Goal: Task Accomplishment & Management: Manage account settings

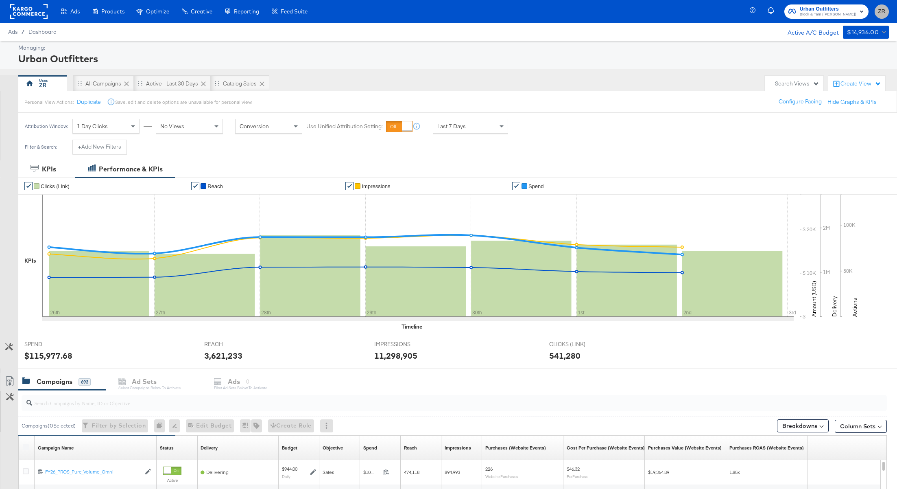
click at [877, 11] on button "ZR" at bounding box center [882, 11] width 14 height 14
click at [833, 83] on link "Internal Dashboard" at bounding box center [837, 81] width 61 height 15
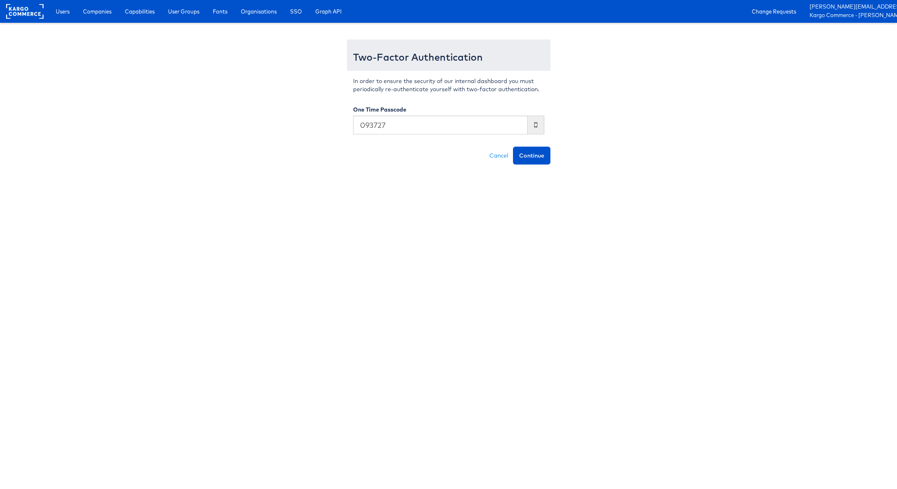
type input "093727"
click at [513, 146] on button "Continue" at bounding box center [531, 155] width 37 height 18
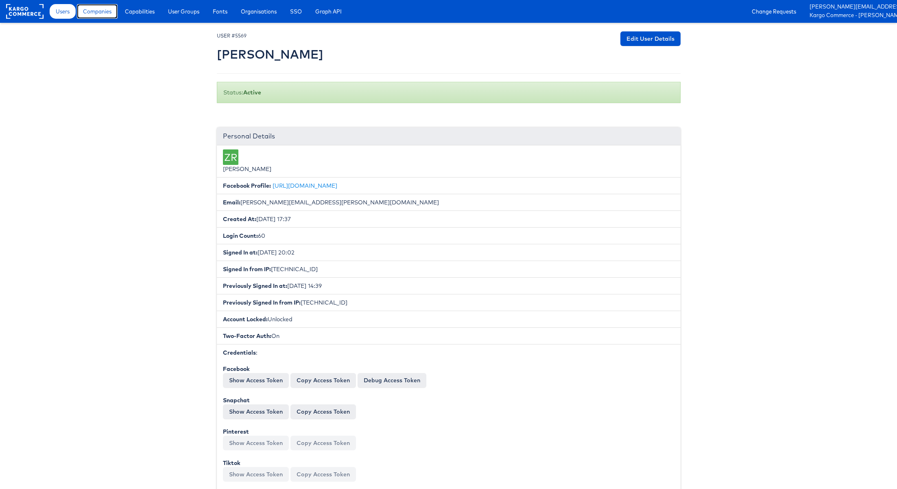
click at [98, 11] on span "Companies" at bounding box center [97, 11] width 28 height 8
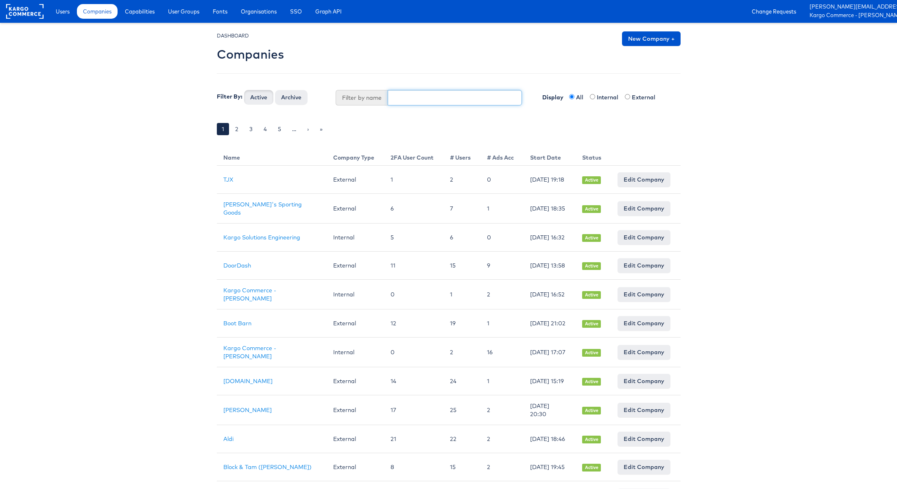
click at [415, 94] on input "text" at bounding box center [455, 97] width 134 height 15
type input "Mason"
click at [244, 90] on button "Active" at bounding box center [258, 97] width 29 height 15
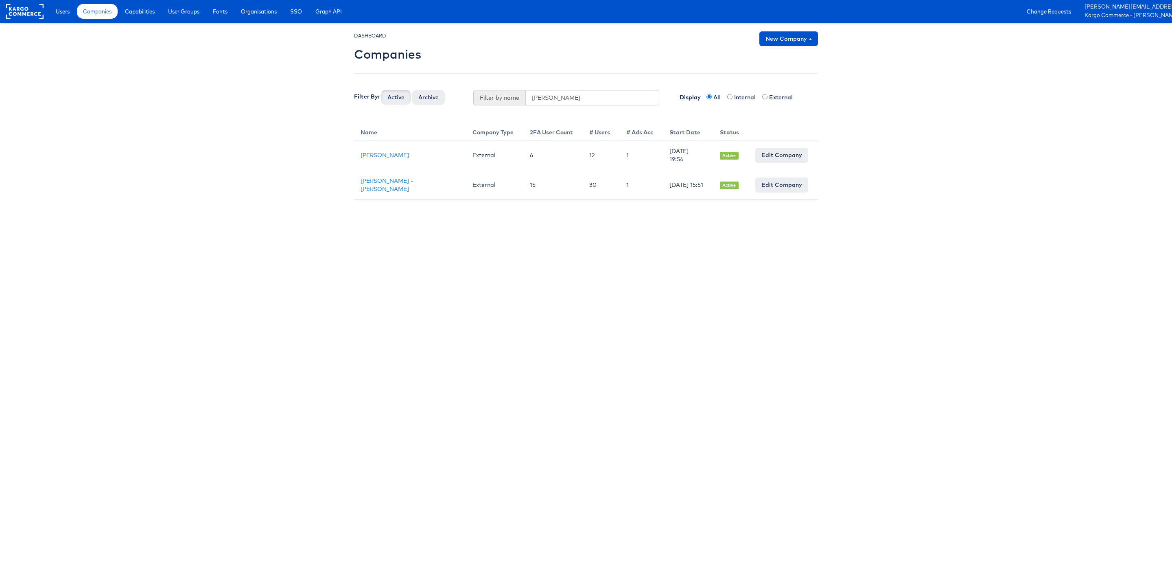
click at [376, 200] on html "Users Companies Capabilities User Groups Fonts Organisations SSO Graph API Chan…" at bounding box center [586, 100] width 1172 height 200
click at [390, 154] on link "[PERSON_NAME]" at bounding box center [384, 154] width 48 height 7
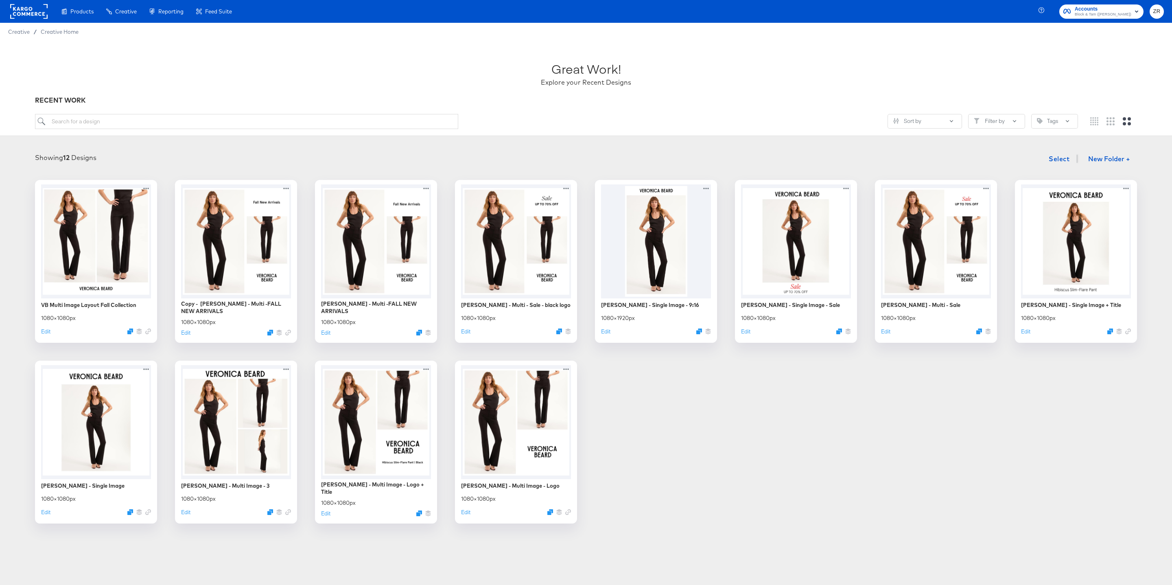
click at [24, 10] on rect at bounding box center [28, 11] width 37 height 15
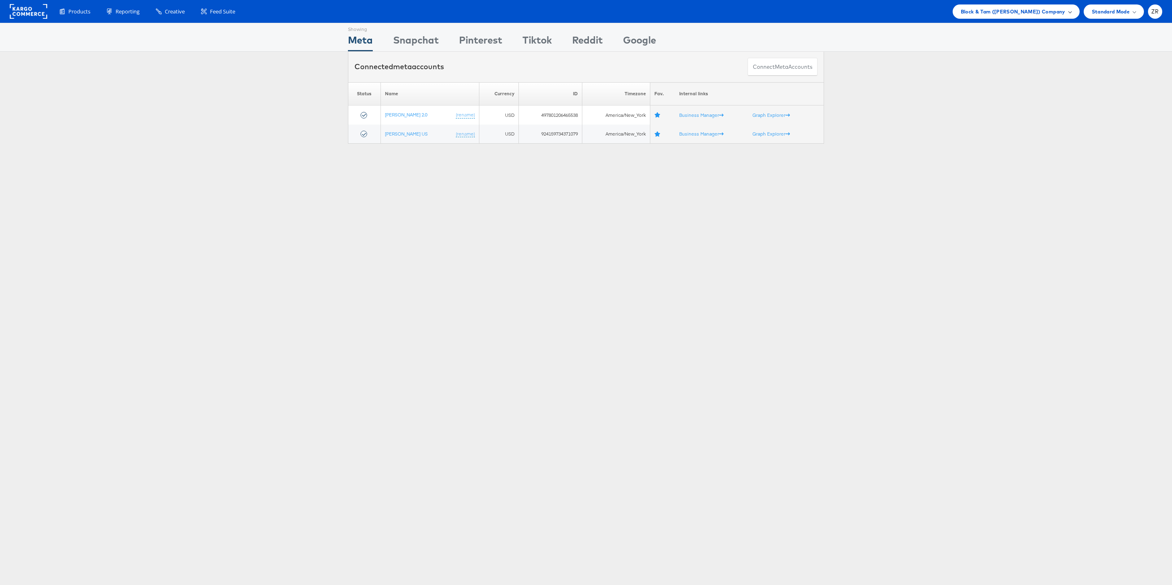
click at [1026, 13] on span "Block & Tam (Veronica Beard) Company" at bounding box center [1012, 11] width 105 height 9
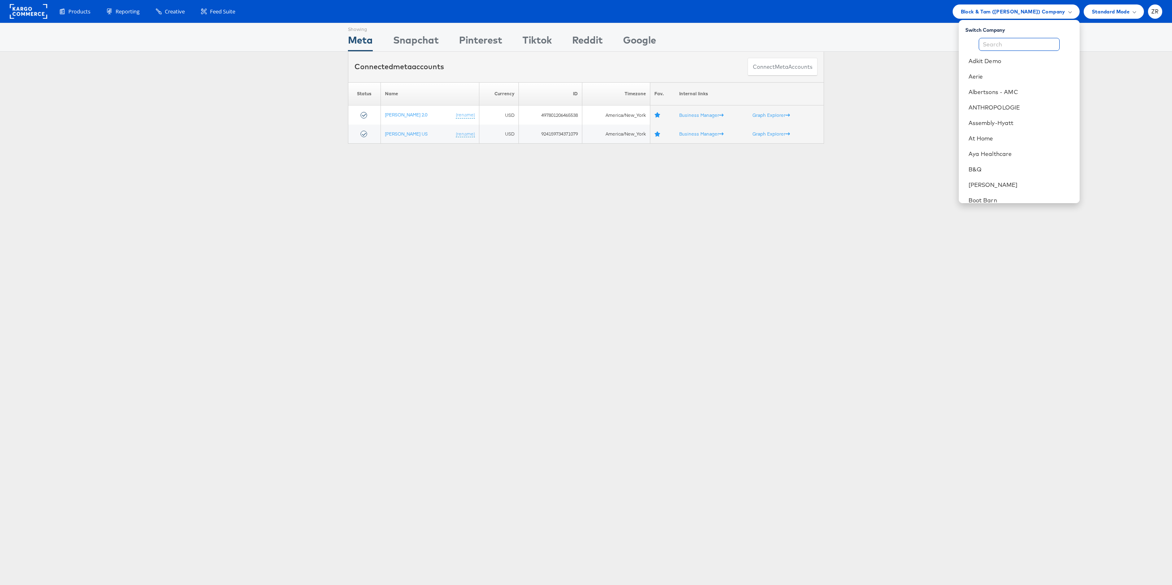
click at [1022, 39] on input "text" at bounding box center [1018, 44] width 81 height 13
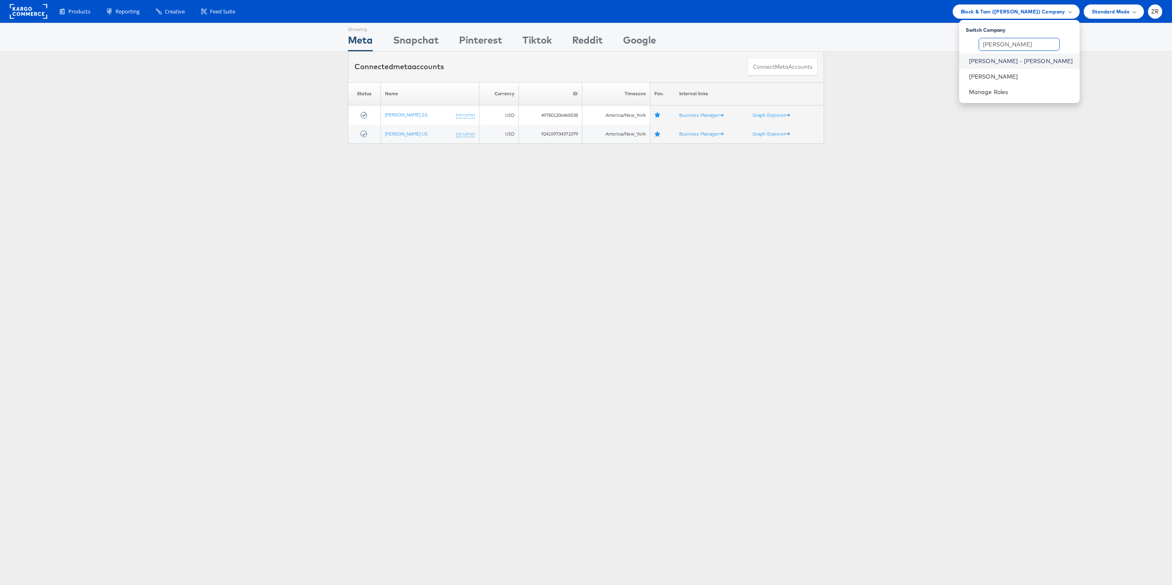
type input "mason"
click at [1056, 60] on link "Mason - Alexis Bittar" at bounding box center [1021, 61] width 104 height 8
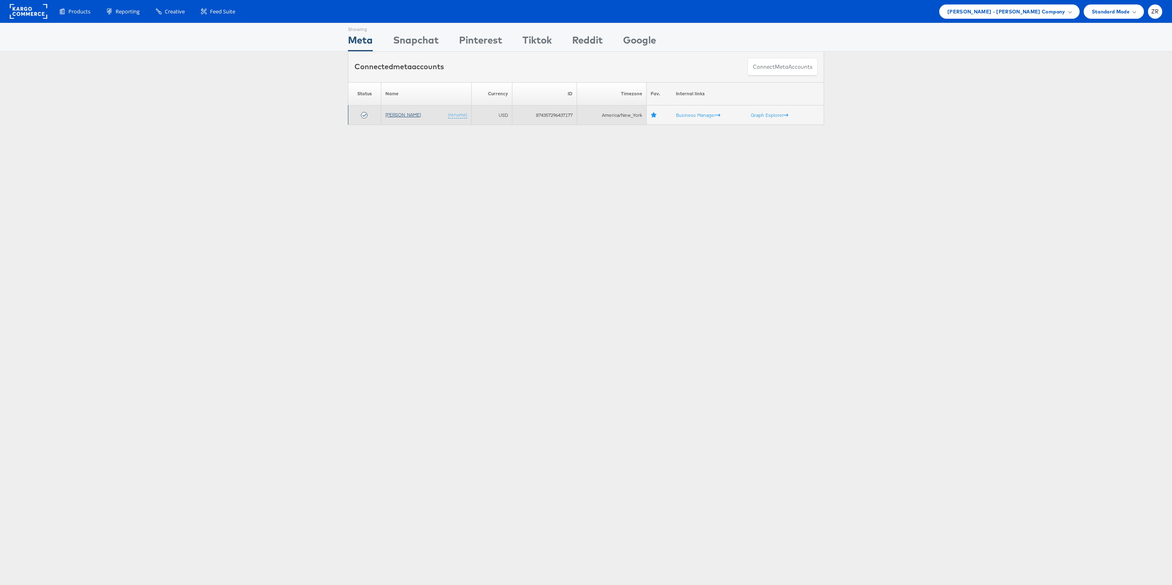
click at [398, 118] on link "[PERSON_NAME]" at bounding box center [402, 114] width 35 height 6
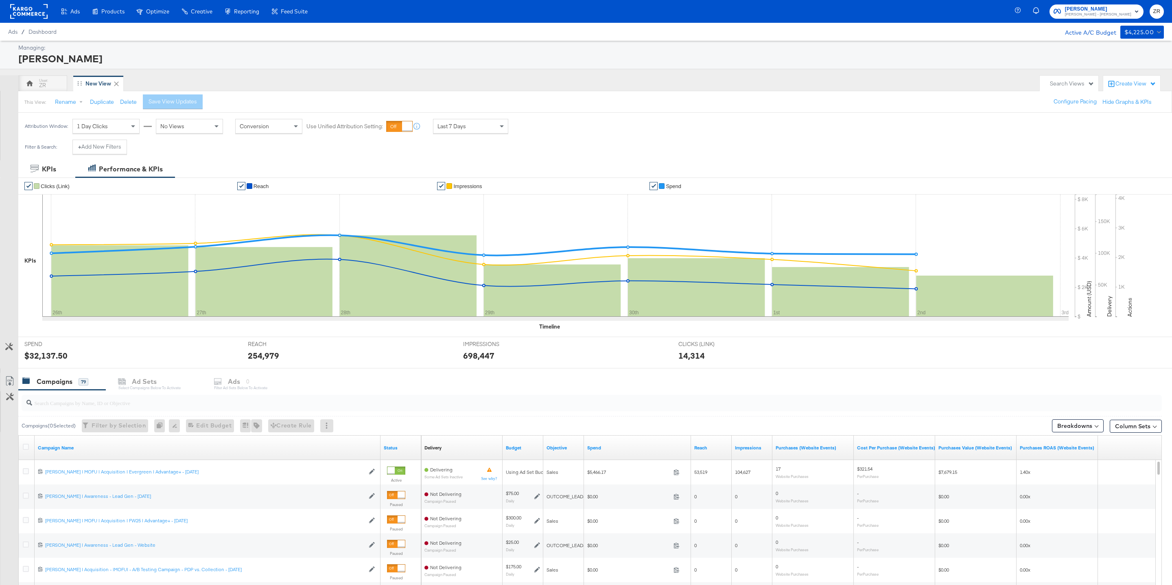
click at [33, 13] on rect at bounding box center [28, 11] width 37 height 15
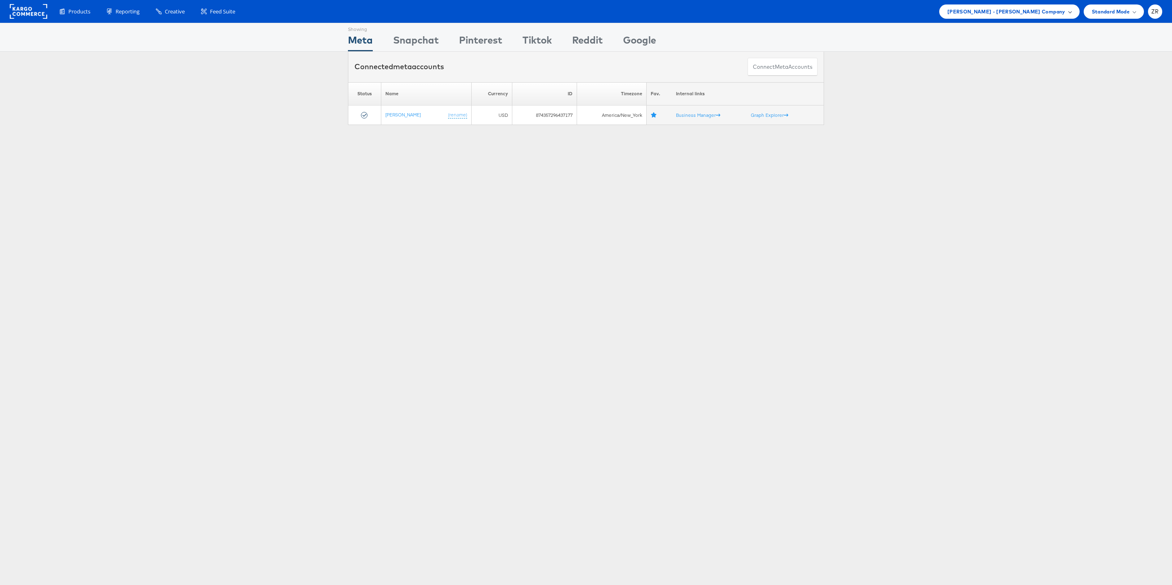
click at [1030, 13] on span "[PERSON_NAME] - [PERSON_NAME] Company" at bounding box center [1006, 11] width 118 height 9
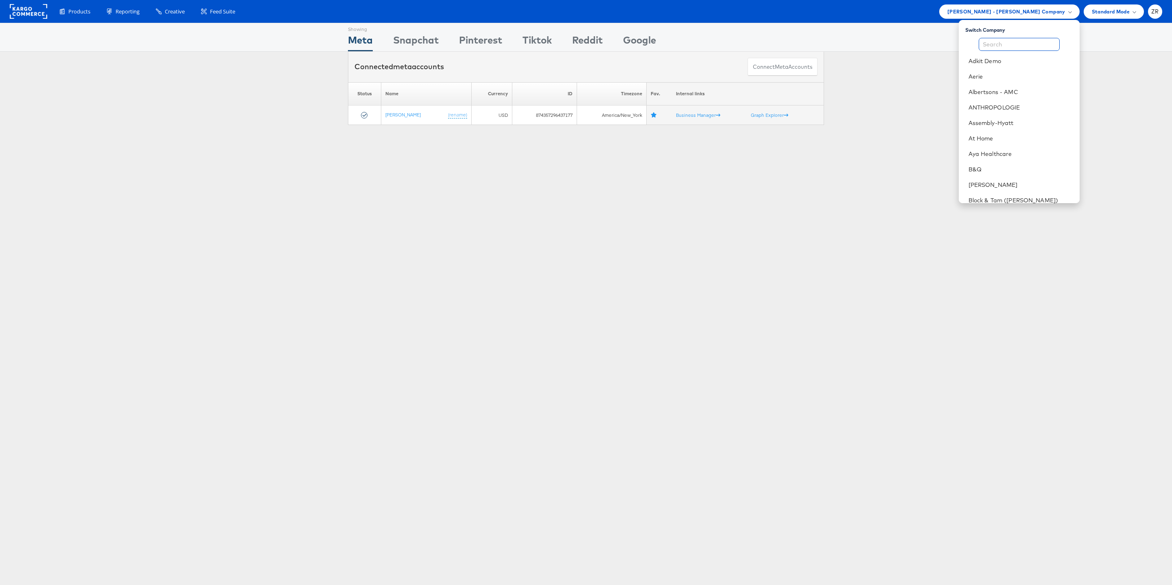
click at [1011, 44] on input "text" at bounding box center [1018, 44] width 81 height 13
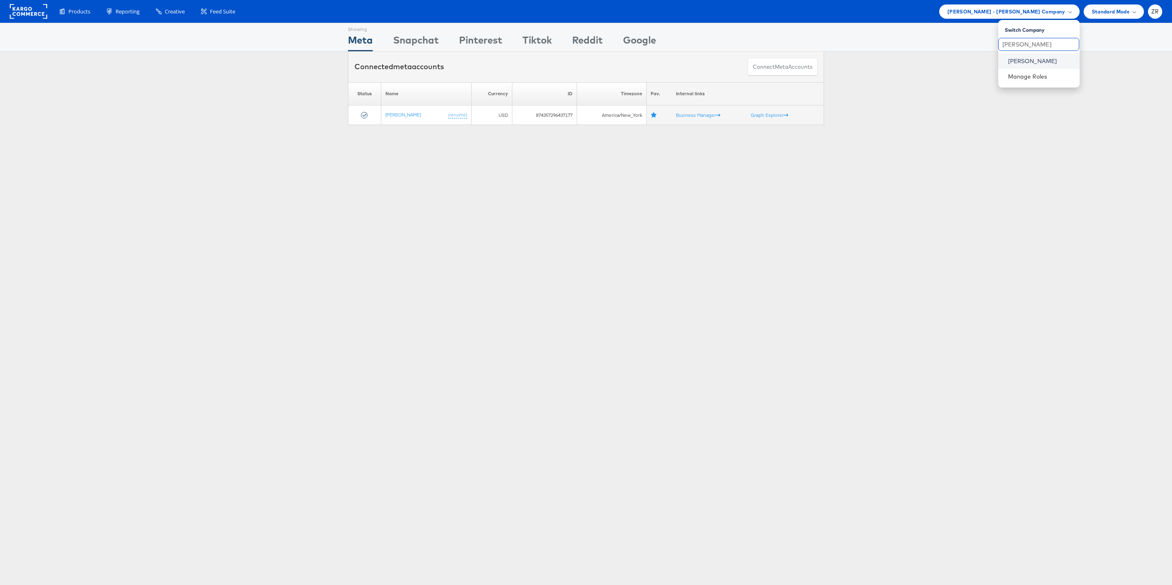
type input "[PERSON_NAME]"
click at [1021, 61] on link "[PERSON_NAME]" at bounding box center [1040, 61] width 65 height 8
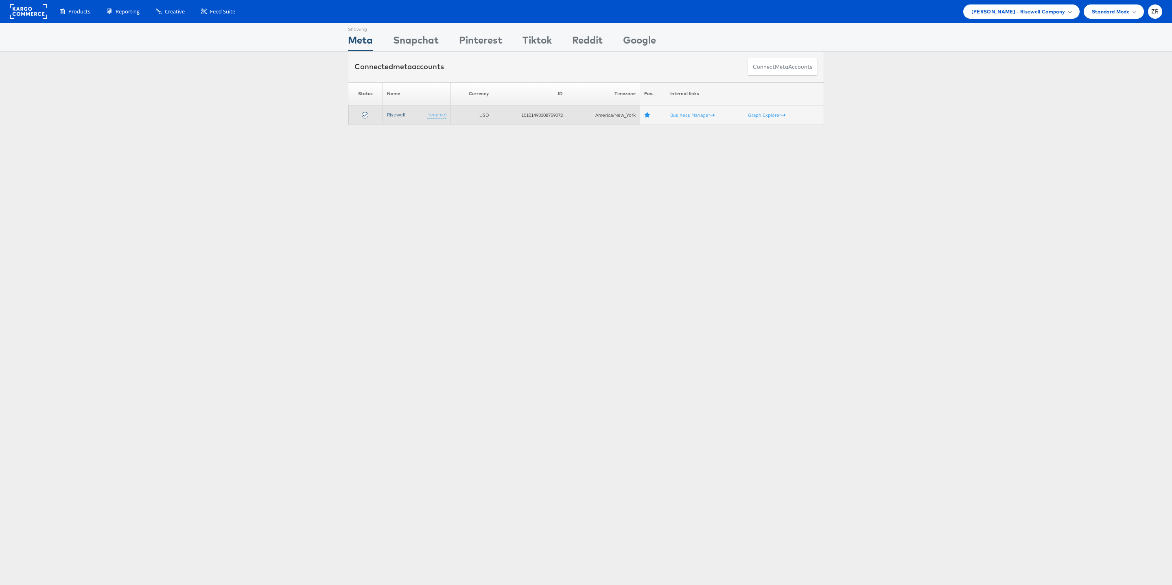
click at [398, 116] on link "Risewell" at bounding box center [396, 114] width 18 height 6
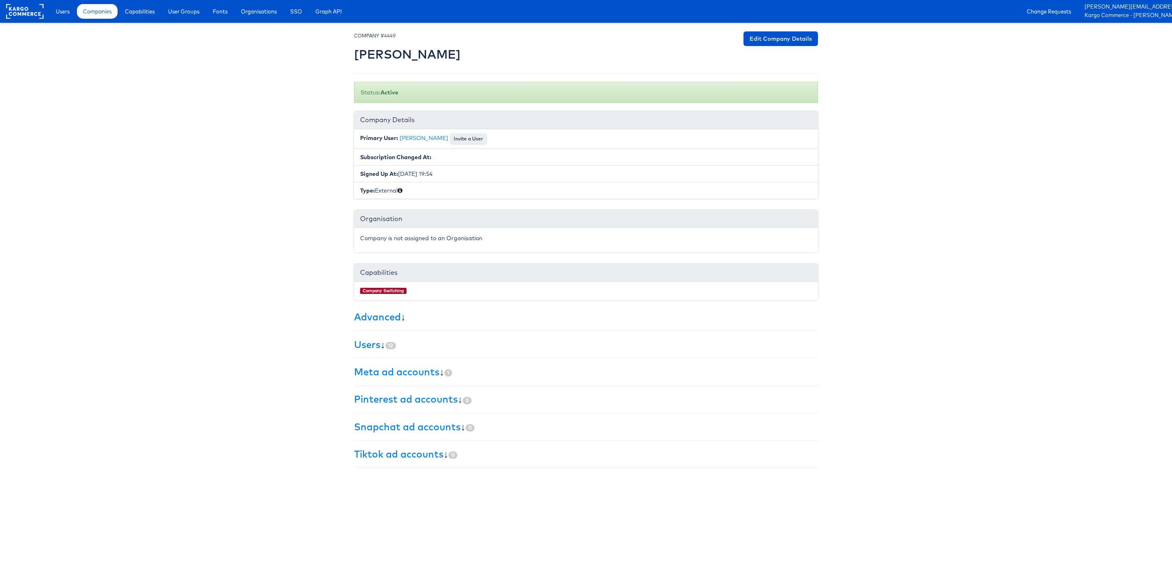
click at [181, 190] on body "Users Companies Capabilities User Groups Fonts Organisations SSO Graph API Chan…" at bounding box center [586, 238] width 1172 height 476
click at [764, 46] on link "Edit Company Details" at bounding box center [780, 38] width 74 height 15
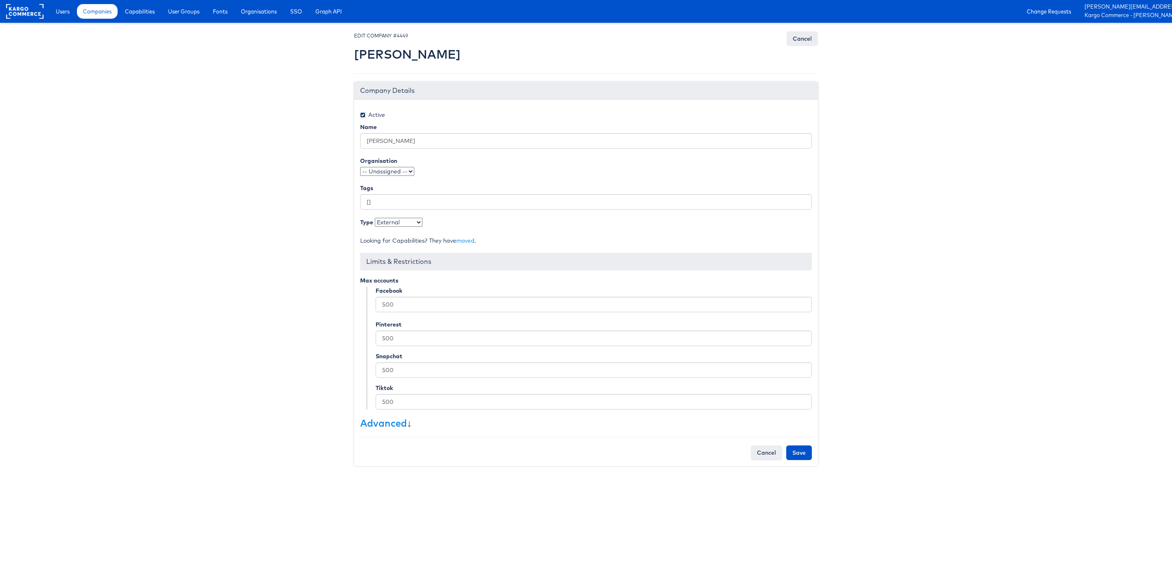
click at [364, 115] on input "Active" at bounding box center [362, 114] width 5 height 5
checkbox input "false"
click at [801, 454] on input "Save" at bounding box center [799, 452] width 26 height 15
type input "Saving..."
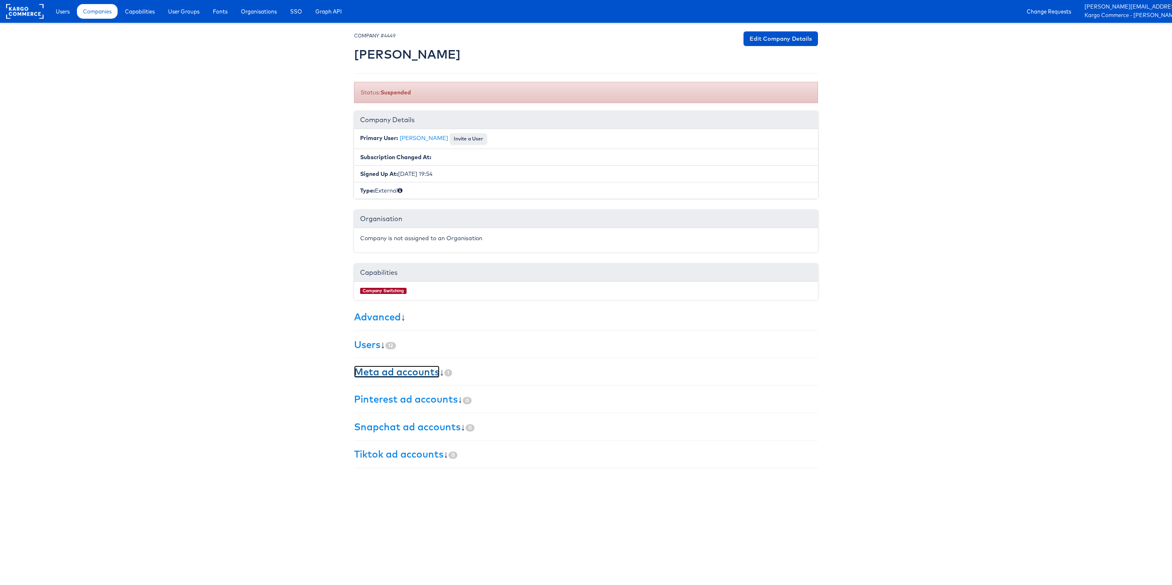
click at [390, 376] on link "Meta ad accounts" at bounding box center [396, 371] width 85 height 12
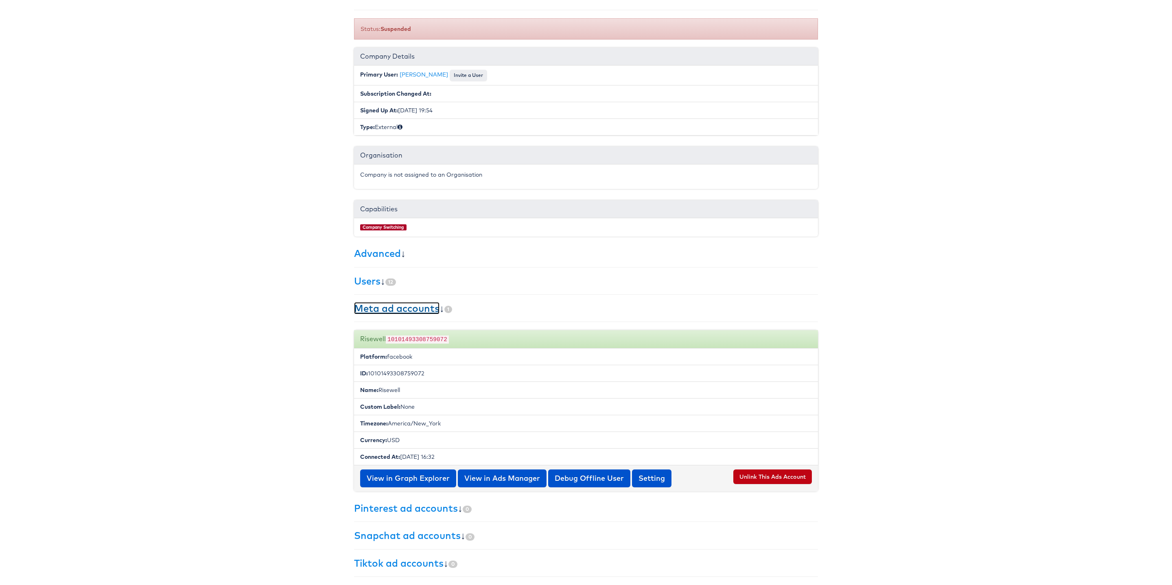
scroll to position [70, 0]
click at [781, 476] on button "Unlink This Ads Account" at bounding box center [772, 476] width 79 height 15
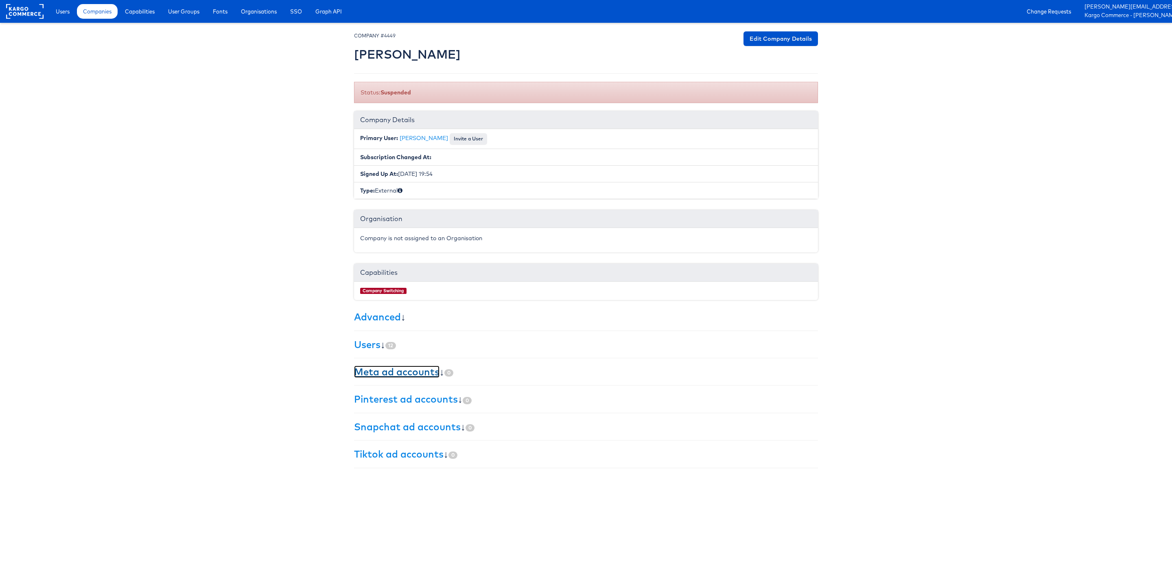
click at [428, 376] on link "Meta ad accounts" at bounding box center [396, 371] width 85 height 12
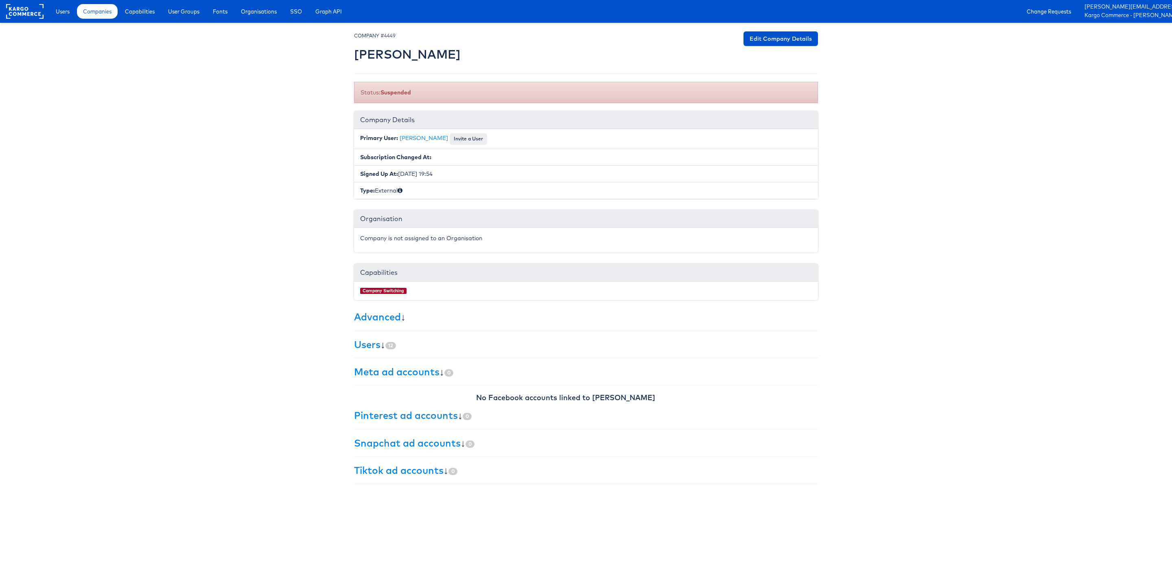
click at [194, 68] on body "Users Companies Capabilities User Groups Fonts Organisations SSO Graph API Chan…" at bounding box center [586, 246] width 1172 height 492
click at [61, 15] on span "Users" at bounding box center [63, 11] width 14 height 8
click at [370, 344] on link "Users" at bounding box center [367, 344] width 26 height 12
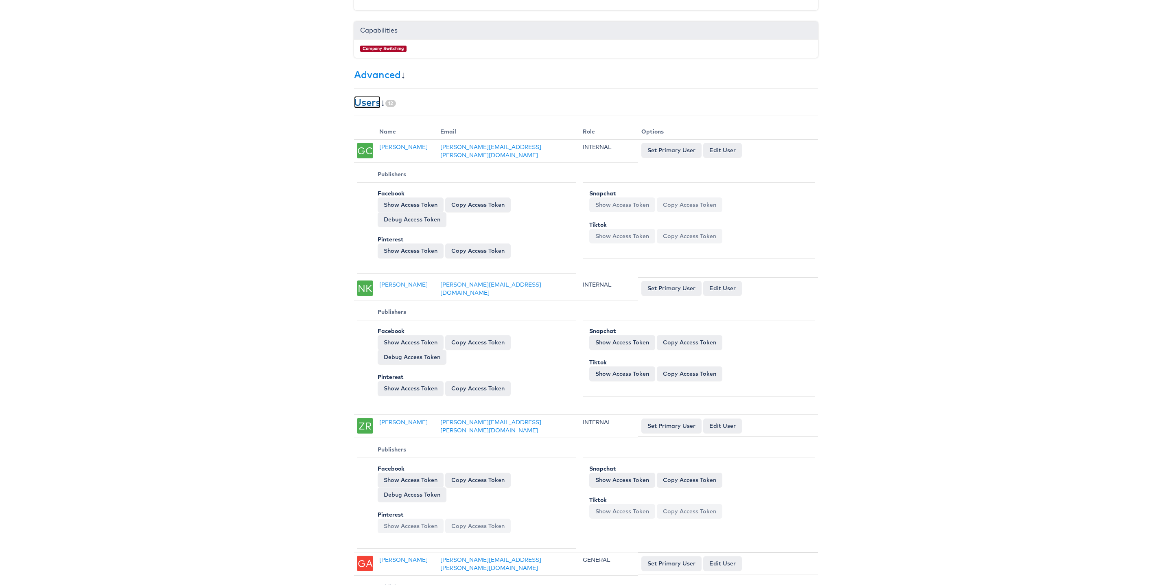
scroll to position [468, 0]
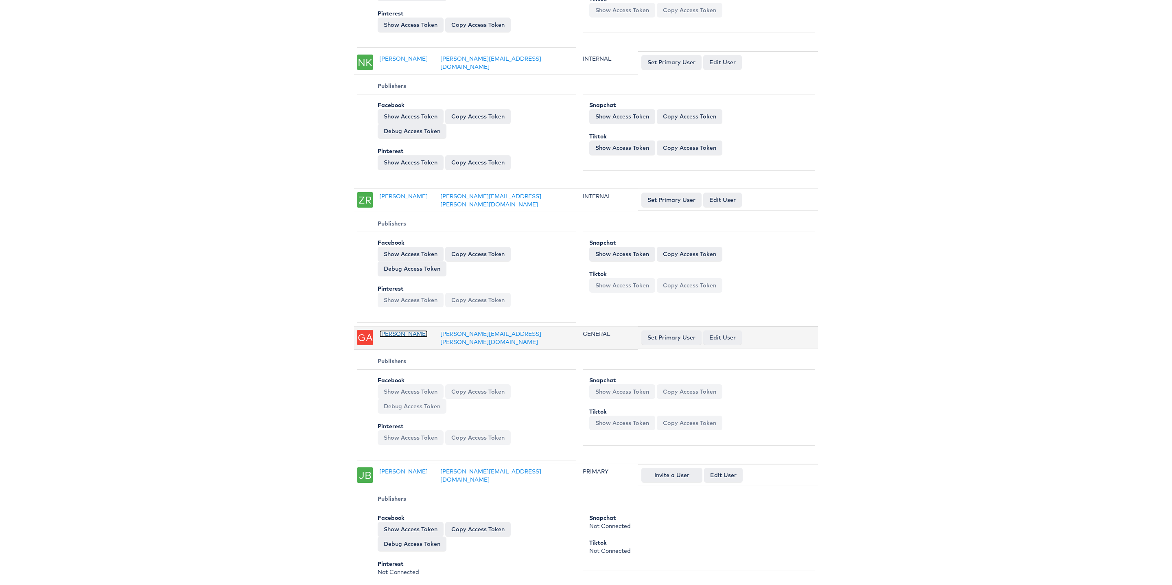
click at [391, 337] on link "George Aguila" at bounding box center [403, 333] width 48 height 7
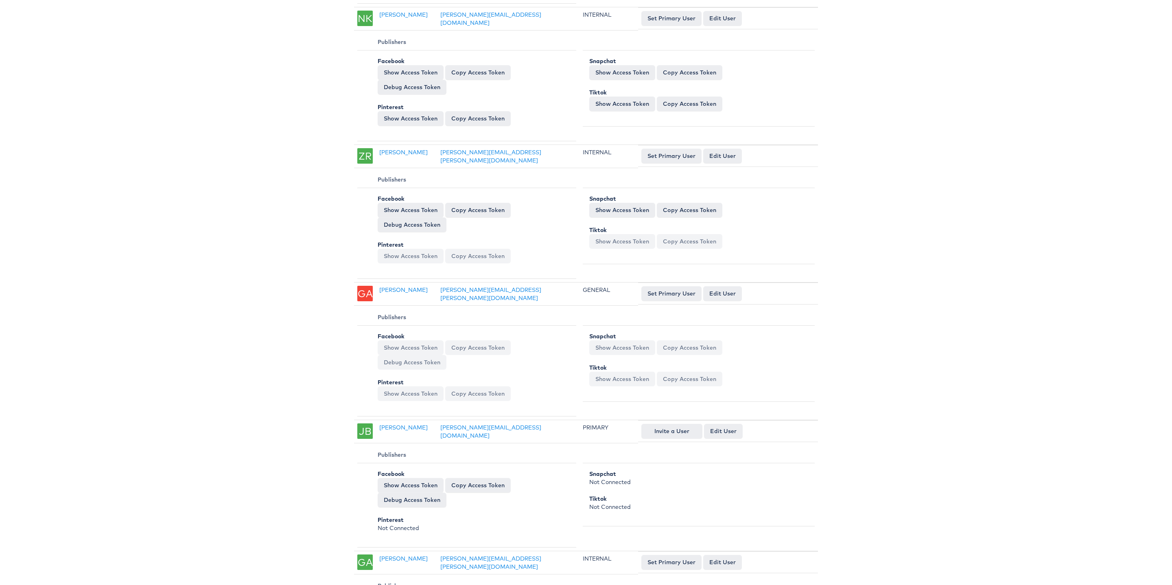
scroll to position [557, 0]
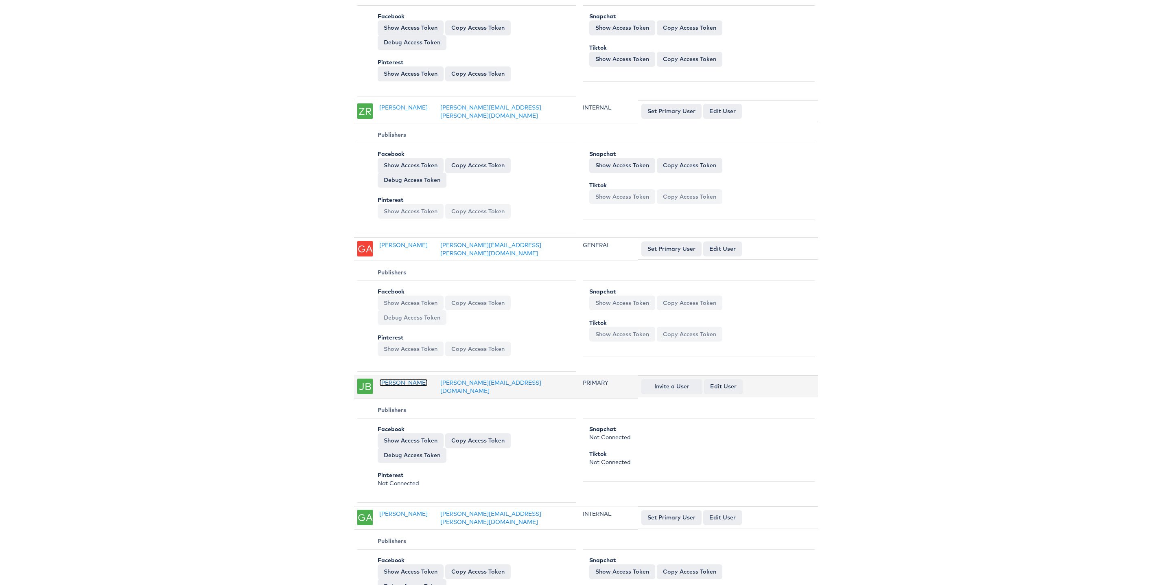
click at [401, 384] on link "James Broccolo" at bounding box center [403, 382] width 48 height 7
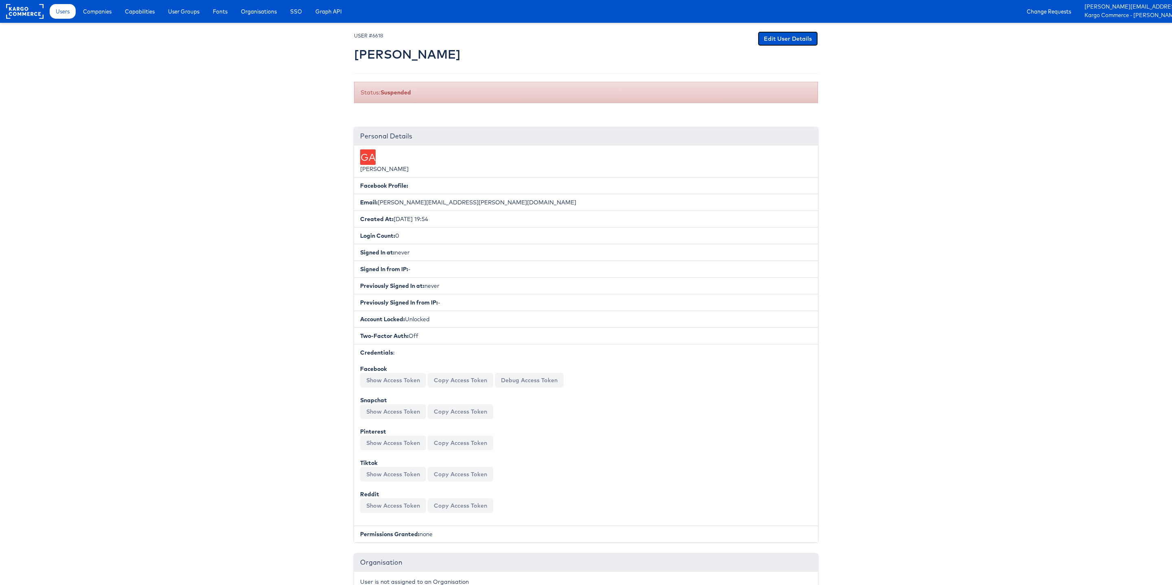
click at [767, 41] on link "Edit User Details" at bounding box center [787, 38] width 60 height 15
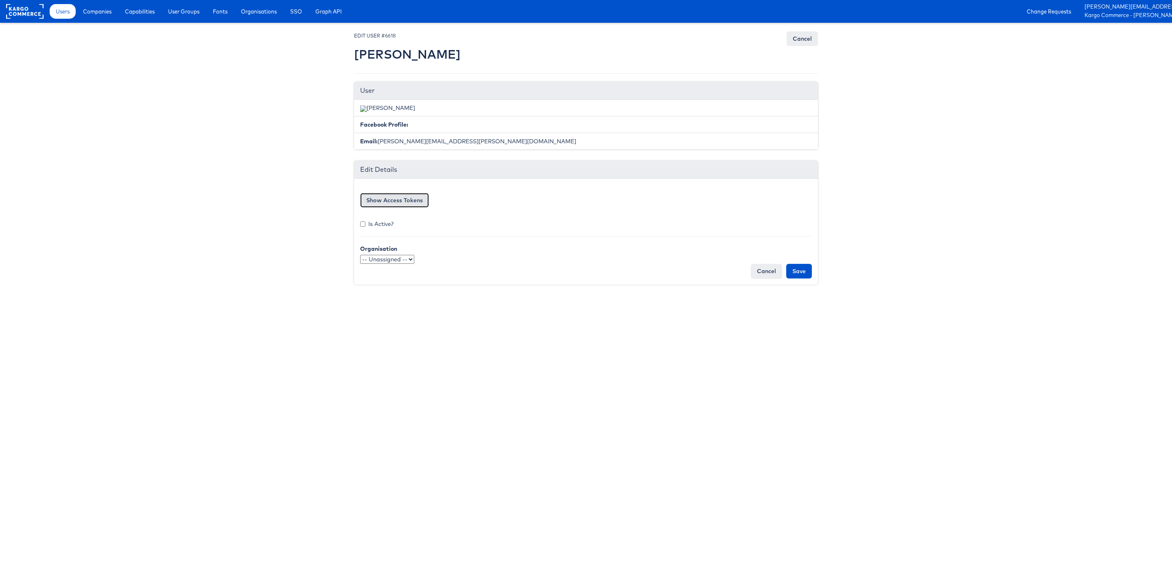
click at [389, 206] on button "Show Access Tokens" at bounding box center [394, 200] width 69 height 15
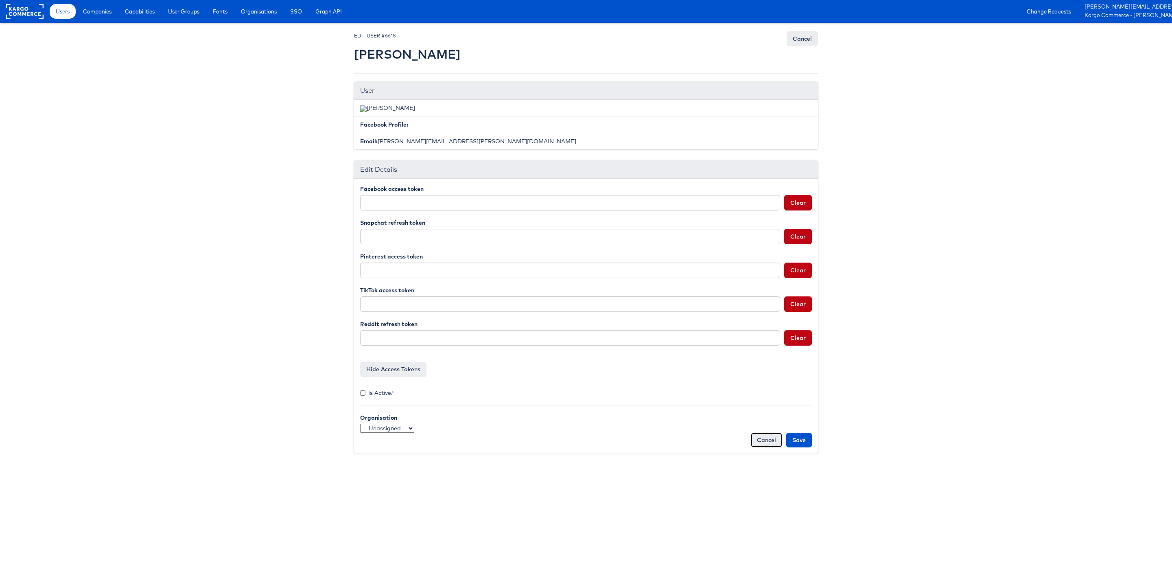
click at [764, 436] on link "Cancel" at bounding box center [766, 439] width 31 height 15
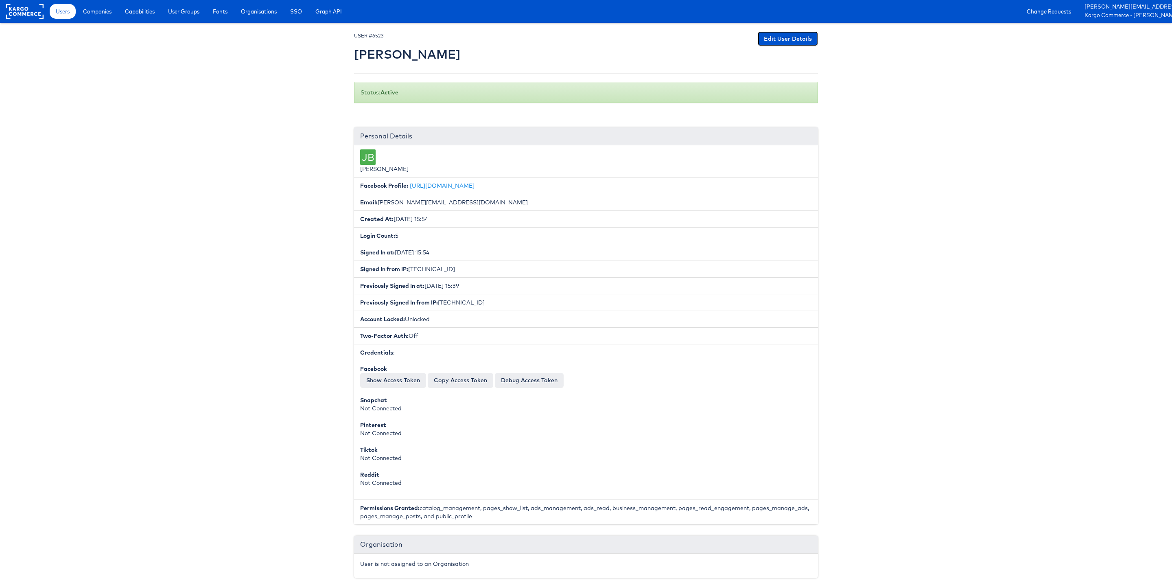
click at [773, 41] on link "Edit User Details" at bounding box center [787, 38] width 60 height 15
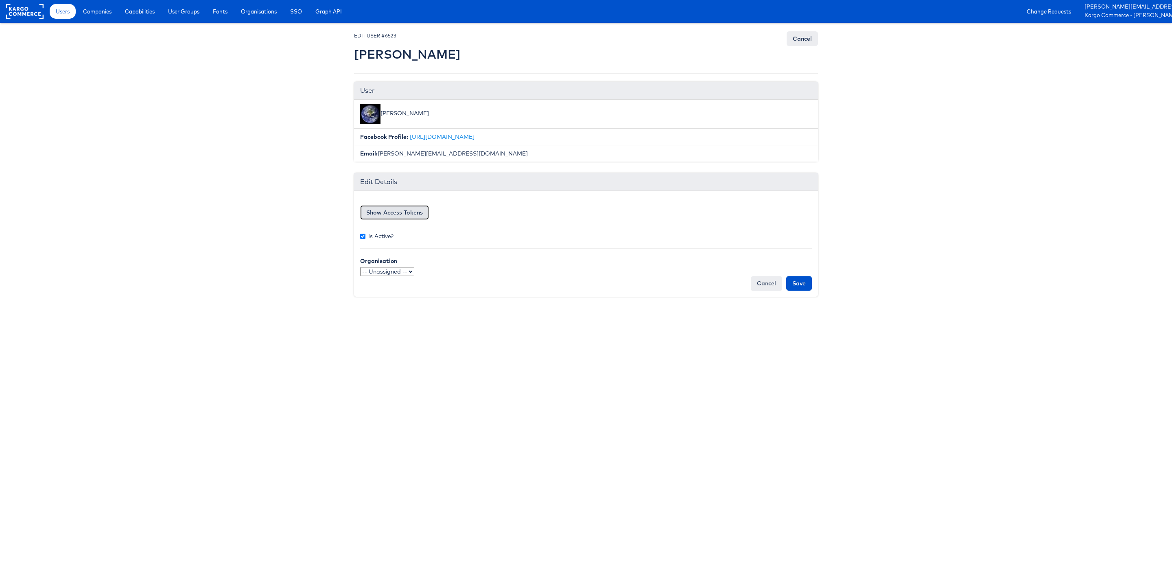
click at [396, 212] on button "Show Access Tokens" at bounding box center [394, 212] width 69 height 15
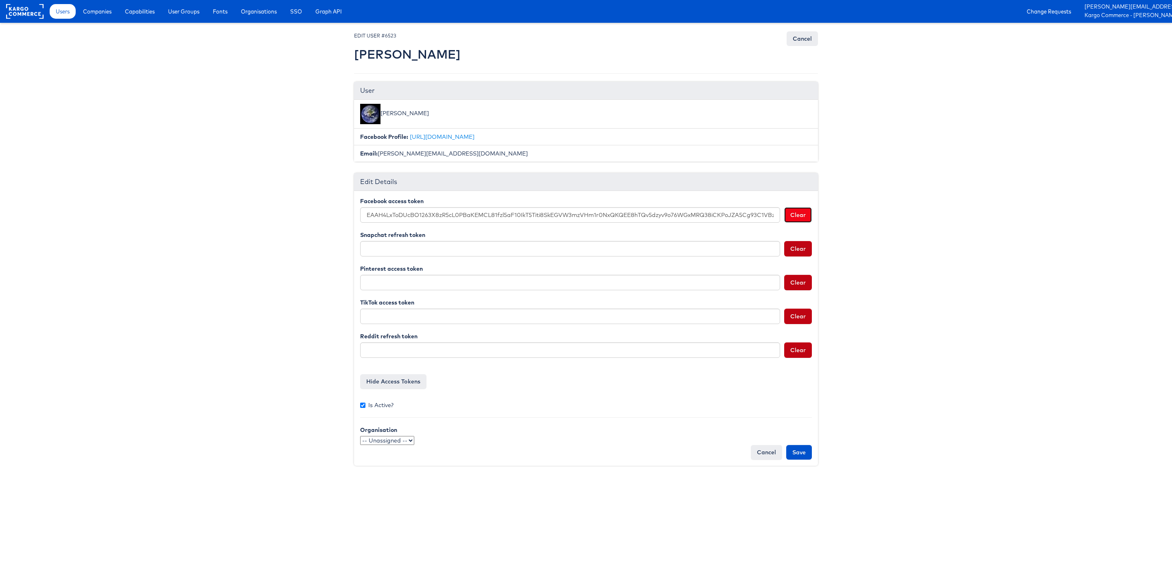
click at [793, 216] on button "Clear" at bounding box center [798, 214] width 28 height 15
click at [362, 405] on input "Is Active?" at bounding box center [362, 404] width 5 height 5
checkbox input "false"
click at [800, 454] on input "Save" at bounding box center [799, 452] width 26 height 15
type input "Saving..."
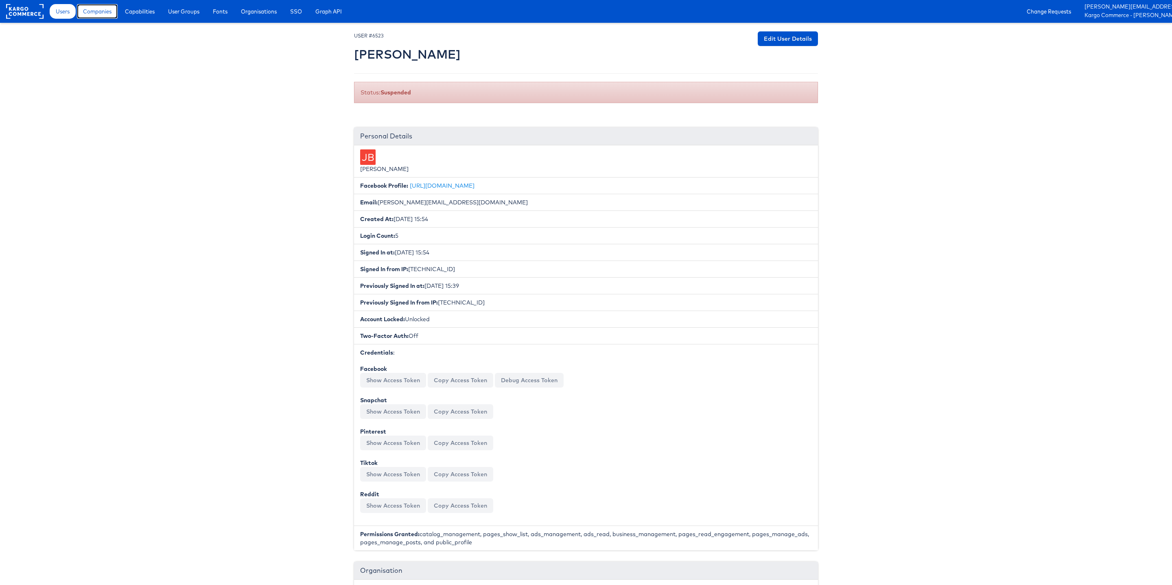
click at [97, 11] on span "Companies" at bounding box center [97, 11] width 28 height 8
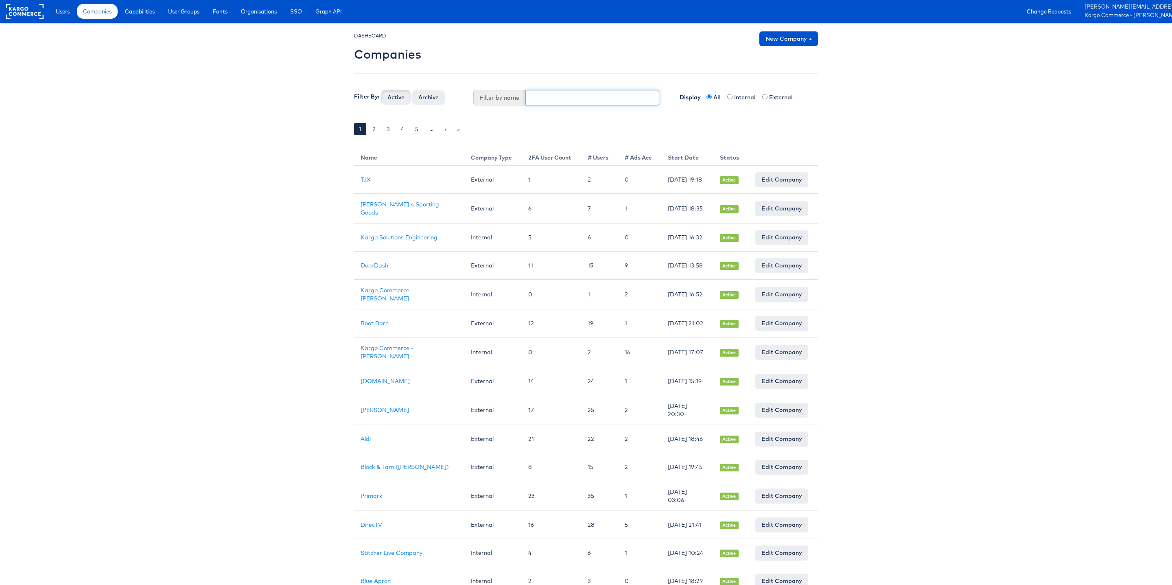
click at [542, 100] on input "text" at bounding box center [592, 97] width 134 height 15
click at [381, 90] on button "Active" at bounding box center [395, 97] width 29 height 15
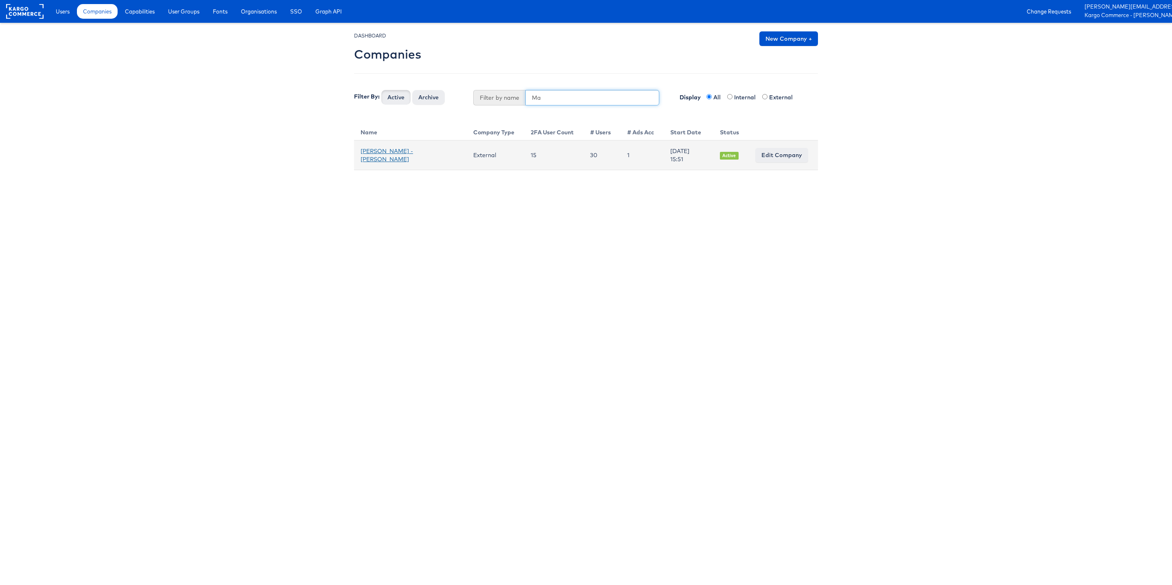
type input "M"
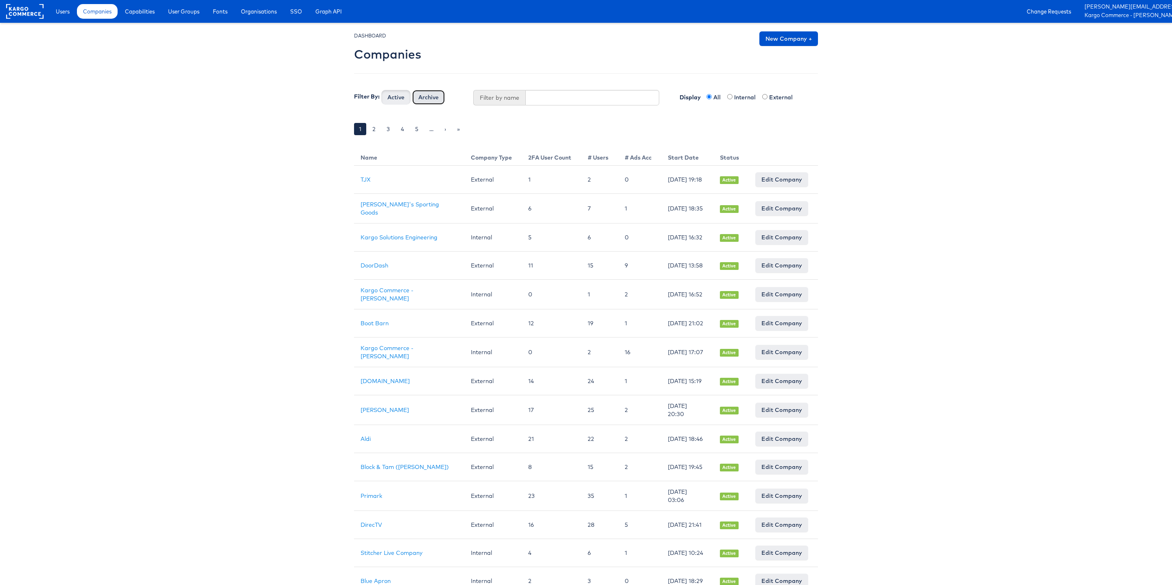
click at [430, 102] on button "Archive" at bounding box center [428, 97] width 33 height 15
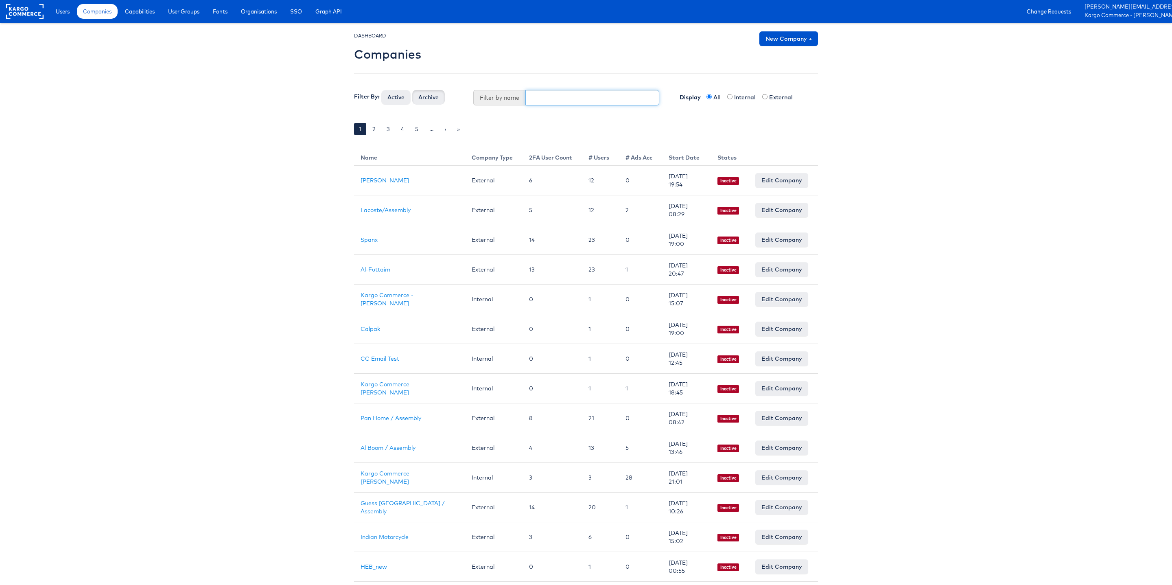
click at [544, 105] on input "text" at bounding box center [592, 97] width 134 height 15
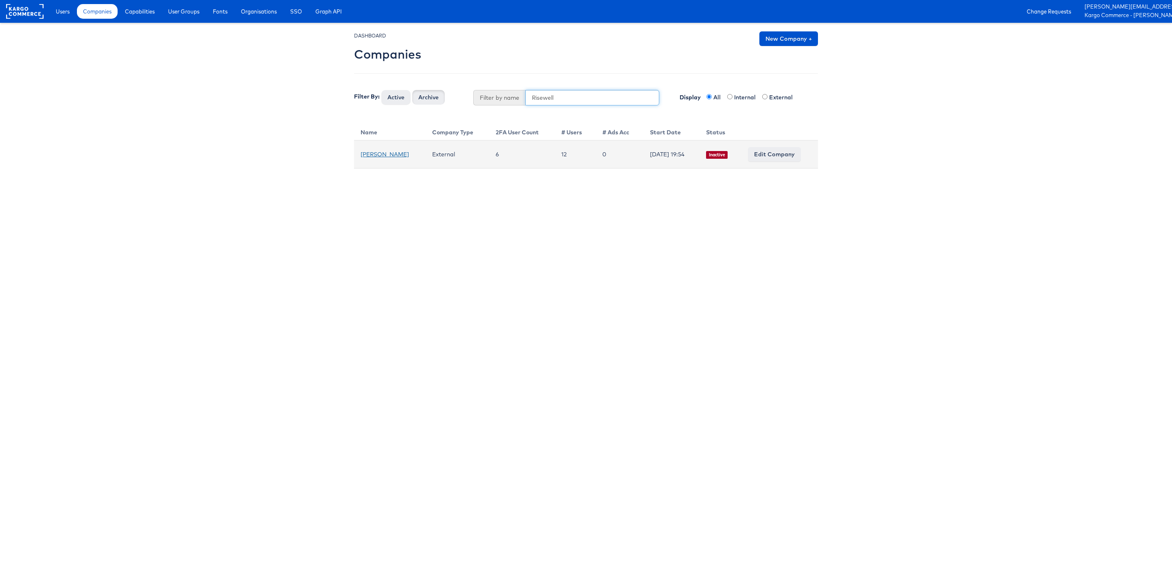
type input "Risewell"
click at [381, 155] on link "[PERSON_NAME]" at bounding box center [384, 154] width 48 height 7
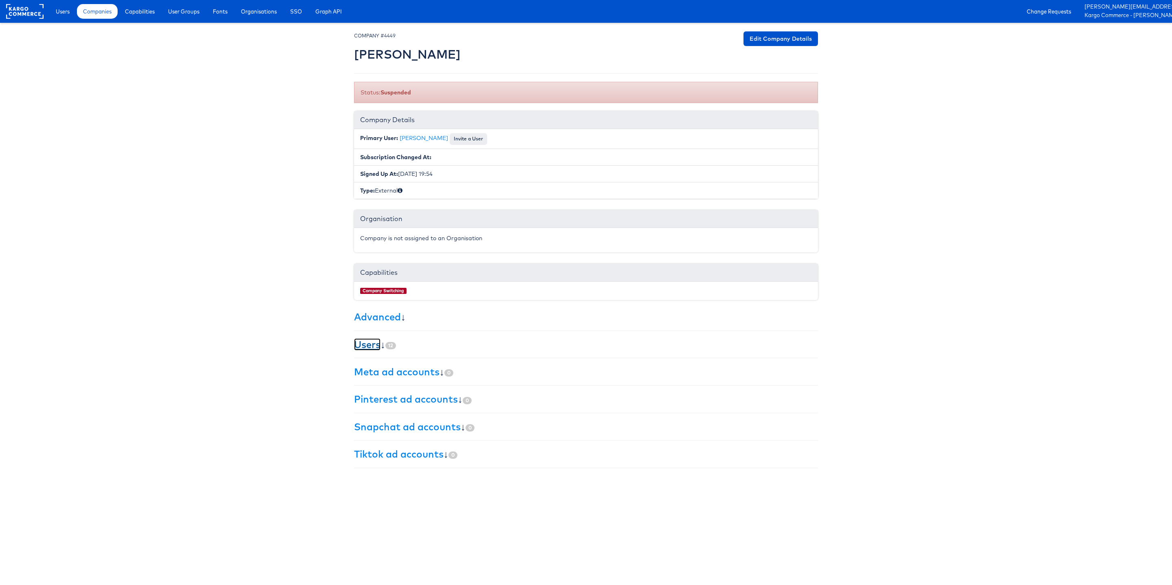
click at [370, 345] on link "Users" at bounding box center [367, 344] width 26 height 12
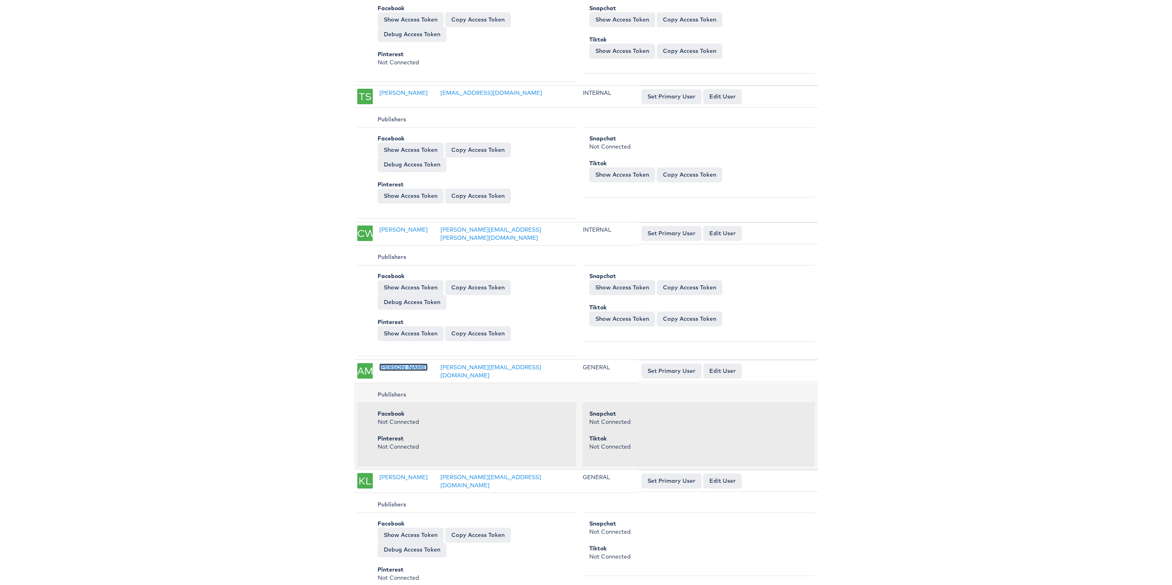
scroll to position [1156, 0]
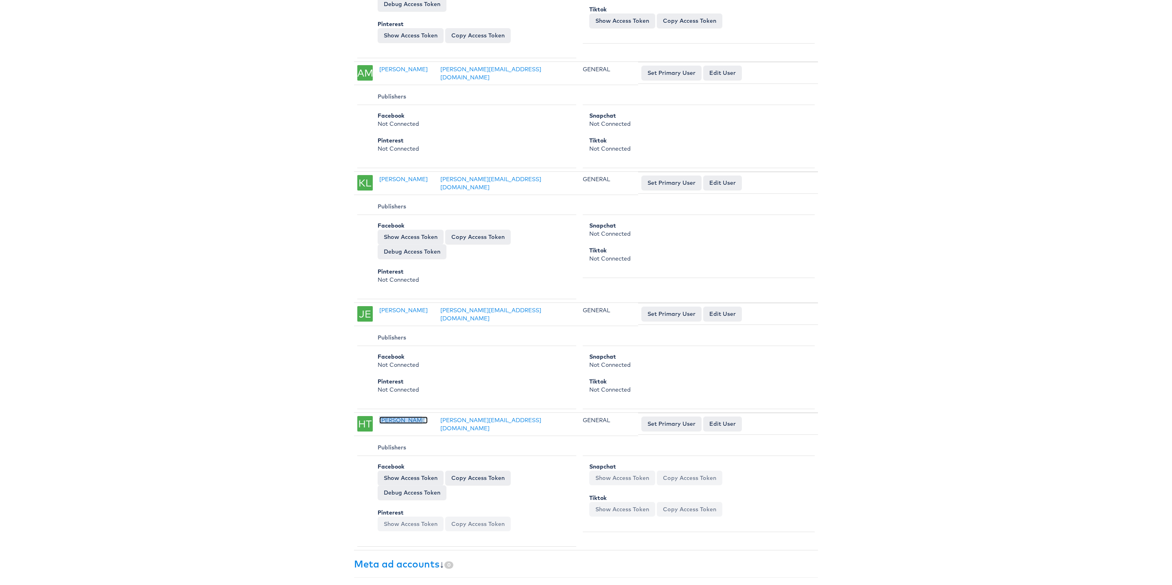
scroll to position [1499, 0]
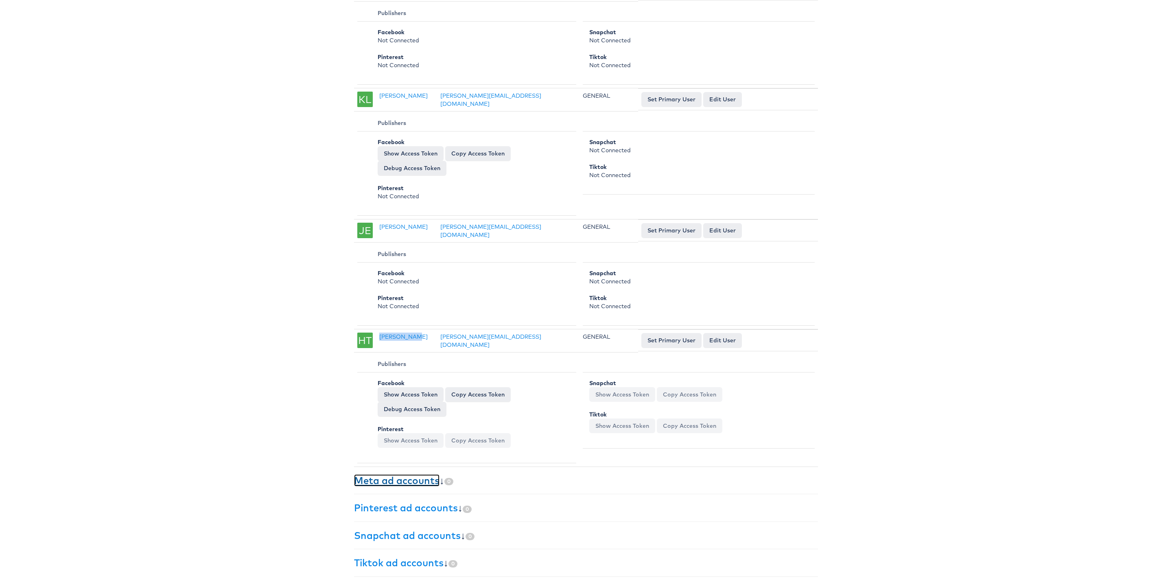
click at [394, 481] on link "Meta ad accounts" at bounding box center [396, 480] width 85 height 12
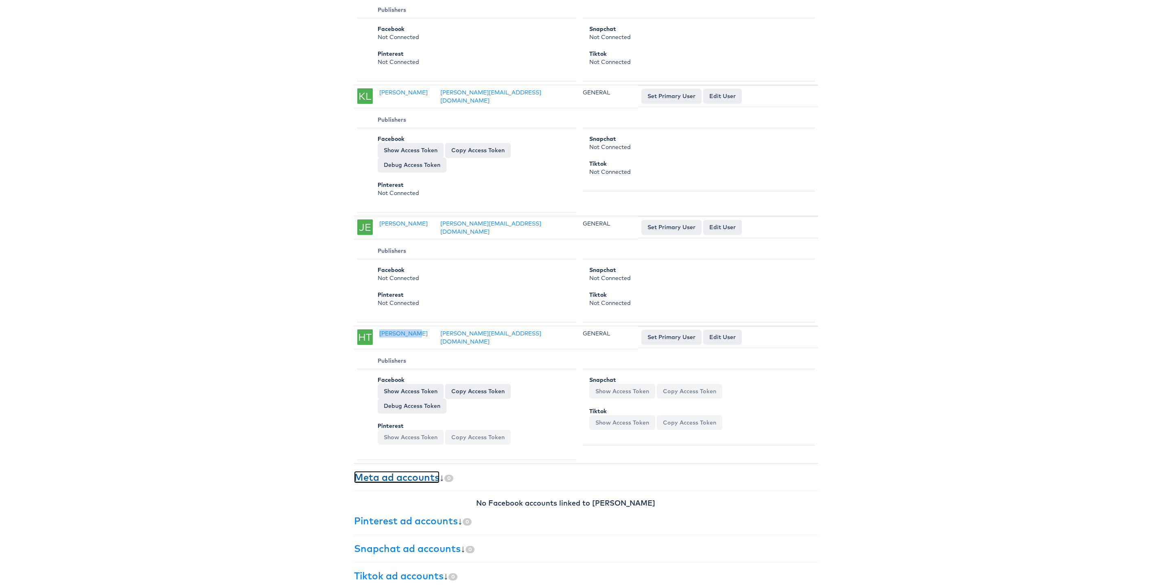
scroll to position [645, 0]
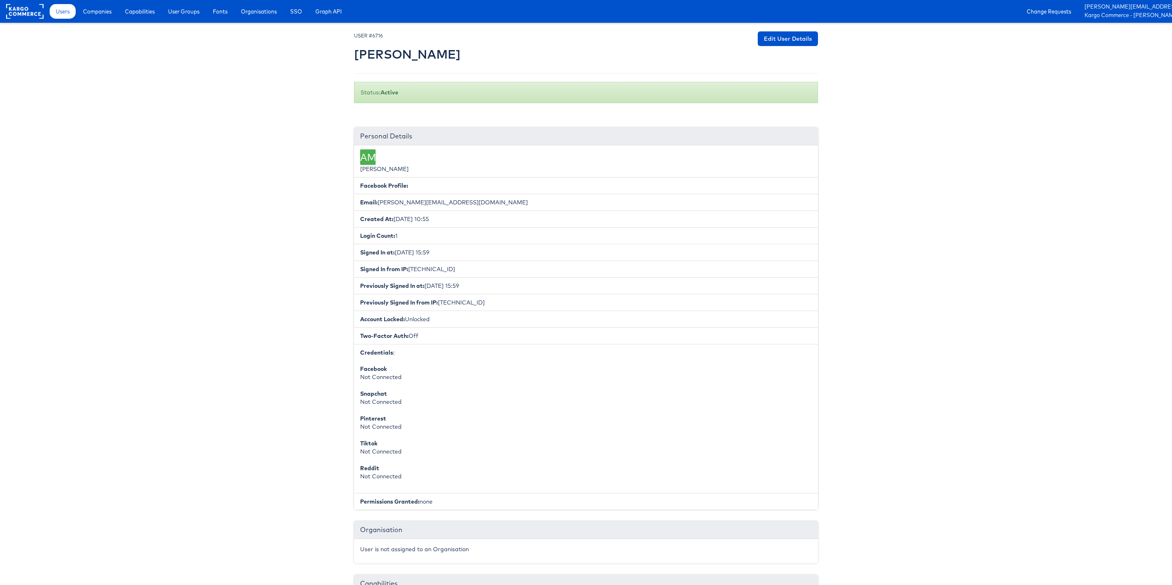
drag, startPoint x: 749, startPoint y: 44, endPoint x: 743, endPoint y: 45, distance: 6.3
click at [749, 44] on div at bounding box center [586, 48] width 464 height 34
click at [786, 44] on link "Edit User Details" at bounding box center [787, 38] width 60 height 15
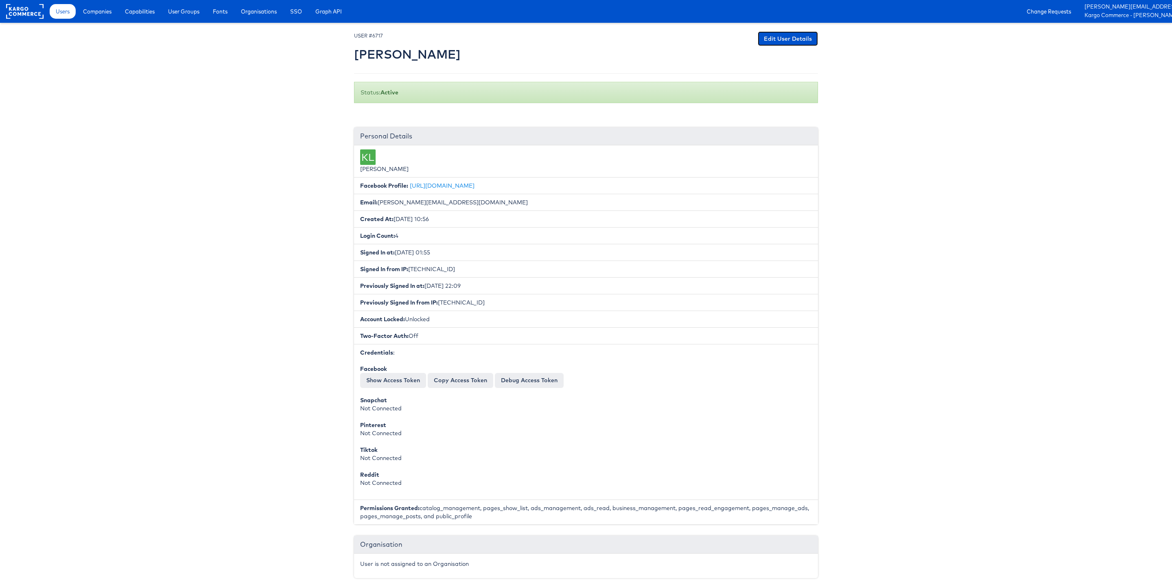
click at [797, 36] on link "Edit User Details" at bounding box center [787, 38] width 60 height 15
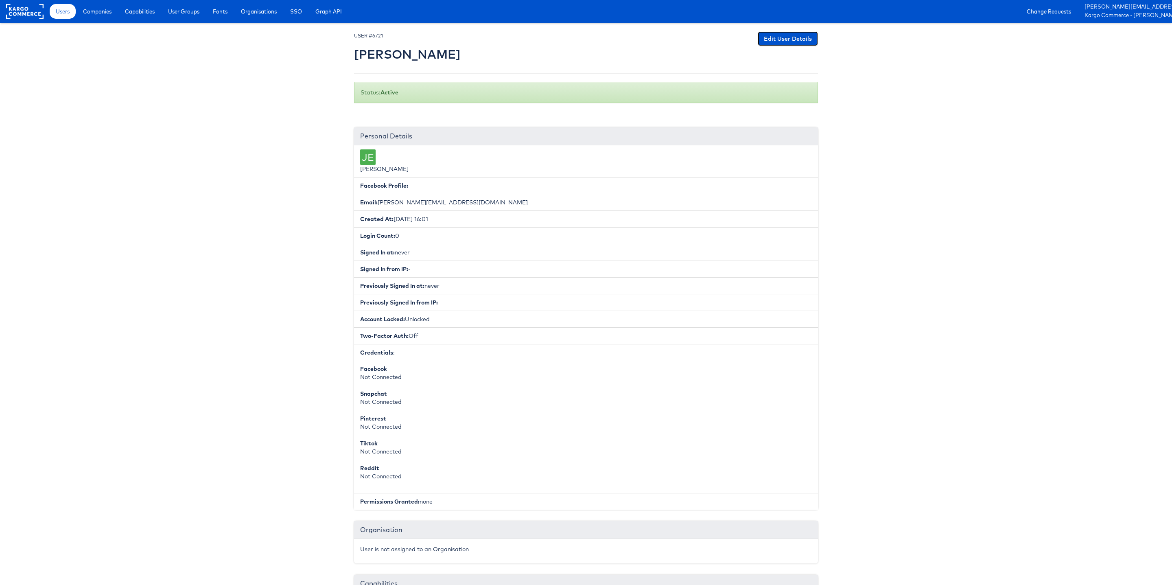
click at [773, 37] on link "Edit User Details" at bounding box center [787, 38] width 60 height 15
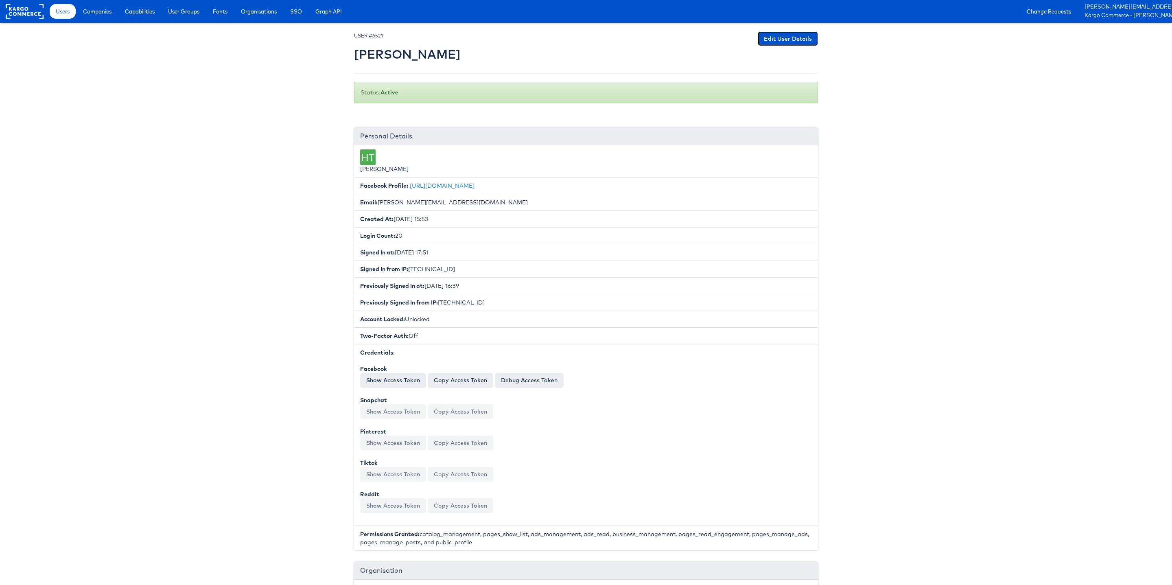
click at [779, 32] on link "Edit User Details" at bounding box center [787, 38] width 60 height 15
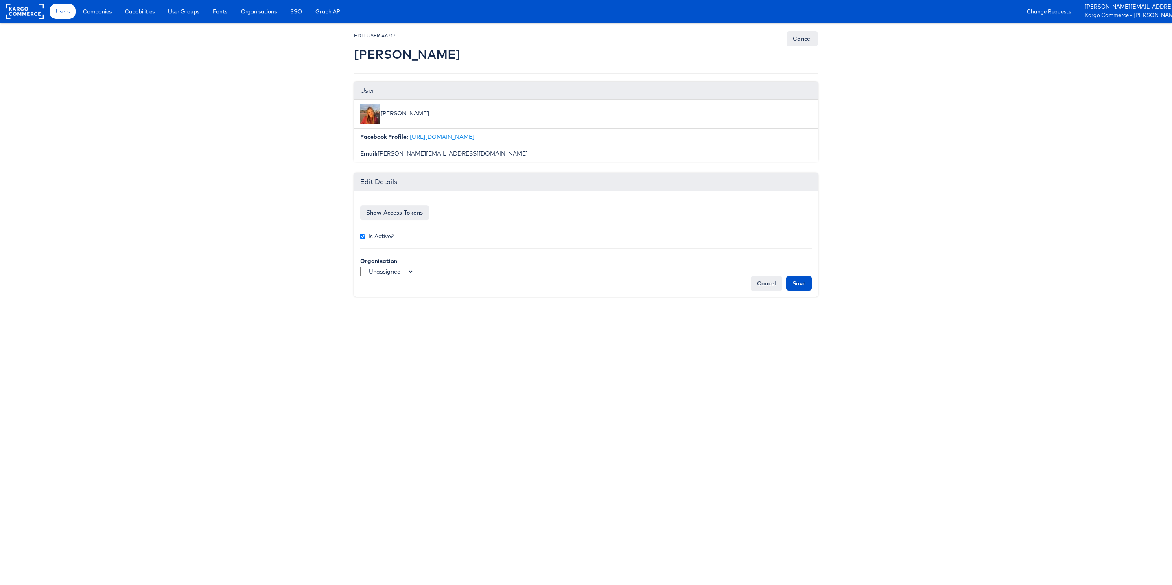
click at [393, 221] on form "Facebook access token EAAH4LxToDUcBO35lzkB5FjJSZAp1N5yhgvRtsuloEhAwpzo1iZAUvpdH…" at bounding box center [586, 244] width 452 height 94
click at [401, 212] on button "Show Access Tokens" at bounding box center [394, 212] width 69 height 15
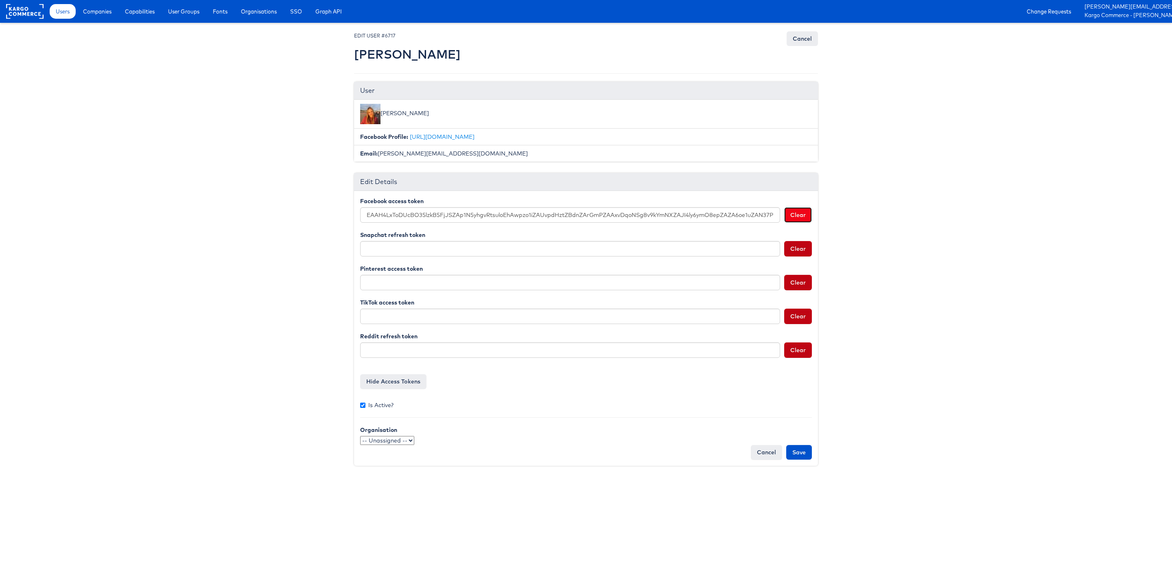
click at [808, 223] on button "Clear" at bounding box center [798, 214] width 28 height 15
click at [361, 404] on input "Is Active?" at bounding box center [362, 404] width 5 height 5
checkbox input "false"
click at [801, 449] on input "Save" at bounding box center [799, 452] width 26 height 15
type input "Saving..."
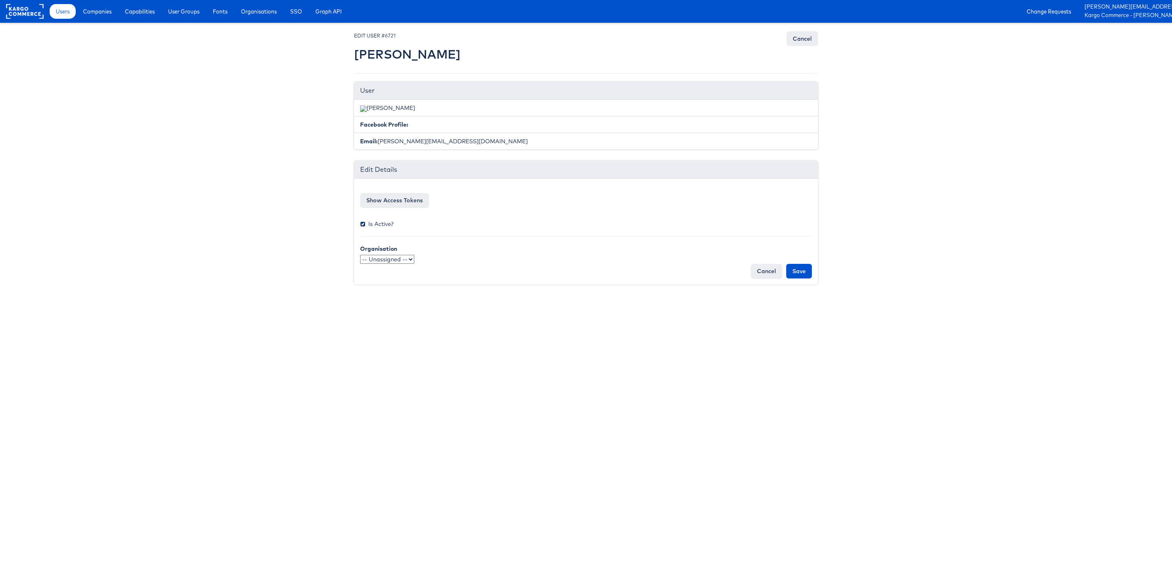
click at [364, 224] on input "Is Active?" at bounding box center [362, 223] width 5 height 5
checkbox input "false"
click at [386, 202] on button "Show Access Tokens" at bounding box center [394, 200] width 69 height 15
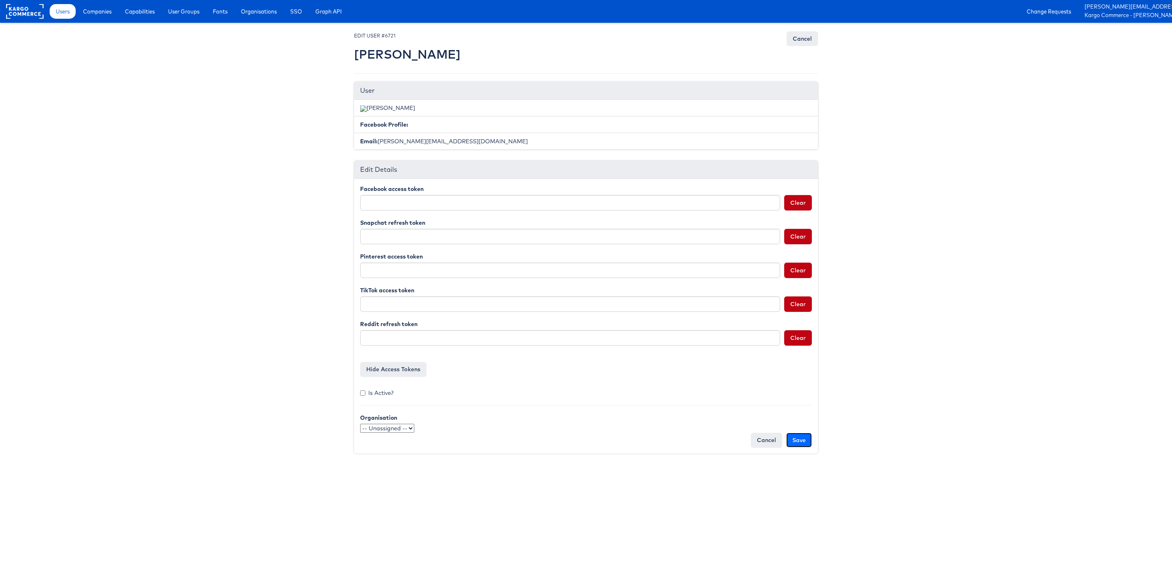
click at [799, 440] on input "Save" at bounding box center [799, 439] width 26 height 15
type input "Saving..."
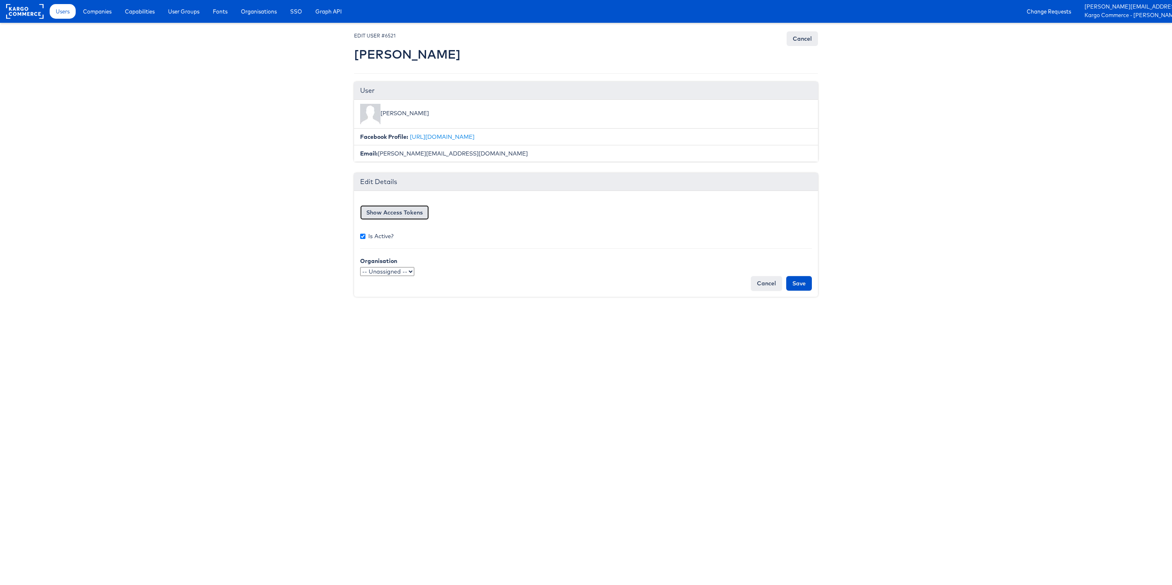
click at [398, 218] on button "Show Access Tokens" at bounding box center [394, 212] width 69 height 15
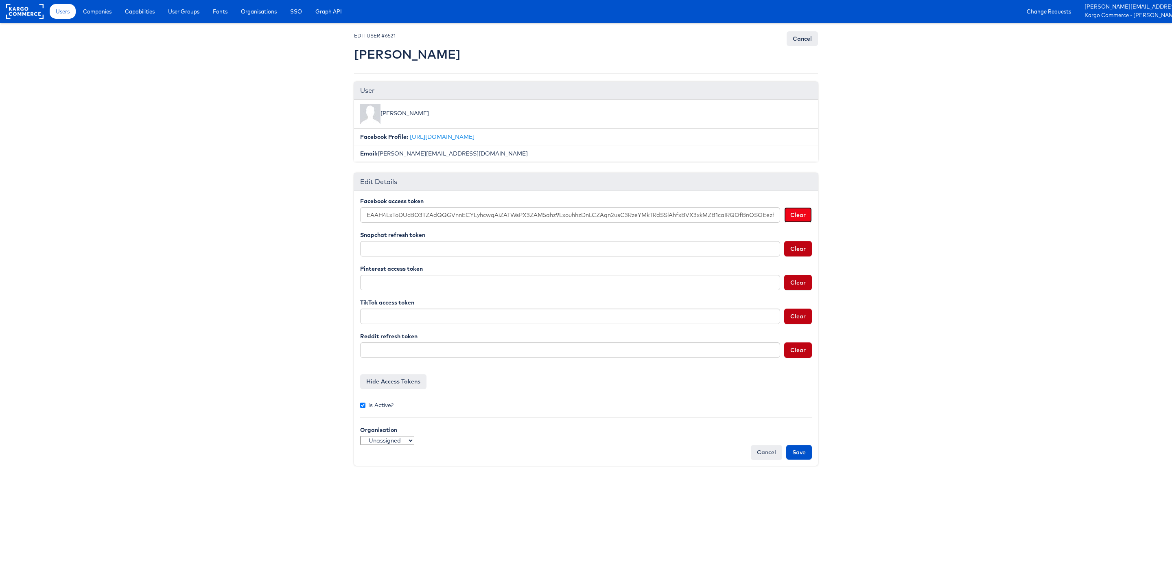
click at [793, 216] on button "Clear" at bounding box center [798, 214] width 28 height 15
click at [363, 404] on input "Is Active?" at bounding box center [362, 404] width 5 height 5
checkbox input "false"
click at [801, 458] on input "Save" at bounding box center [799, 452] width 26 height 15
type input "Saving..."
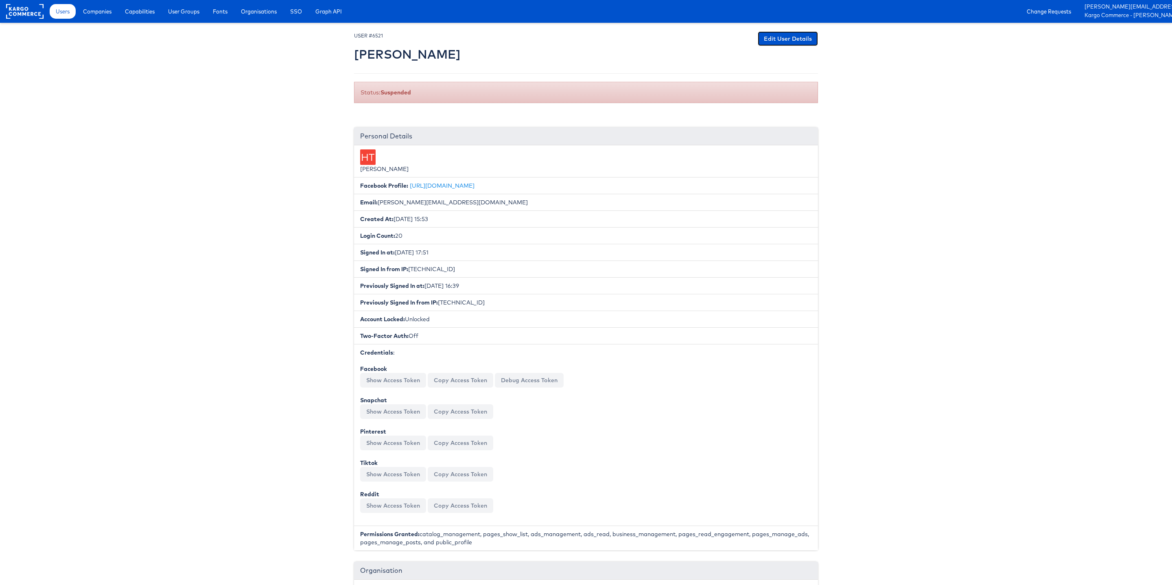
click at [786, 40] on link "Edit User Details" at bounding box center [787, 38] width 60 height 15
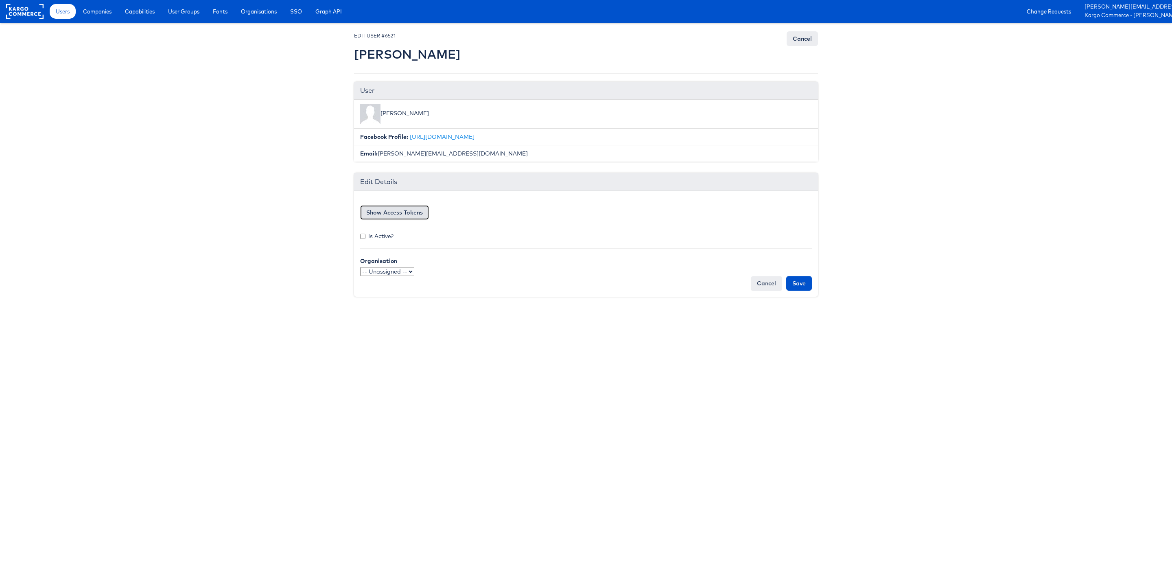
click at [422, 218] on button "Show Access Tokens" at bounding box center [394, 212] width 69 height 15
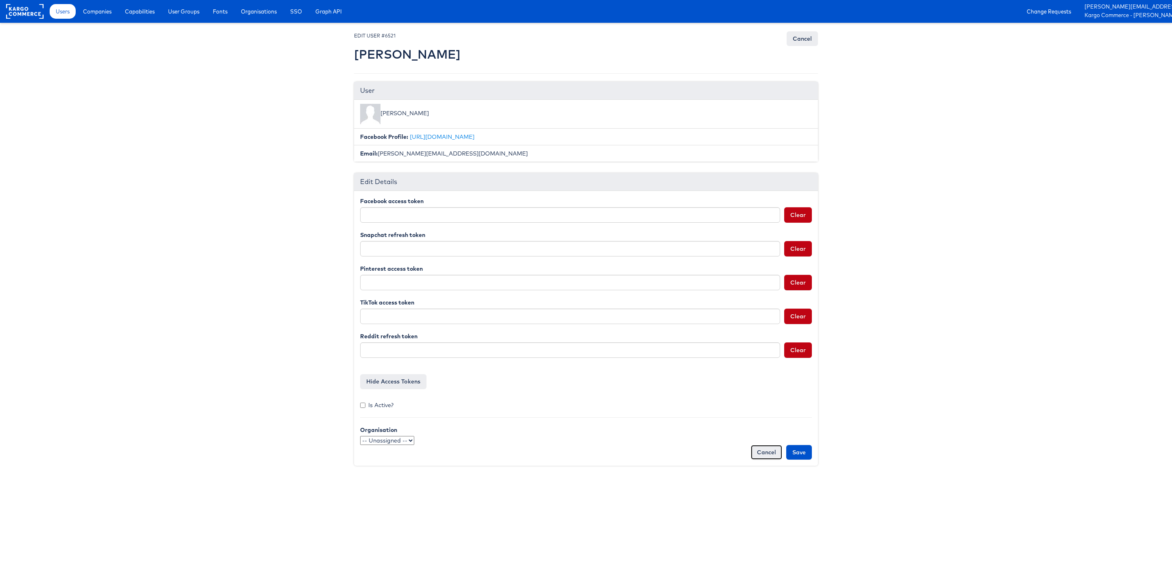
click at [768, 454] on link "Cancel" at bounding box center [766, 452] width 31 height 15
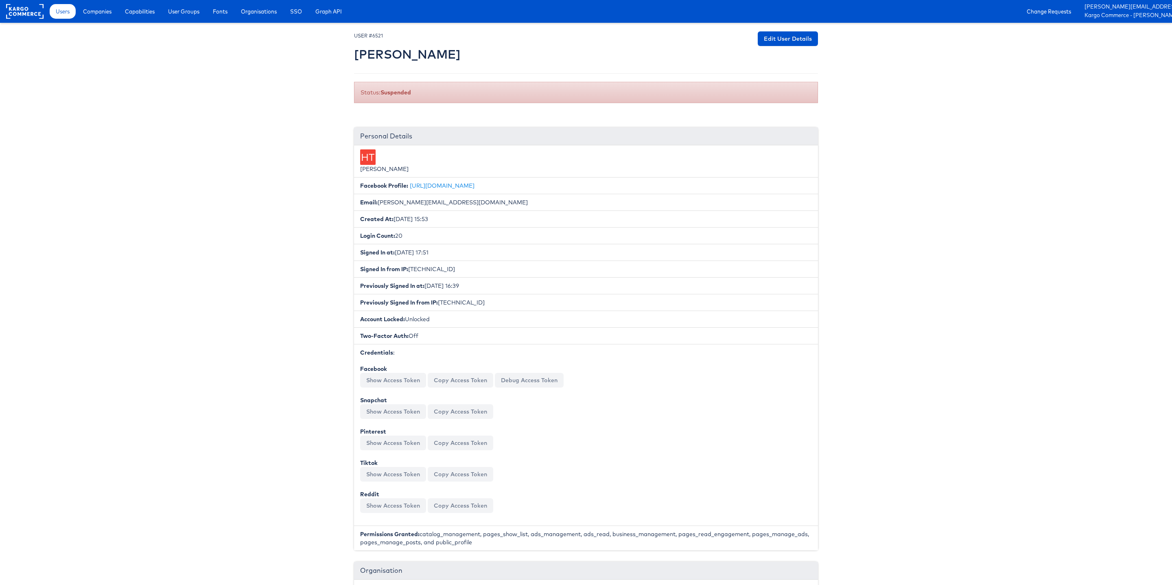
click at [266, 140] on body "Users Companies Capabilities User Groups Fonts Organisations SSO Graph API Chan…" at bounding box center [586, 511] width 1172 height 1022
click at [98, 16] on link "Companies" at bounding box center [97, 11] width 41 height 15
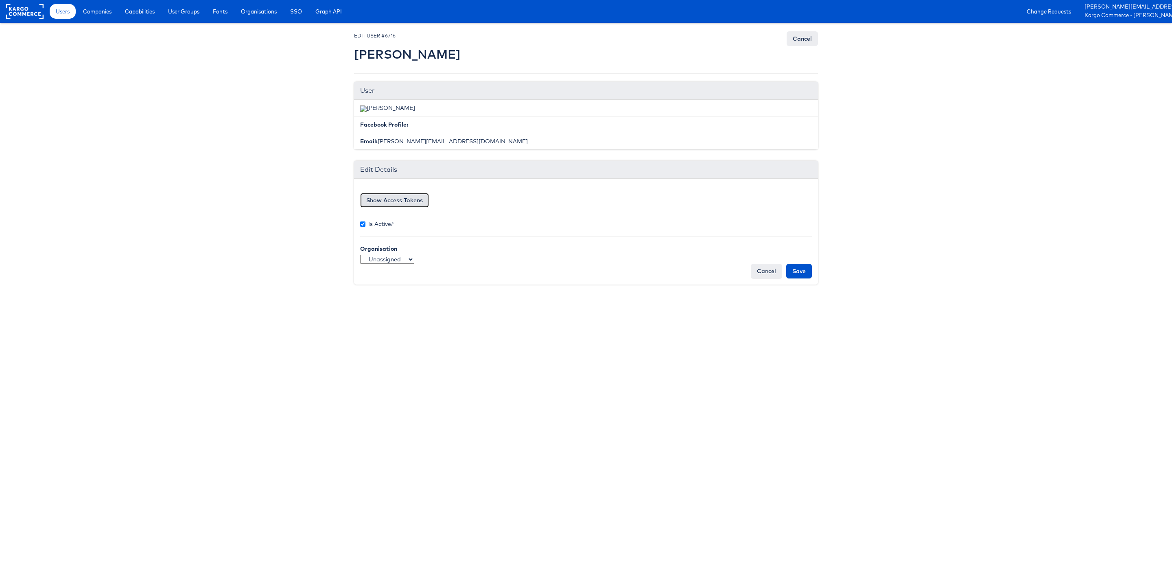
click at [420, 202] on button "Show Access Tokens" at bounding box center [394, 200] width 69 height 15
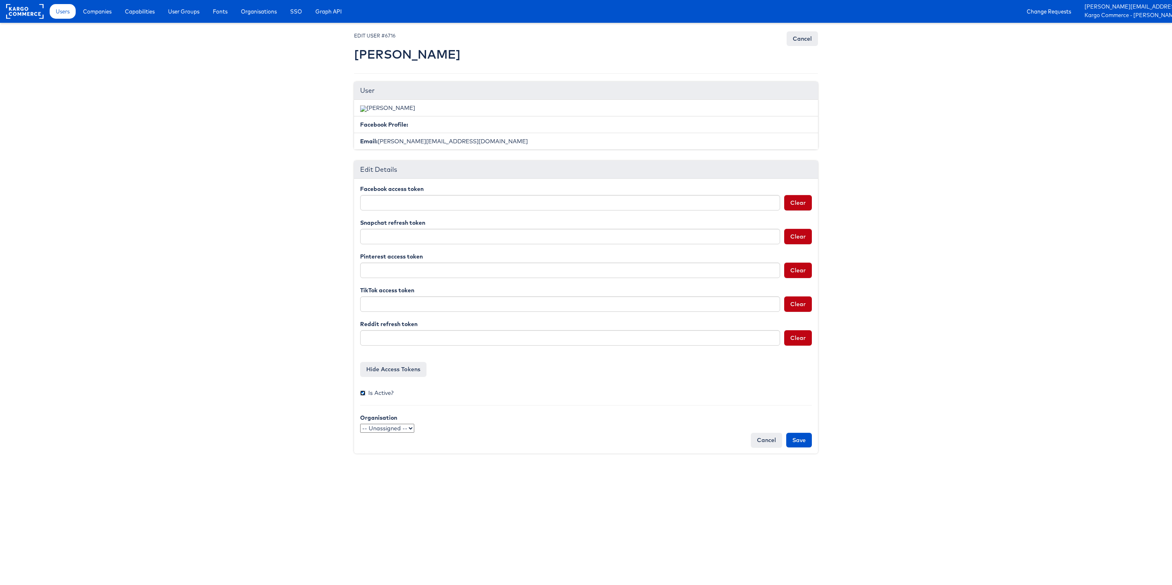
click at [360, 394] on input "Is Active?" at bounding box center [362, 392] width 5 height 5
checkbox input "false"
click at [792, 441] on input "Save" at bounding box center [799, 439] width 26 height 15
type input "Saving..."
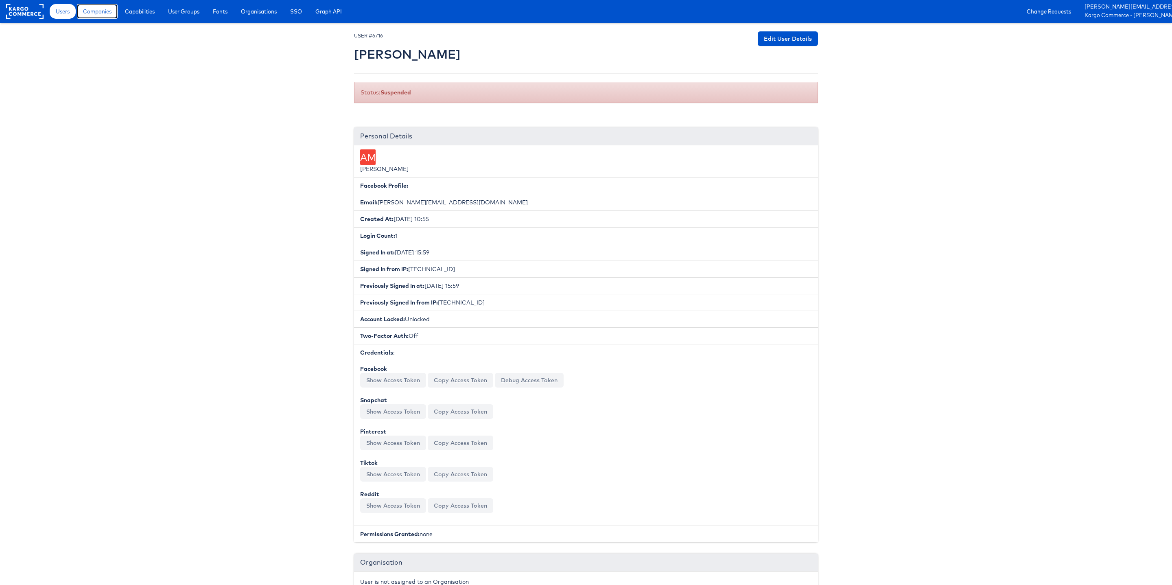
click at [92, 11] on span "Companies" at bounding box center [97, 11] width 28 height 8
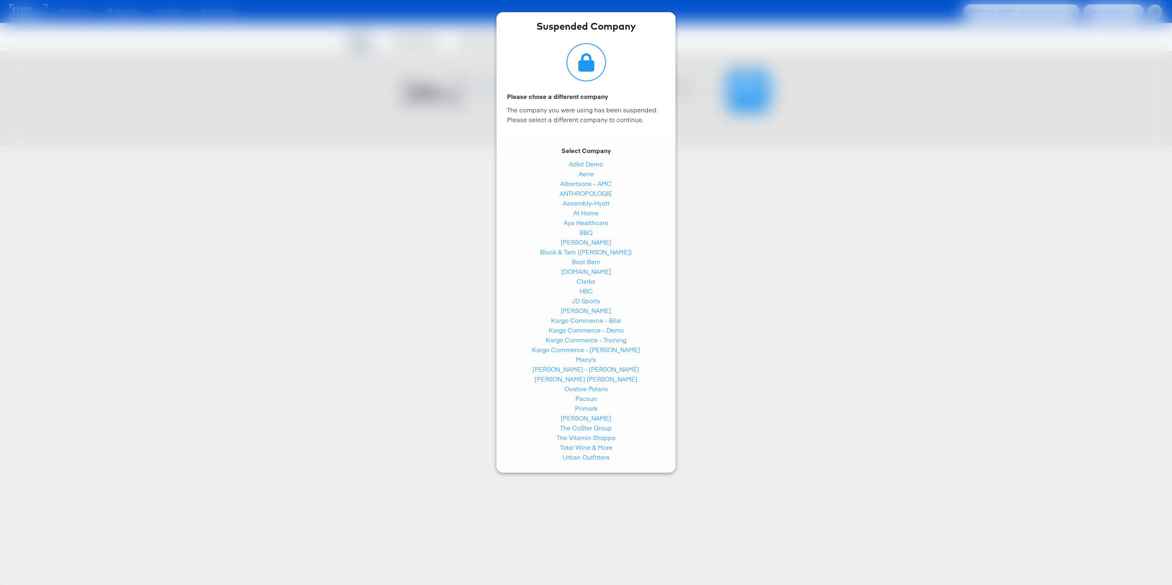
click at [305, 201] on div "Suspended Company Please chose a different company The company you were using h…" at bounding box center [586, 292] width 1172 height 585
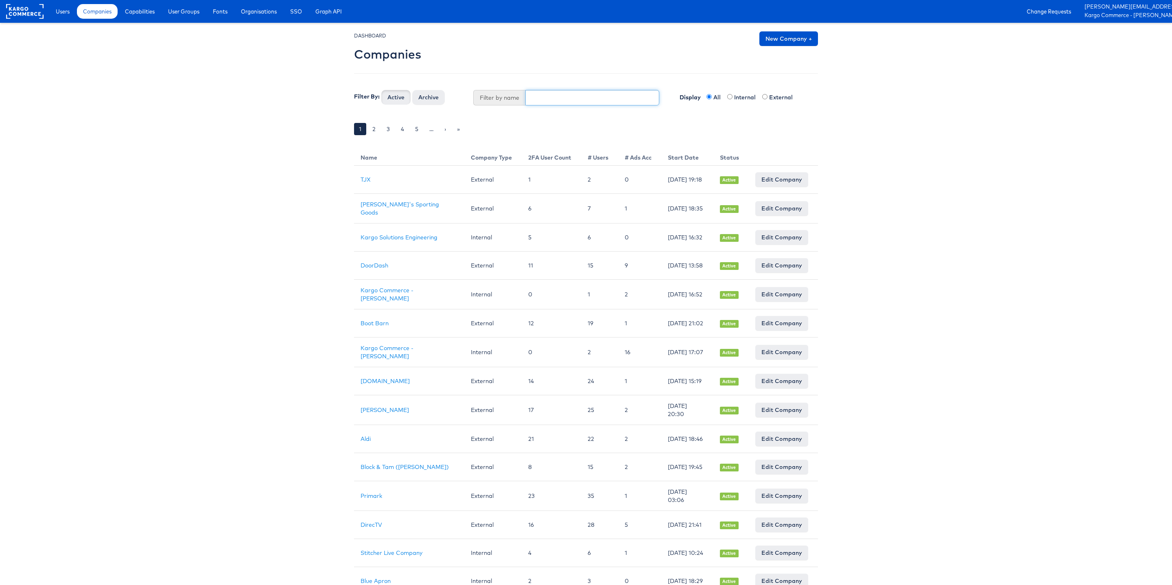
click at [544, 99] on input "text" at bounding box center [592, 97] width 134 height 15
type input "[PERSON_NAME]"
click at [381, 90] on button "Active" at bounding box center [395, 97] width 29 height 15
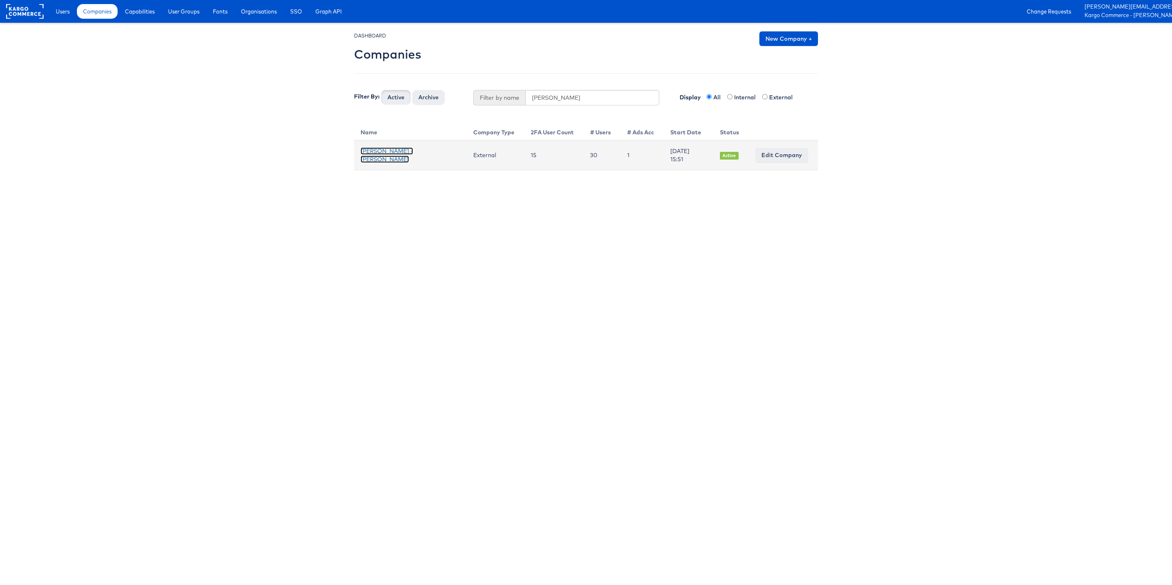
click at [389, 154] on link "[PERSON_NAME] - [PERSON_NAME]" at bounding box center [386, 154] width 52 height 15
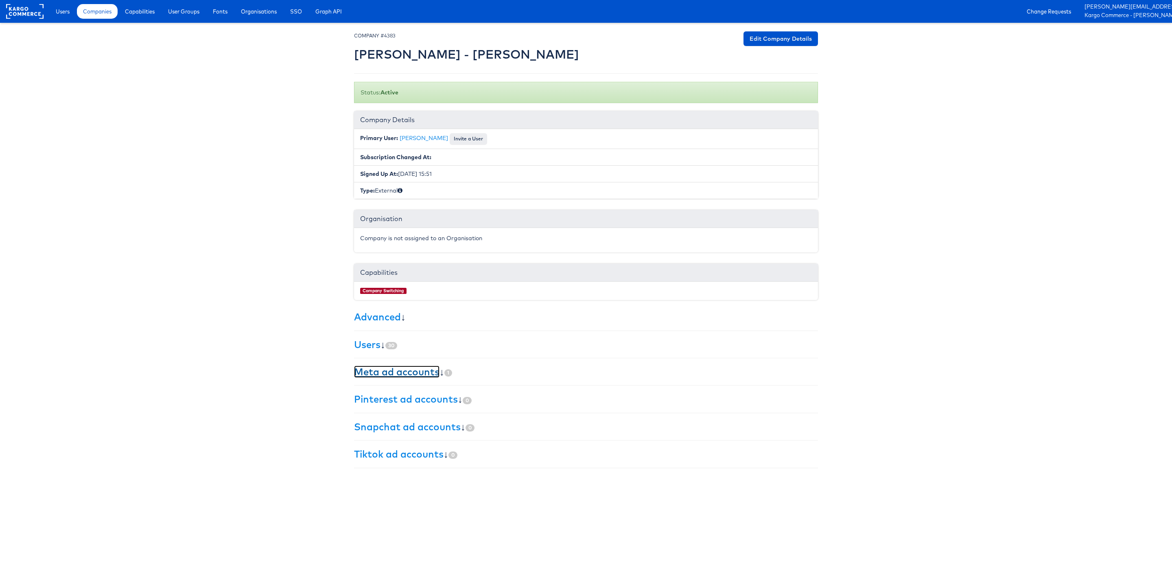
click at [385, 371] on link "Meta ad accounts" at bounding box center [396, 371] width 85 height 12
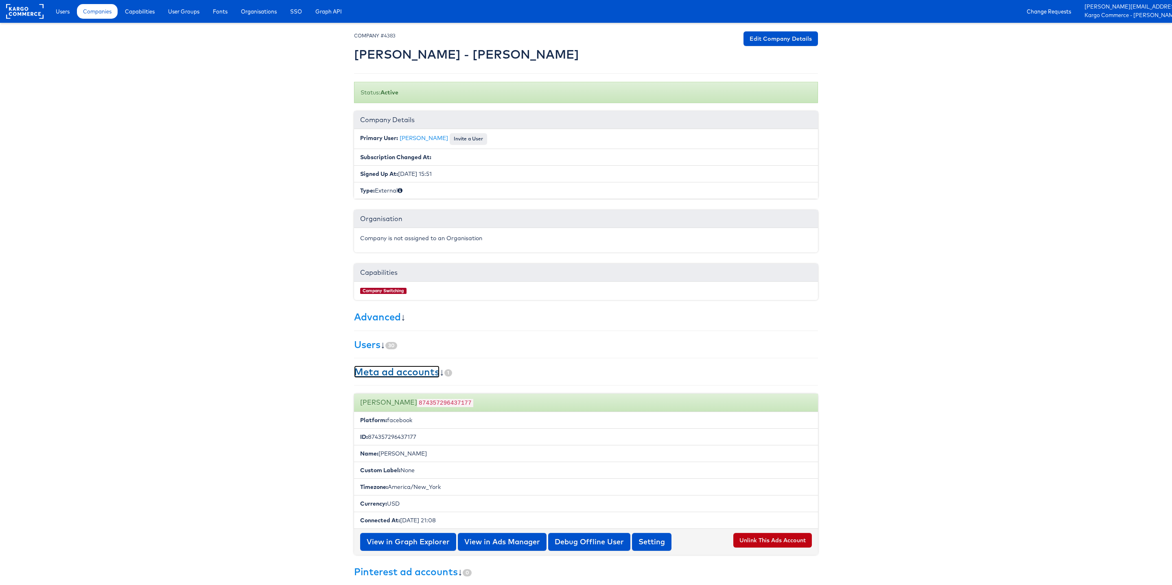
scroll to position [34, 0]
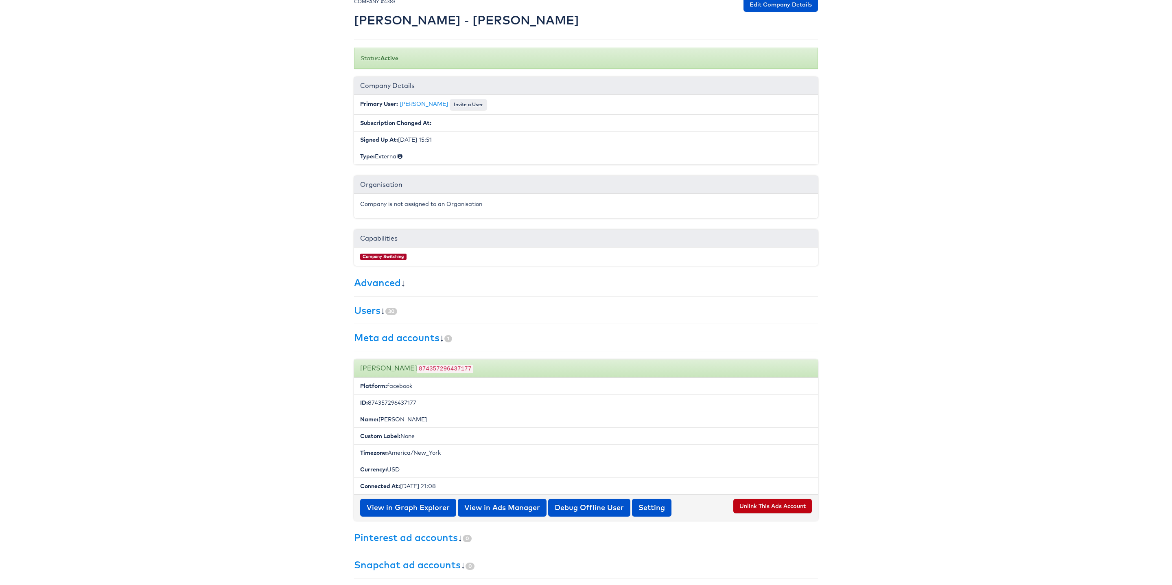
click at [401, 405] on li "ID: 874357296437177" at bounding box center [586, 402] width 464 height 17
copy li "874357296437177"
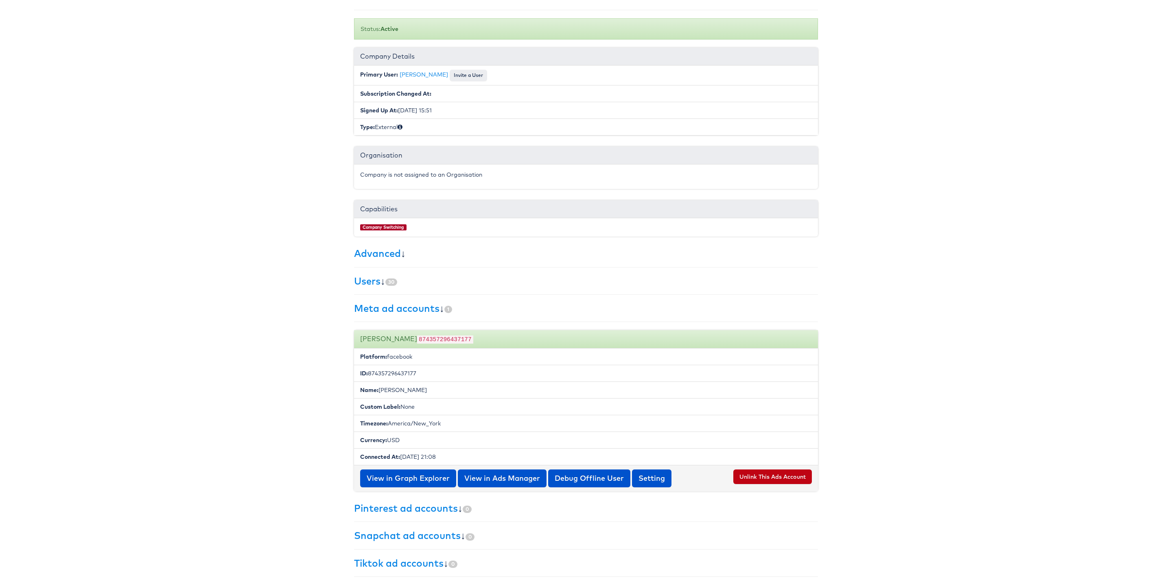
click at [253, 337] on body "Users Companies Capabilities User Groups Fonts Organisations SSO Graph API Chan…" at bounding box center [586, 261] width 1172 height 648
click at [764, 476] on button "Unlink This Ads Account" at bounding box center [772, 476] width 79 height 15
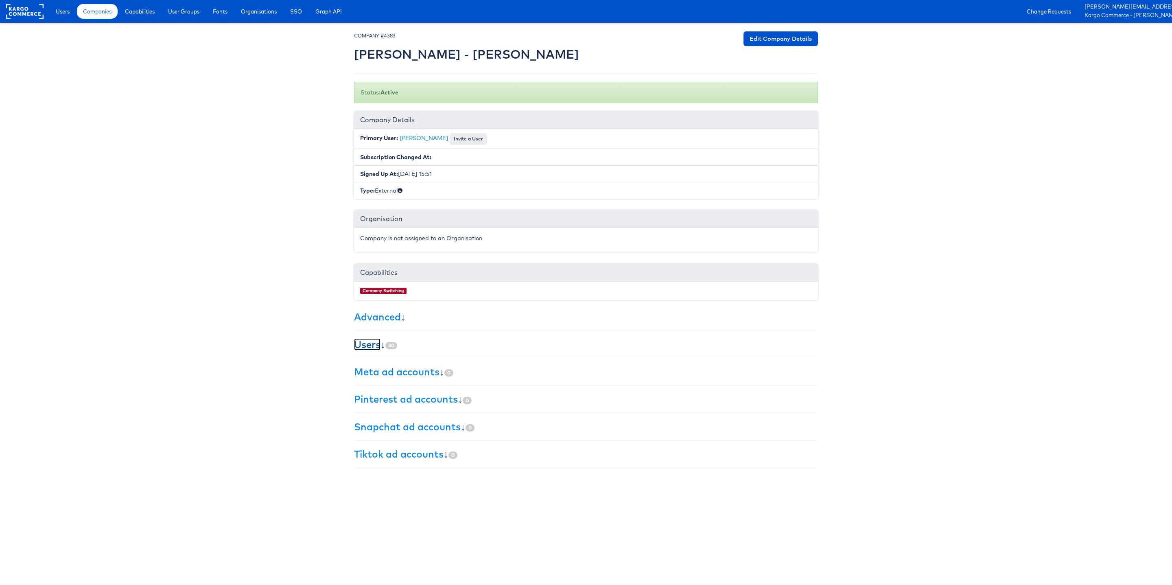
click at [369, 350] on link "Users" at bounding box center [367, 344] width 26 height 12
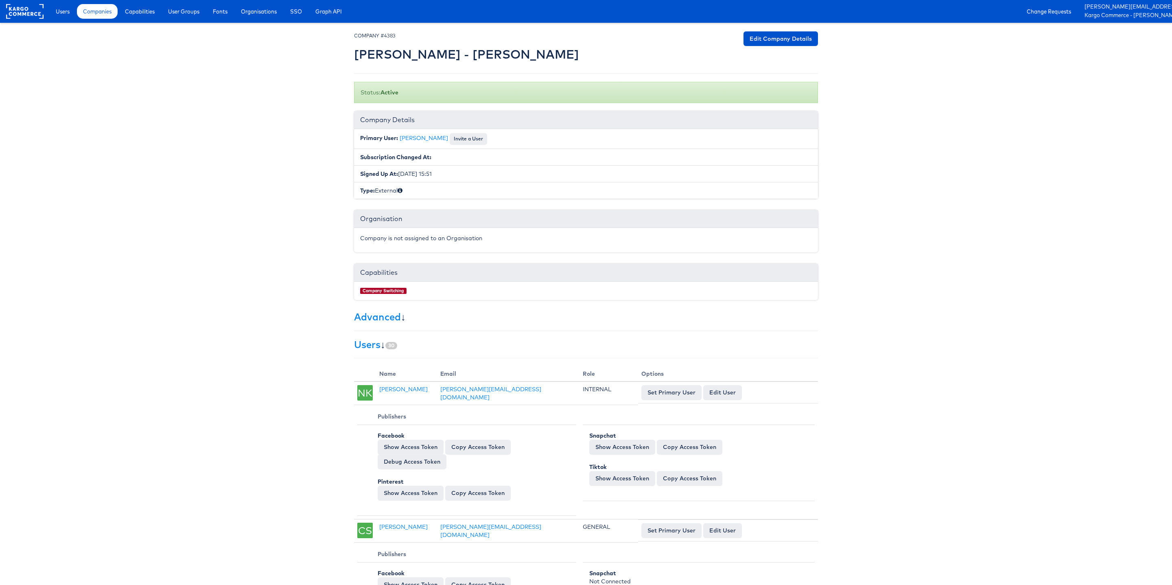
click at [782, 48] on div at bounding box center [586, 48] width 464 height 34
click at [782, 31] on link "Edit Company Details" at bounding box center [780, 38] width 74 height 15
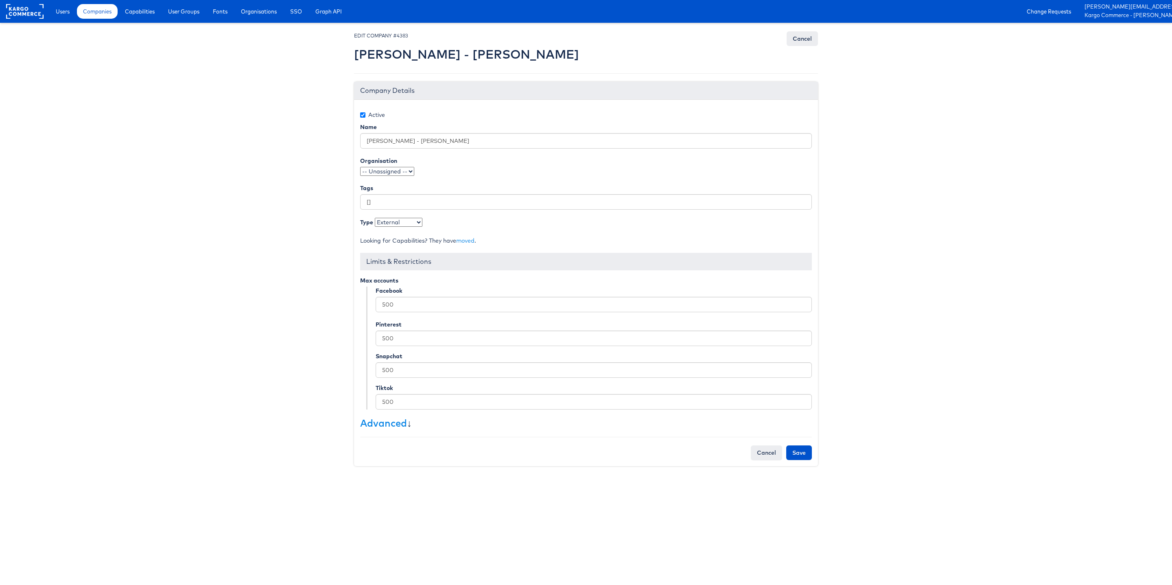
click at [362, 118] on label "Active" at bounding box center [372, 115] width 25 height 8
click at [362, 118] on input "Active" at bounding box center [362, 114] width 5 height 5
checkbox input "false"
click at [797, 456] on input "Save" at bounding box center [799, 452] width 26 height 15
type input "Saving..."
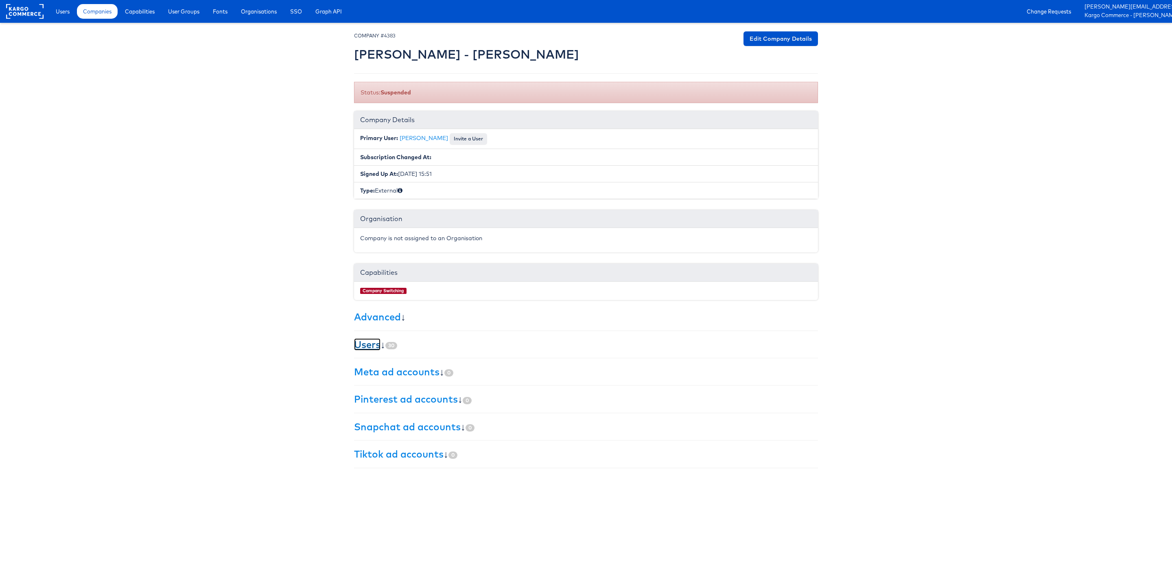
click at [367, 345] on link "Users" at bounding box center [367, 344] width 26 height 12
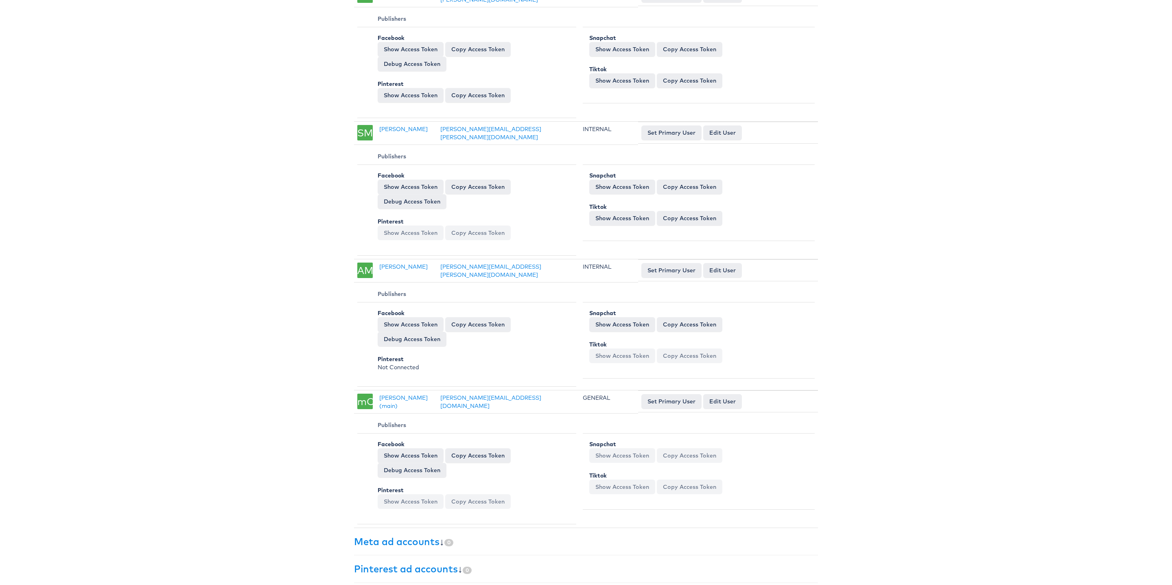
scroll to position [3796, 0]
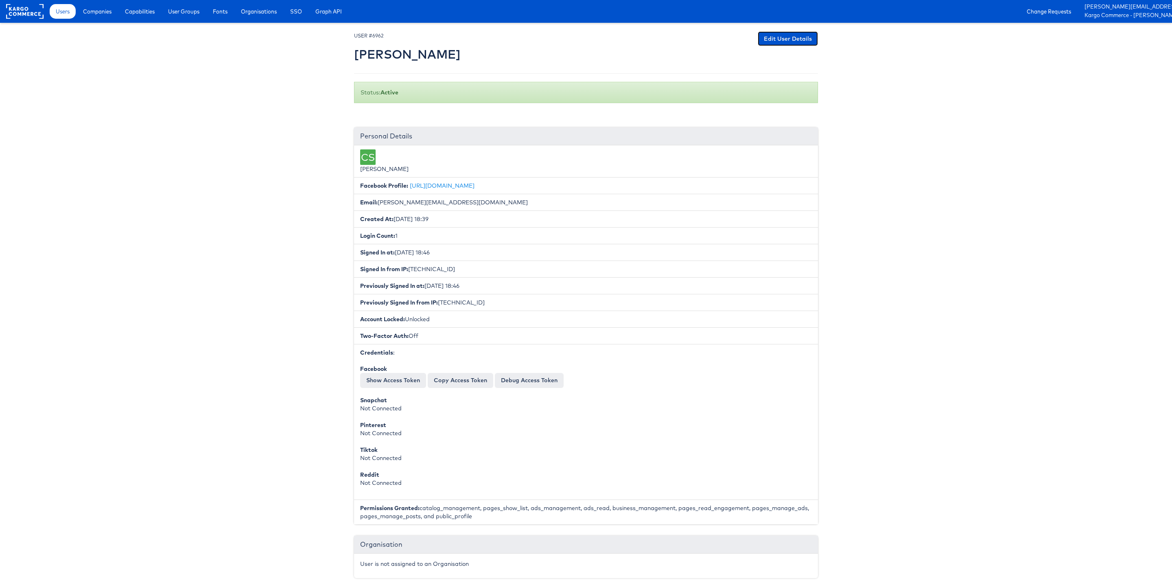
click at [780, 35] on link "Edit User Details" at bounding box center [787, 38] width 60 height 15
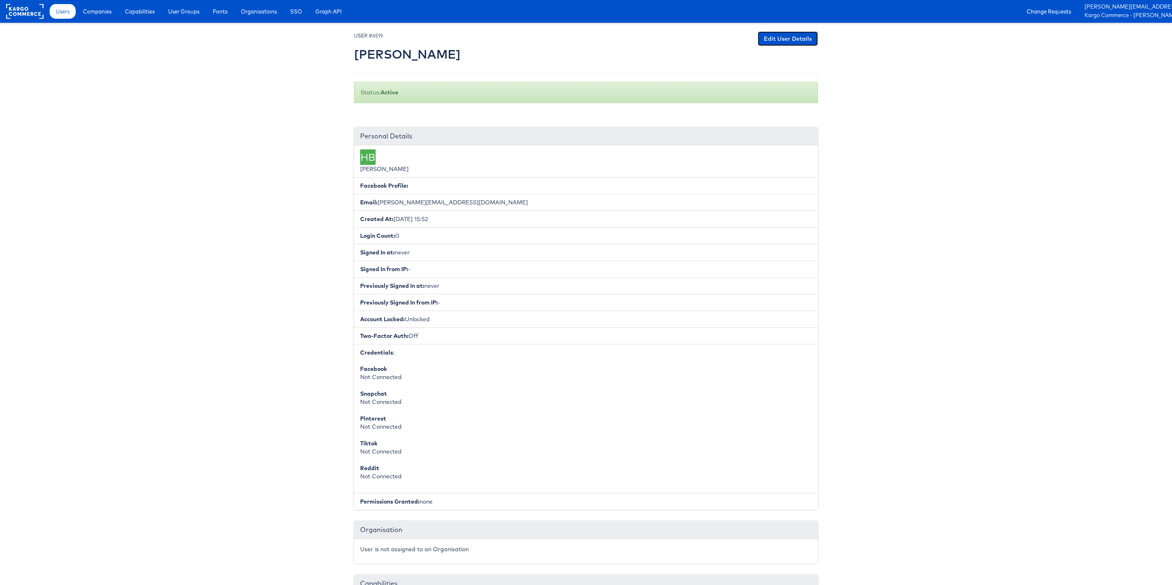
click at [793, 40] on link "Edit User Details" at bounding box center [787, 38] width 60 height 15
click at [782, 42] on link "Edit User Details" at bounding box center [787, 38] width 60 height 15
click at [789, 35] on link "Edit User Details" at bounding box center [787, 38] width 60 height 15
click at [783, 41] on link "Edit User Details" at bounding box center [787, 38] width 60 height 15
click at [781, 39] on link "Edit User Details" at bounding box center [787, 38] width 60 height 15
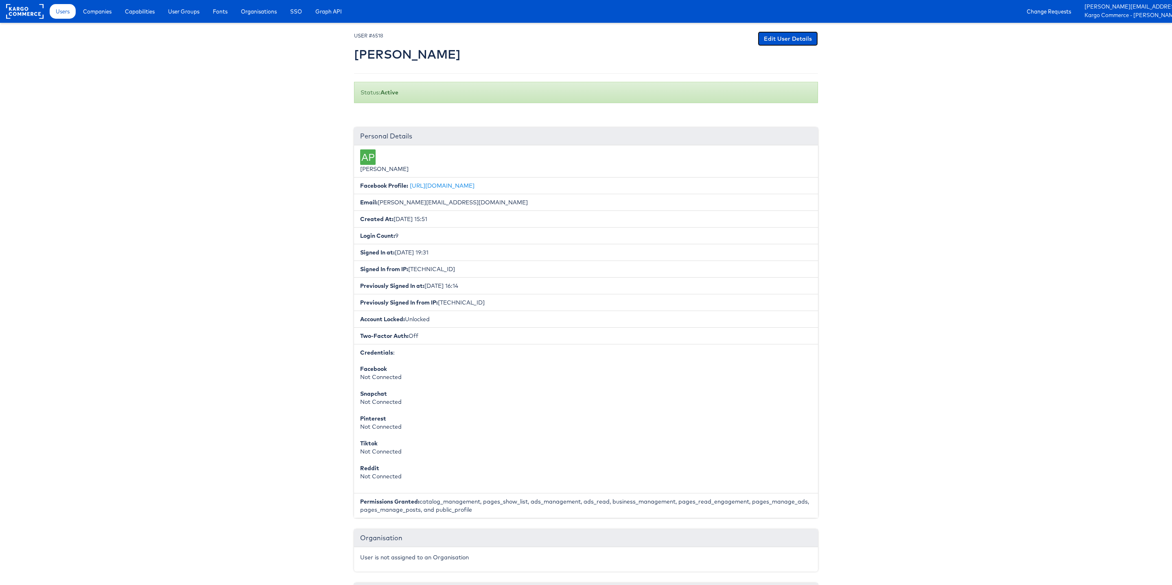
click at [773, 43] on link "Edit User Details" at bounding box center [787, 38] width 60 height 15
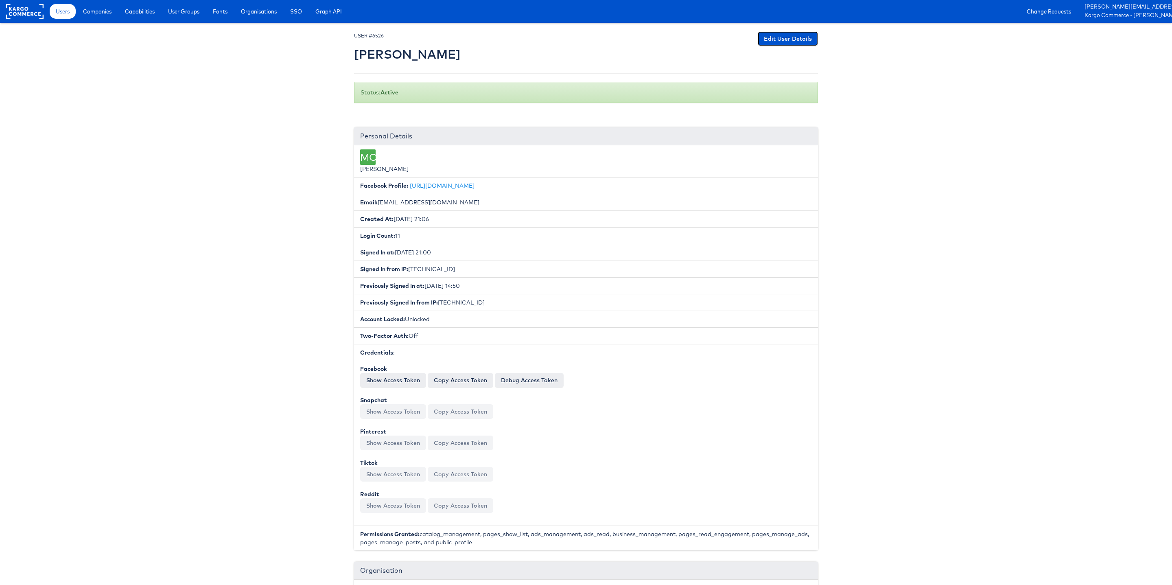
click at [779, 39] on link "Edit User Details" at bounding box center [787, 38] width 60 height 15
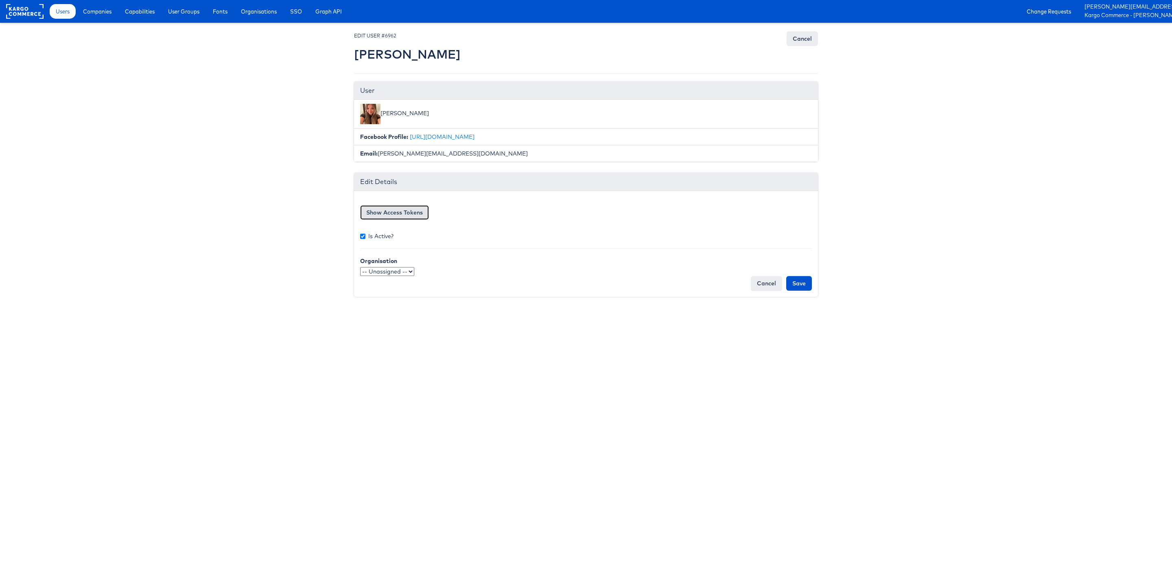
click at [379, 220] on button "Show Access Tokens" at bounding box center [394, 212] width 69 height 15
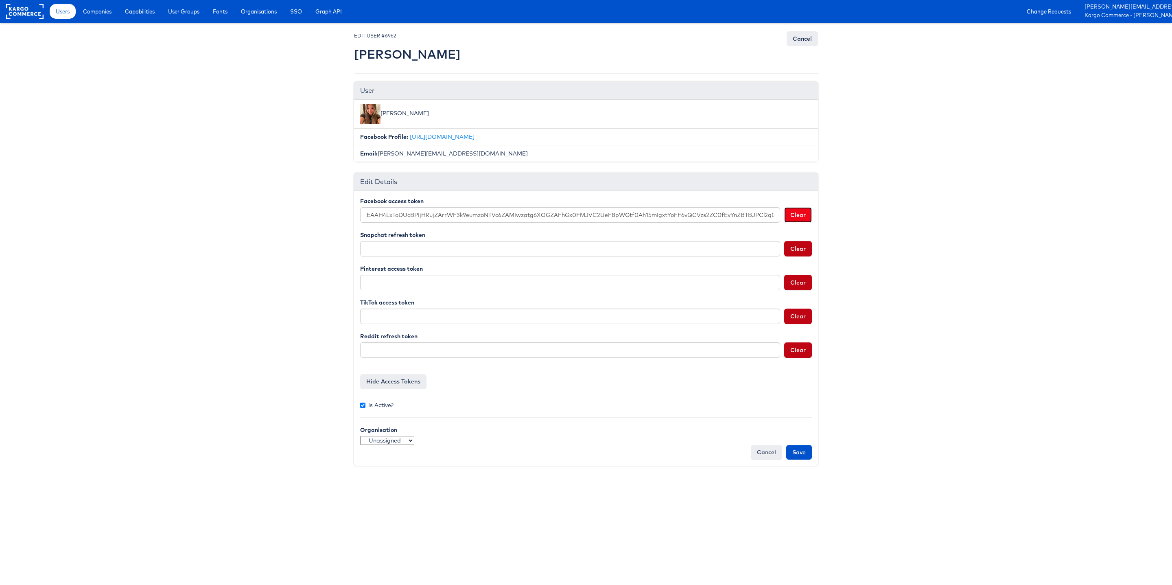
click at [802, 216] on button "Clear" at bounding box center [798, 214] width 28 height 15
click at [365, 403] on input "Is Active?" at bounding box center [362, 404] width 5 height 5
checkbox input "false"
click at [798, 453] on input "Save" at bounding box center [799, 452] width 26 height 15
type input "Saving..."
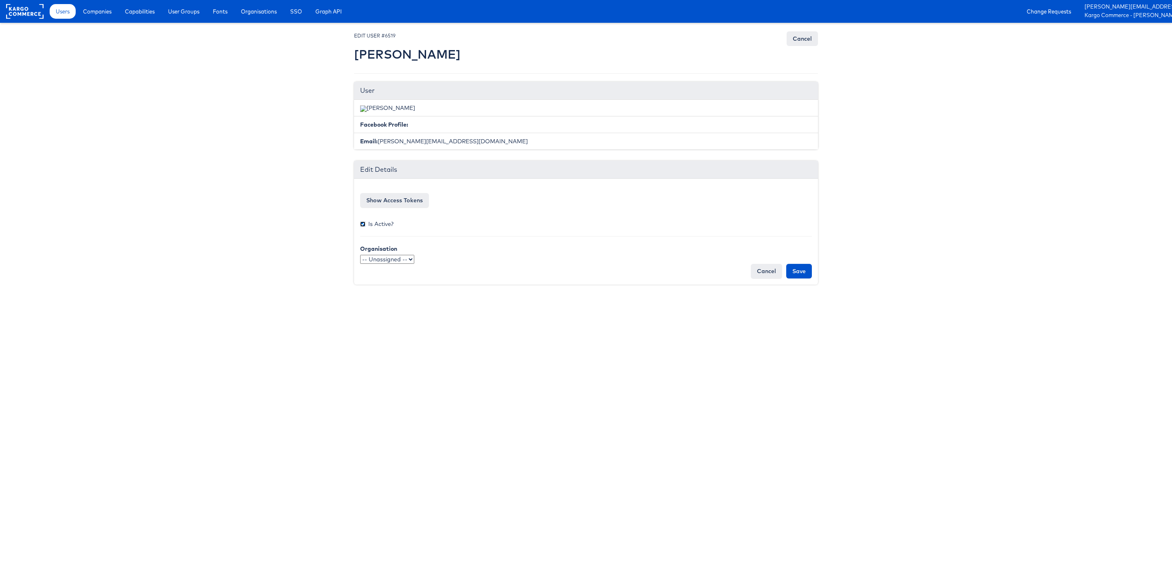
click at [362, 226] on input "Is Active?" at bounding box center [362, 223] width 5 height 5
checkbox input "false"
click at [390, 202] on button "Show Access Tokens" at bounding box center [394, 200] width 69 height 15
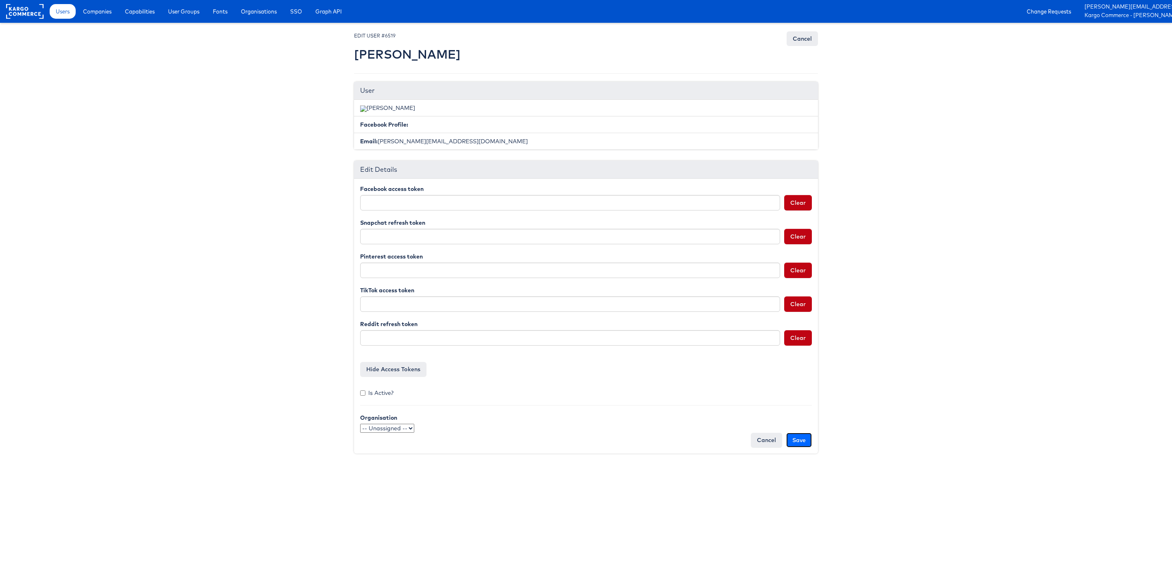
click at [799, 440] on input "Save" at bounding box center [799, 439] width 26 height 15
type input "Saving..."
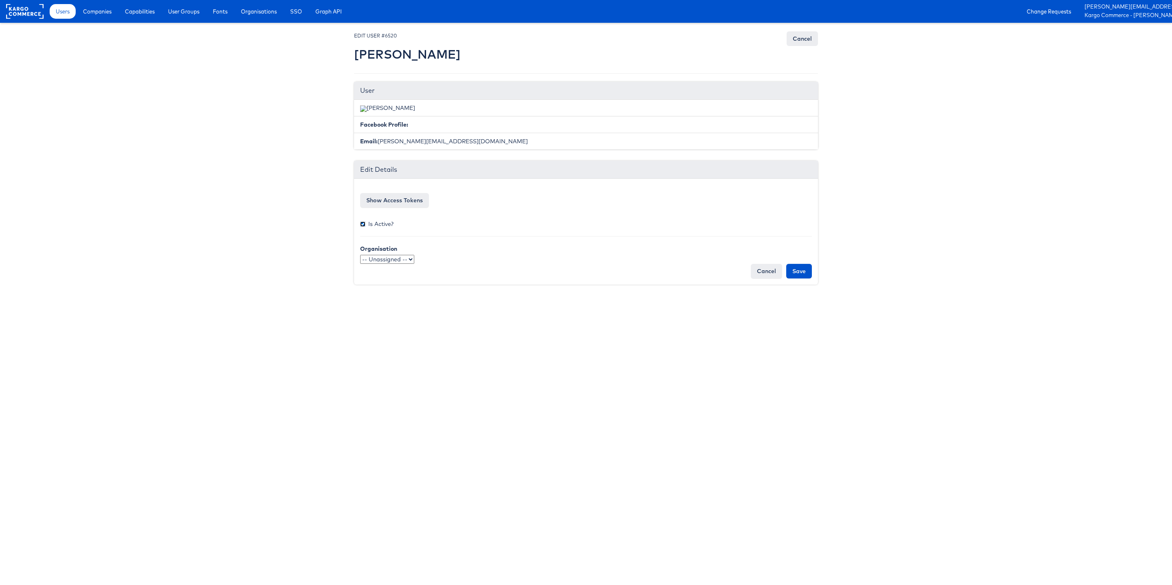
click at [362, 223] on input "Is Active?" at bounding box center [362, 223] width 5 height 5
checkbox input "false"
click at [389, 201] on button "Show Access Tokens" at bounding box center [394, 200] width 69 height 15
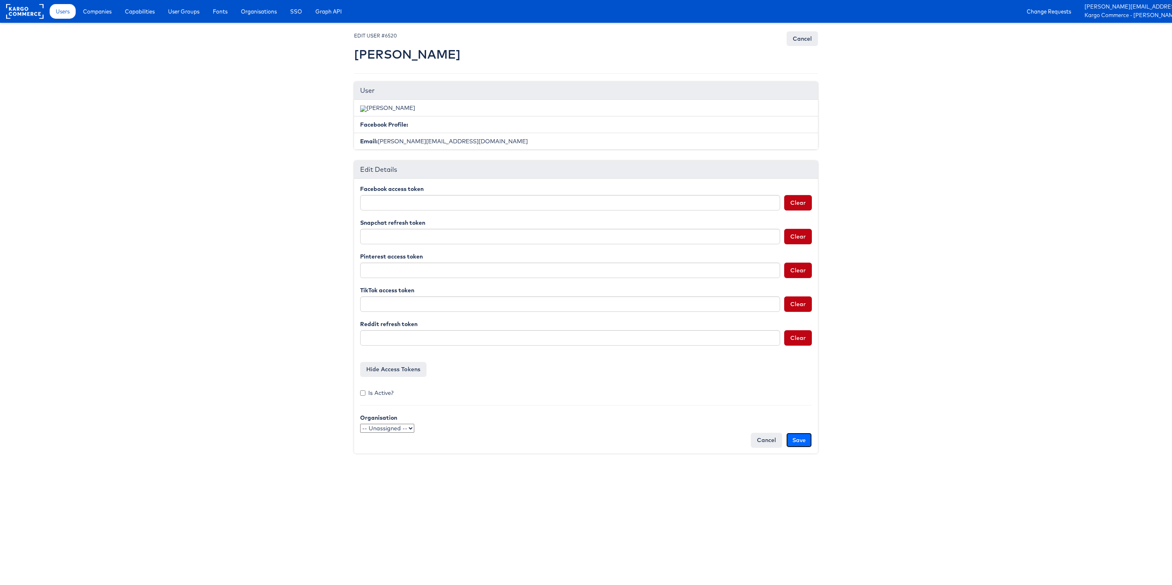
click at [798, 434] on input "Save" at bounding box center [799, 439] width 26 height 15
type input "Saving..."
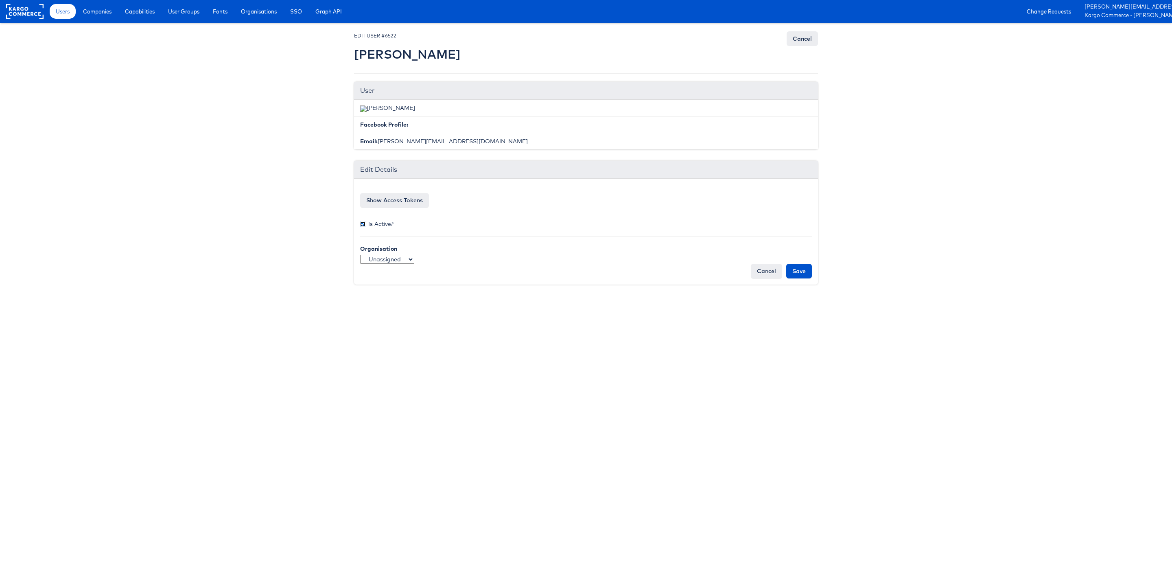
click at [362, 227] on input "Is Active?" at bounding box center [362, 223] width 5 height 5
checkbox input "false"
click at [385, 205] on button "Show Access Tokens" at bounding box center [394, 200] width 69 height 15
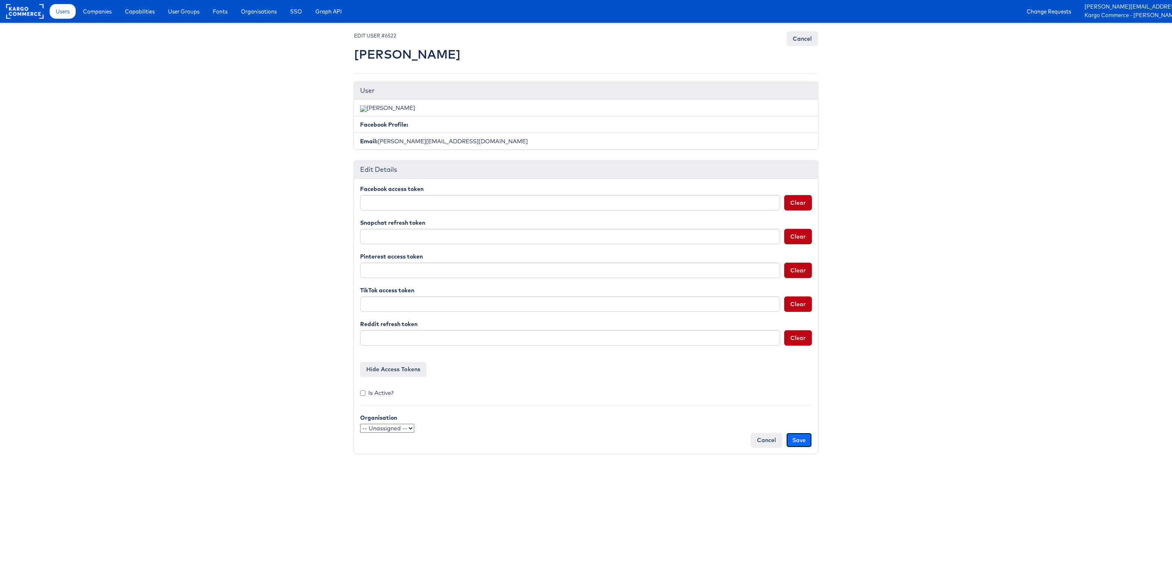
click at [800, 440] on input "Save" at bounding box center [799, 439] width 26 height 15
type input "Saving..."
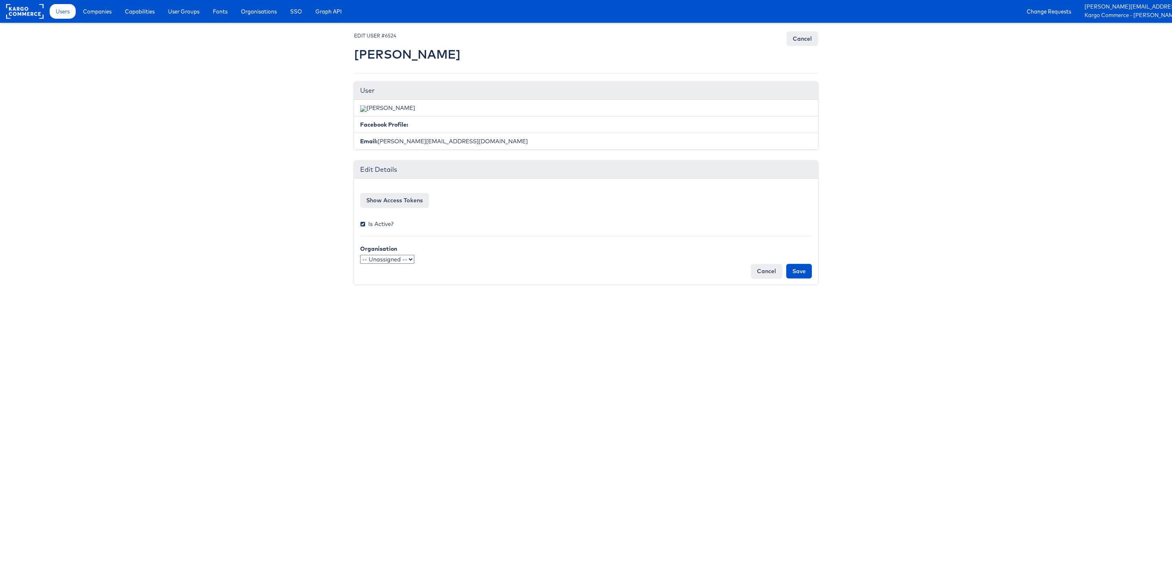
click at [363, 227] on input "Is Active?" at bounding box center [362, 223] width 5 height 5
checkbox input "false"
click at [391, 200] on button "Show Access Tokens" at bounding box center [394, 200] width 69 height 15
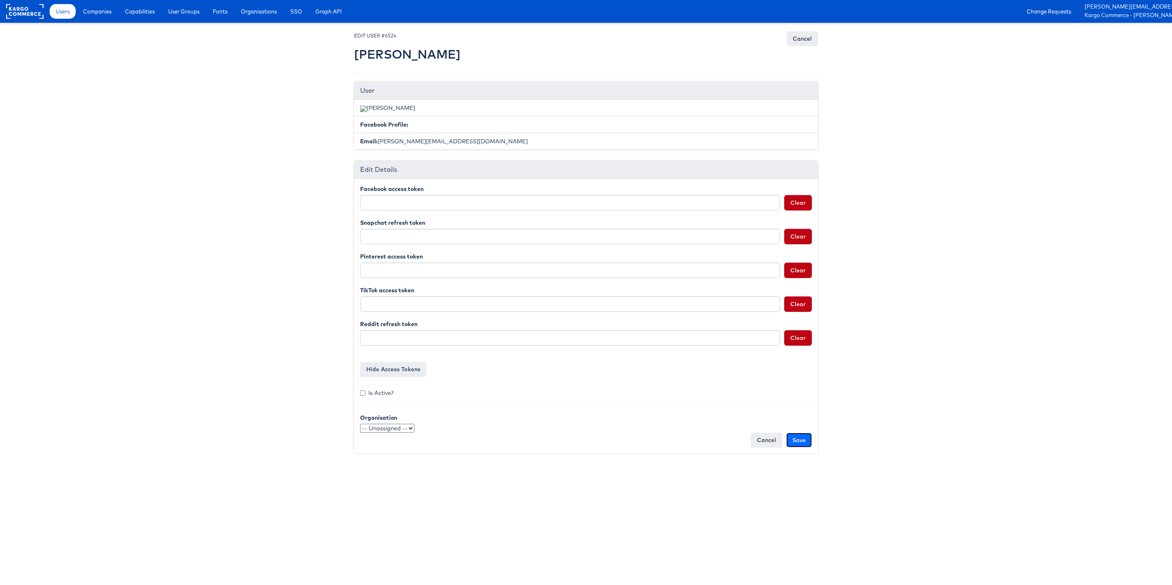
click at [802, 439] on input "Save" at bounding box center [799, 439] width 26 height 15
type input "Saving..."
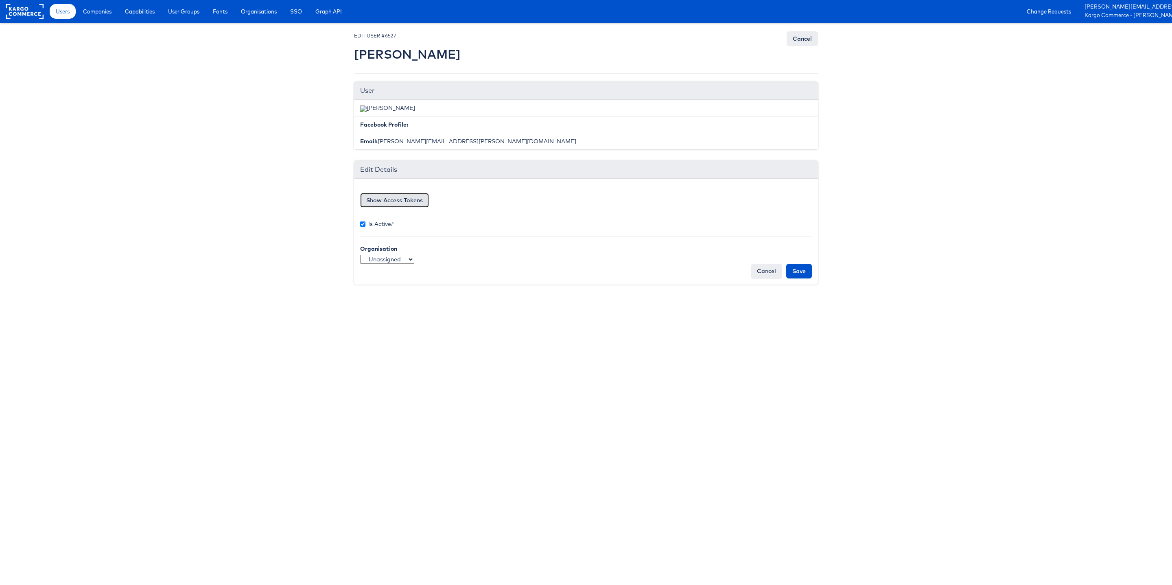
click at [387, 203] on button "Show Access Tokens" at bounding box center [394, 200] width 69 height 15
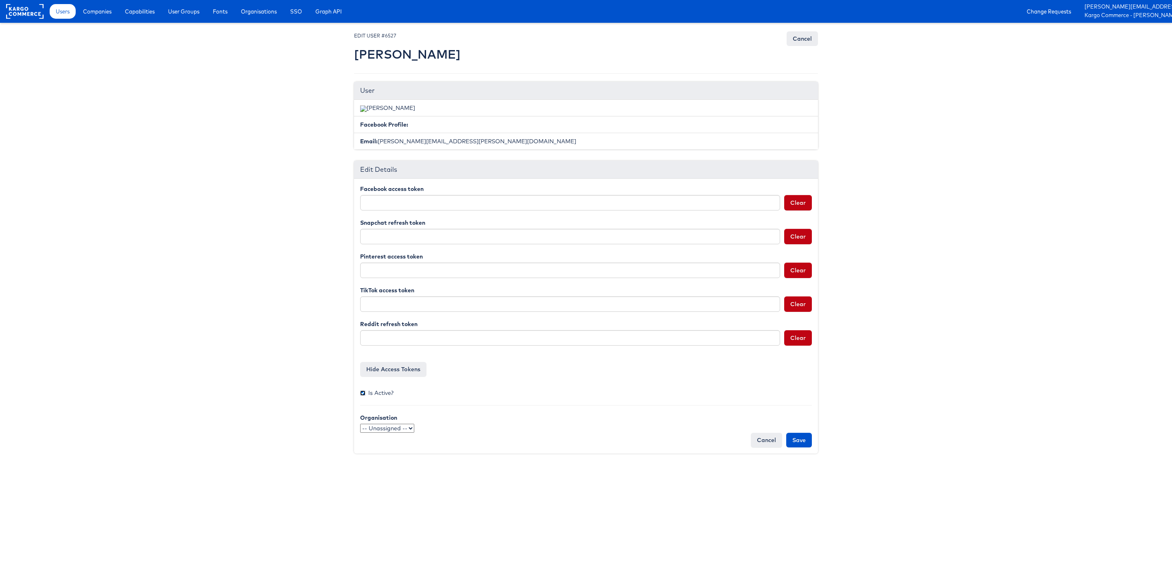
click at [362, 393] on input "Is Active?" at bounding box center [362, 392] width 5 height 5
checkbox input "false"
click at [798, 443] on input "Save" at bounding box center [799, 439] width 26 height 15
type input "Saving..."
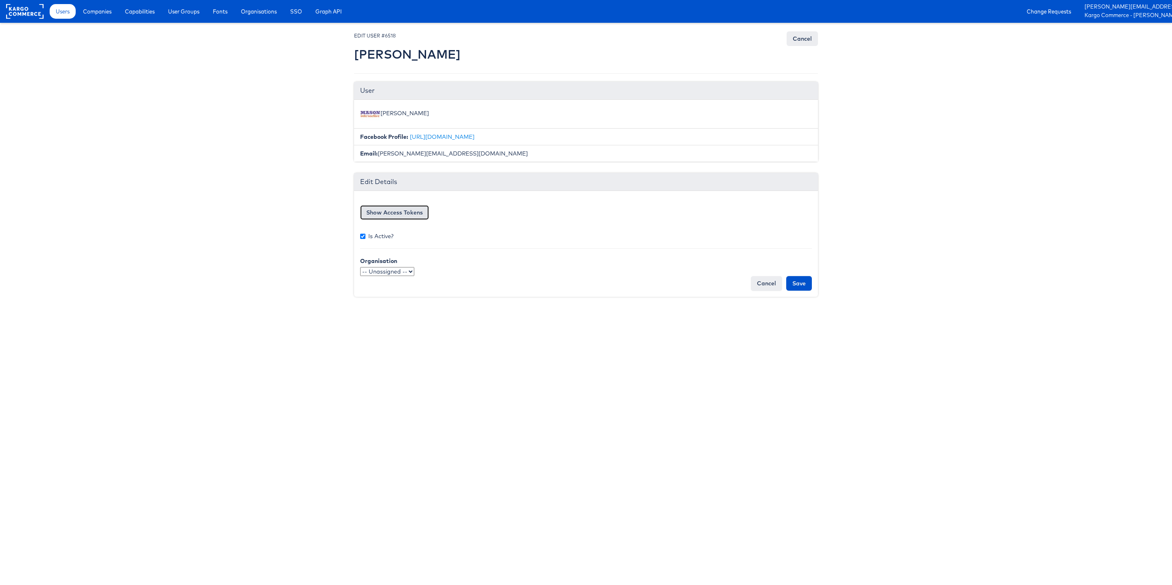
click at [384, 218] on button "Show Access Tokens" at bounding box center [394, 212] width 69 height 15
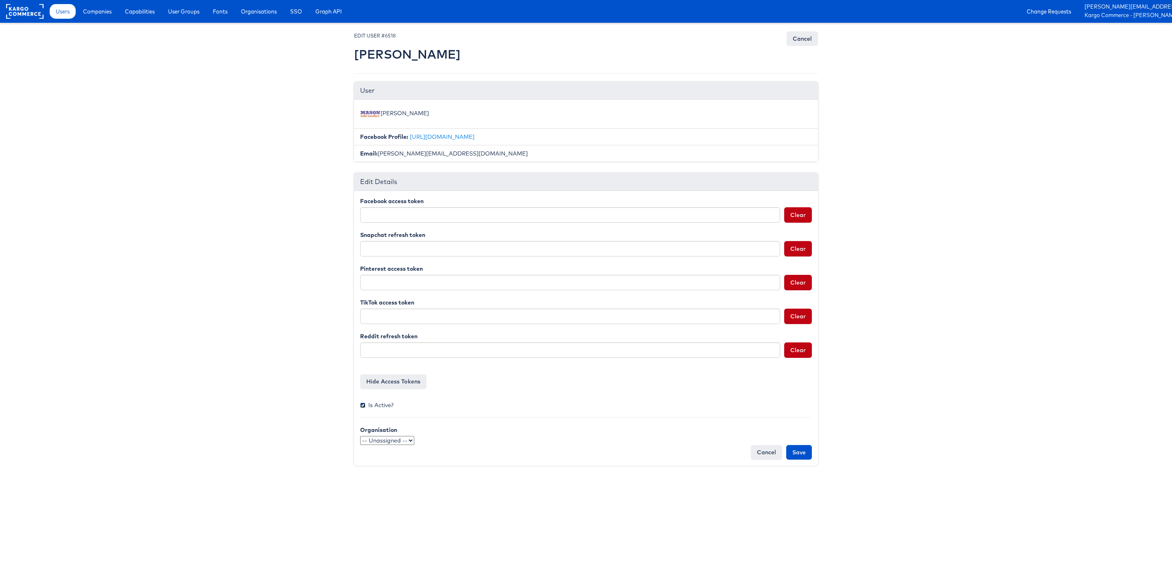
click at [365, 407] on input "Is Active?" at bounding box center [362, 404] width 5 height 5
checkbox input "false"
click at [801, 454] on input "Save" at bounding box center [799, 452] width 26 height 15
type input "Saving..."
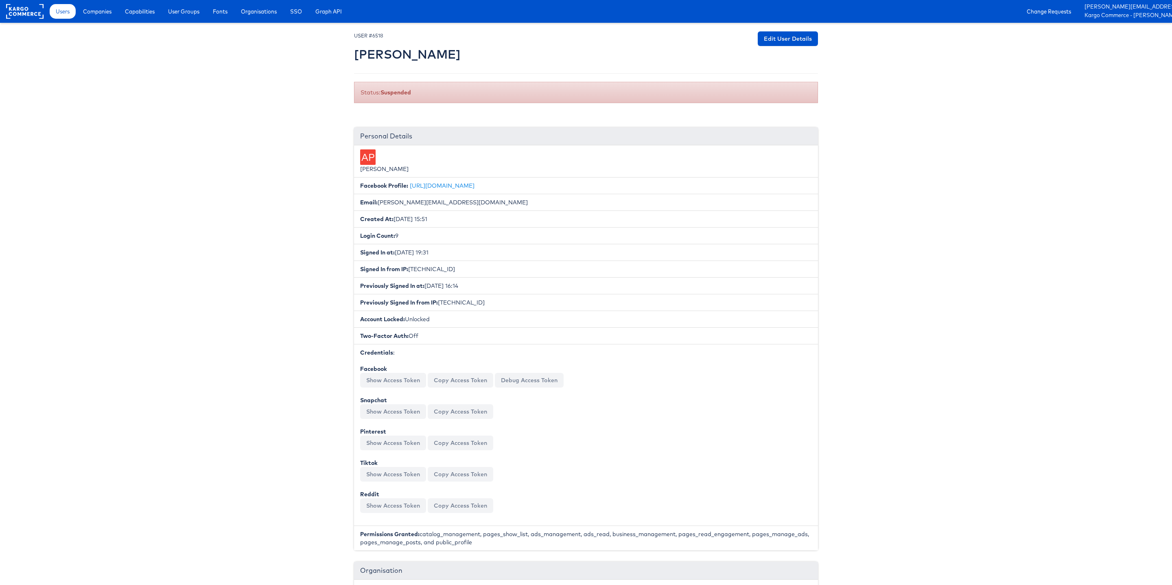
click at [247, 207] on body "Users Companies Capabilities User Groups Fonts Organisations SSO Graph API Chan…" at bounding box center [586, 492] width 1172 height 985
click at [792, 29] on body "Users Companies Capabilities User Groups Fonts Organisations SSO Graph API Chan…" at bounding box center [586, 492] width 1172 height 985
click at [792, 35] on link "Edit User Details" at bounding box center [787, 38] width 60 height 15
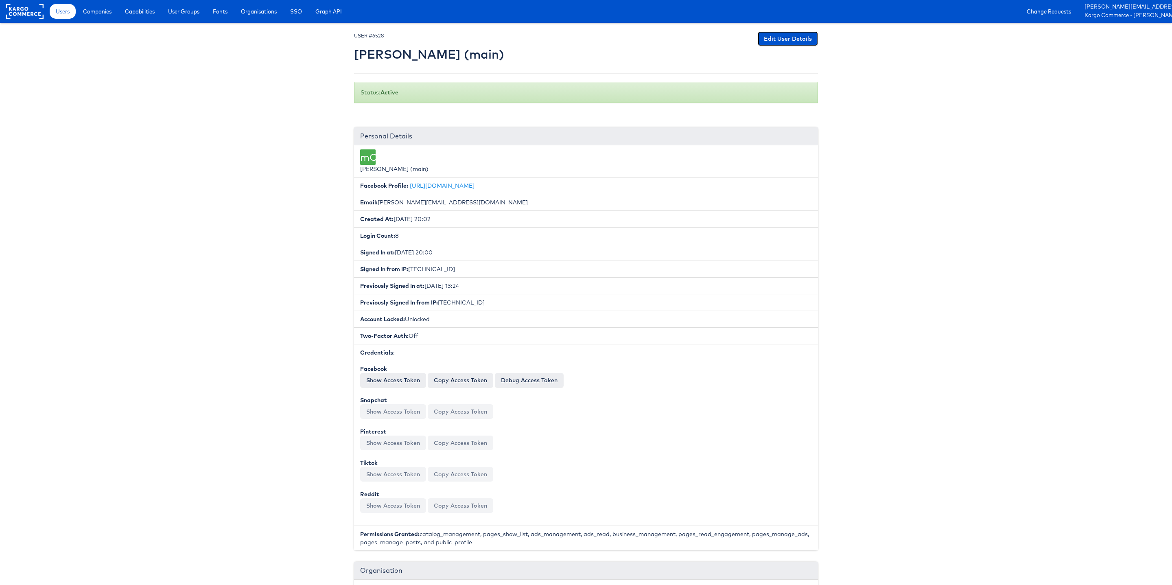
click at [783, 33] on link "Edit User Details" at bounding box center [787, 38] width 60 height 15
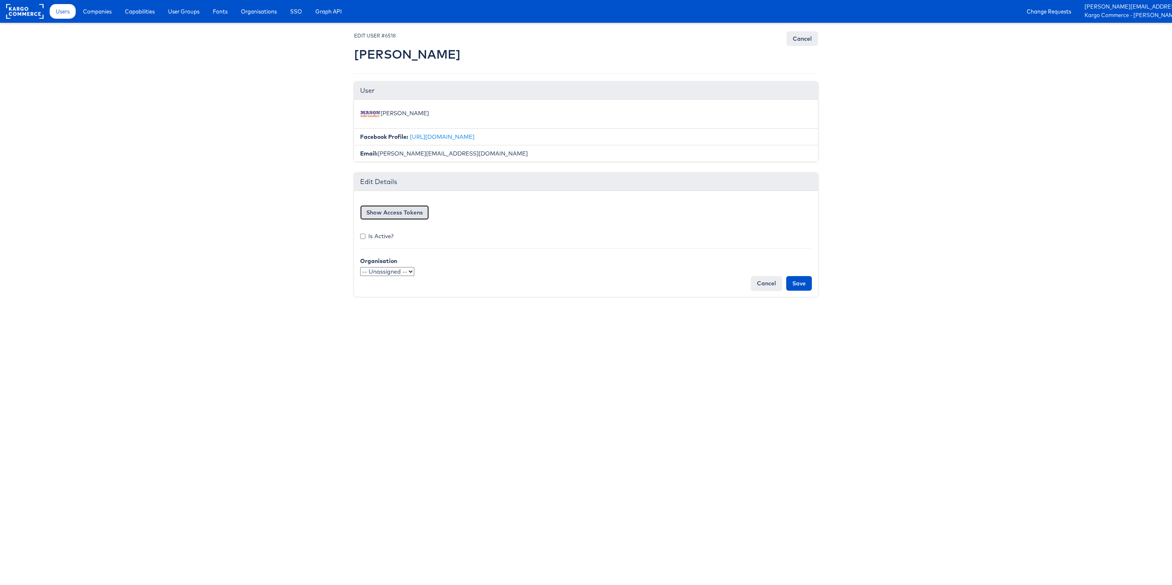
click at [402, 216] on button "Show Access Tokens" at bounding box center [394, 212] width 69 height 15
click at [385, 220] on button "Show Access Tokens" at bounding box center [394, 212] width 69 height 15
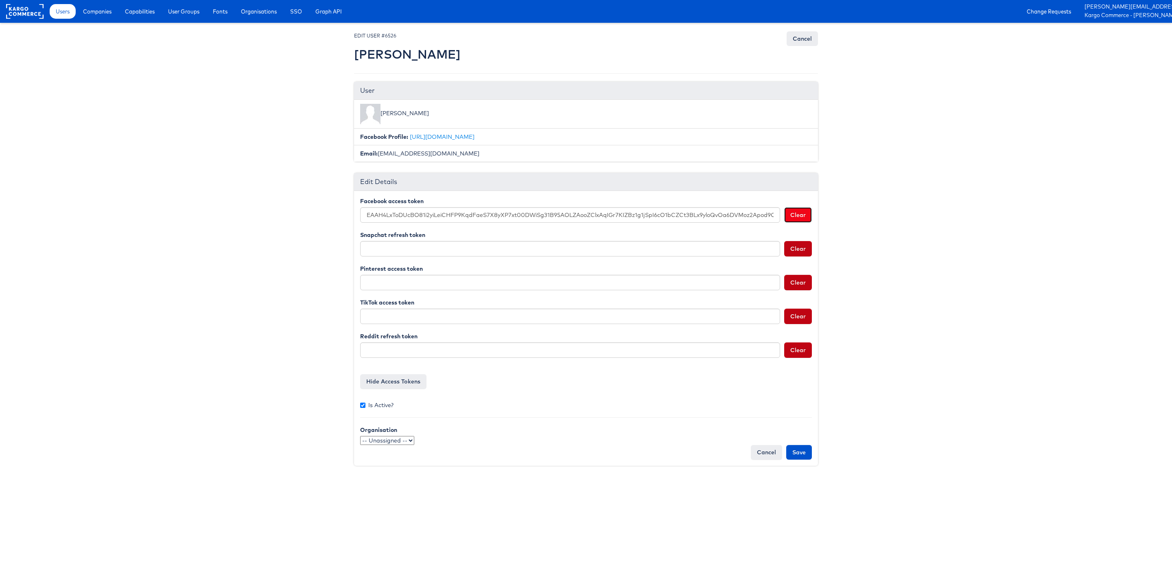
click at [808, 214] on button "Clear" at bounding box center [798, 214] width 28 height 15
click at [362, 406] on input "Is Active?" at bounding box center [362, 404] width 5 height 5
checkbox input "false"
click at [801, 456] on input "Save" at bounding box center [799, 452] width 26 height 15
type input "Saving..."
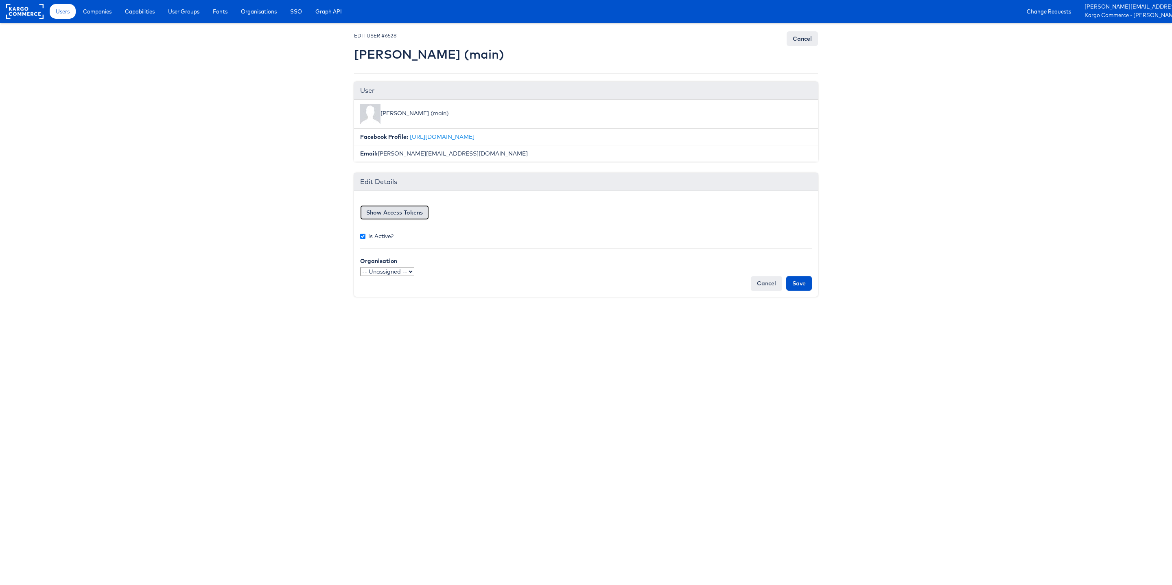
click at [398, 210] on button "Show Access Tokens" at bounding box center [394, 212] width 69 height 15
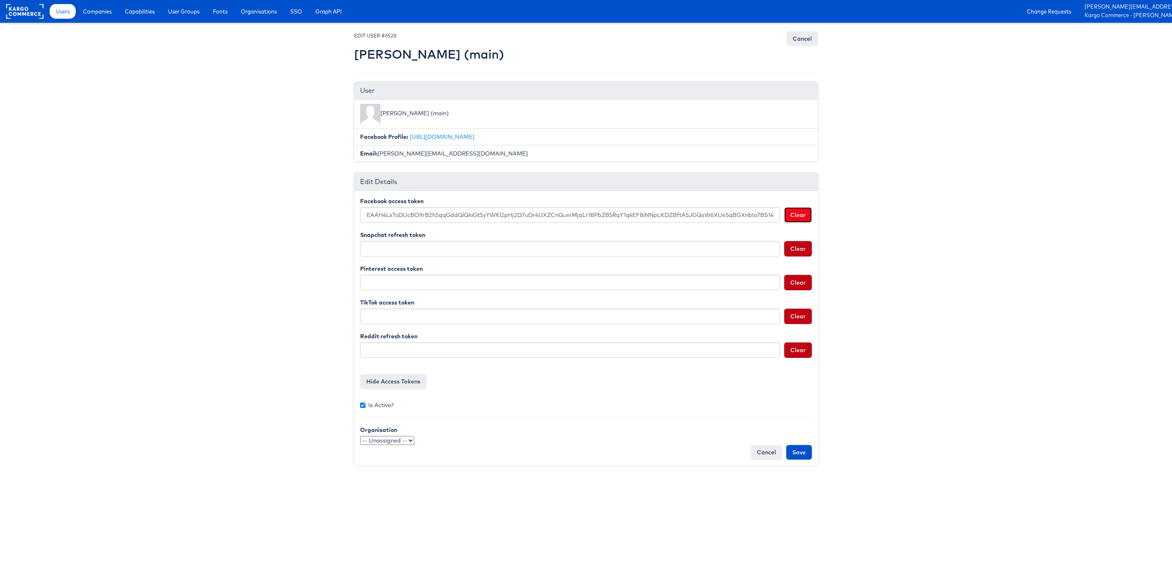
click at [797, 216] on button "Clear" at bounding box center [798, 214] width 28 height 15
click at [362, 405] on input "Is Active?" at bounding box center [362, 404] width 5 height 5
checkbox input "false"
click at [790, 455] on input "Save" at bounding box center [799, 452] width 26 height 15
type input "Saving..."
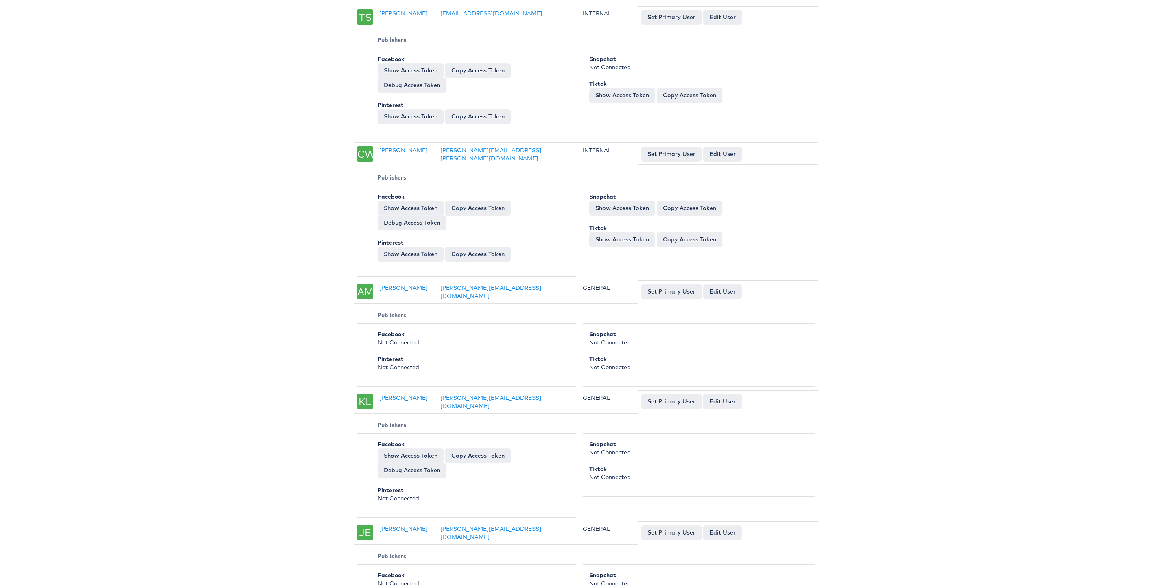
scroll to position [1195, 0]
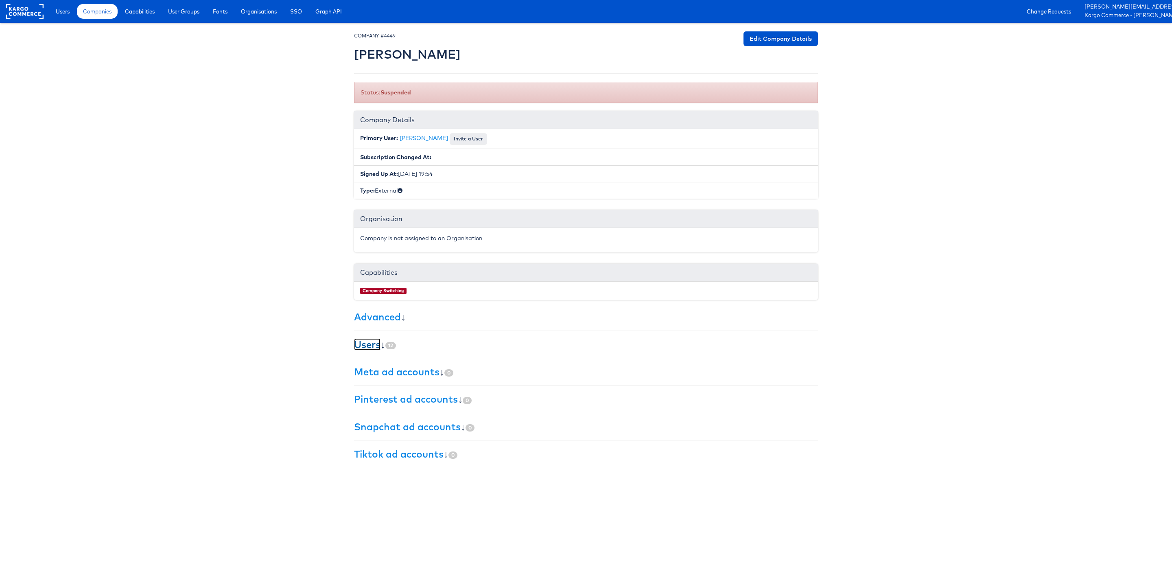
click at [368, 348] on link "Users" at bounding box center [367, 344] width 26 height 12
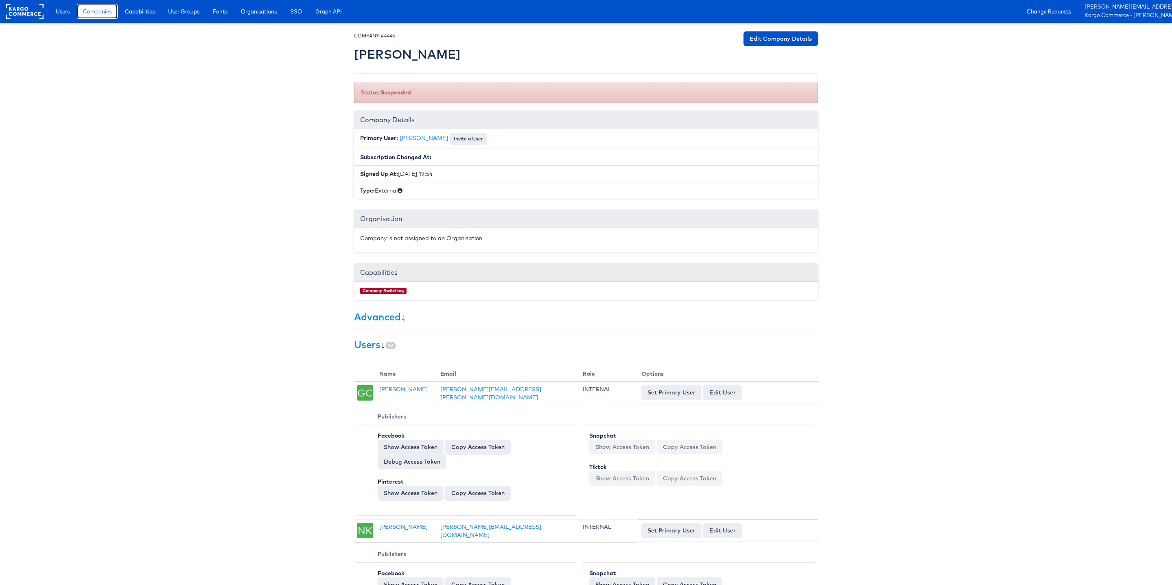
click at [98, 12] on span "Companies" at bounding box center [97, 11] width 28 height 8
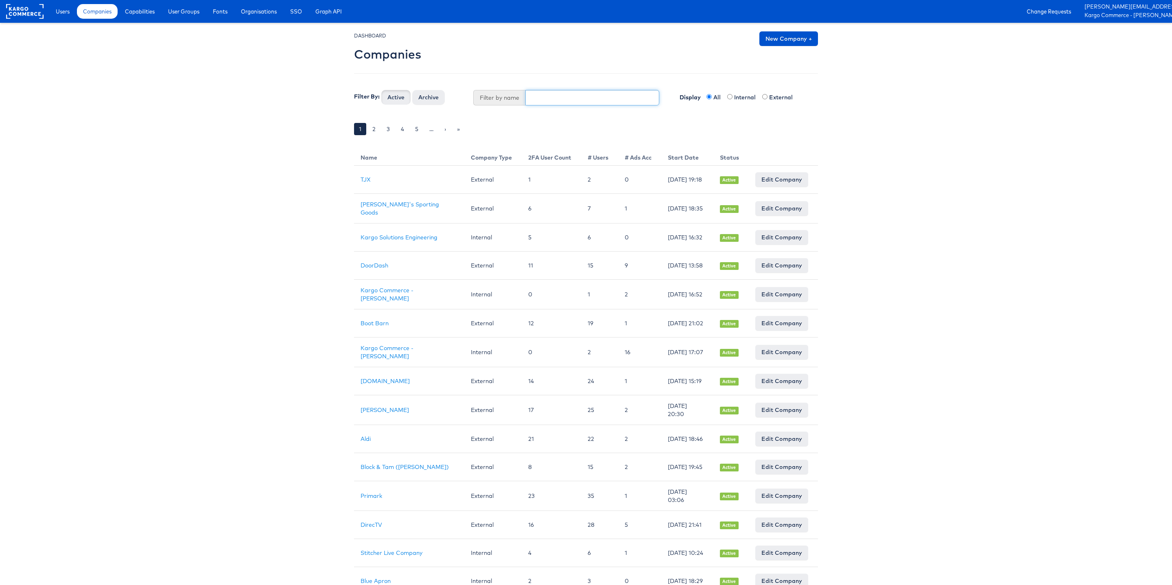
click at [548, 92] on input "text" at bounding box center [592, 97] width 134 height 15
click at [423, 99] on button "Archive" at bounding box center [428, 97] width 33 height 15
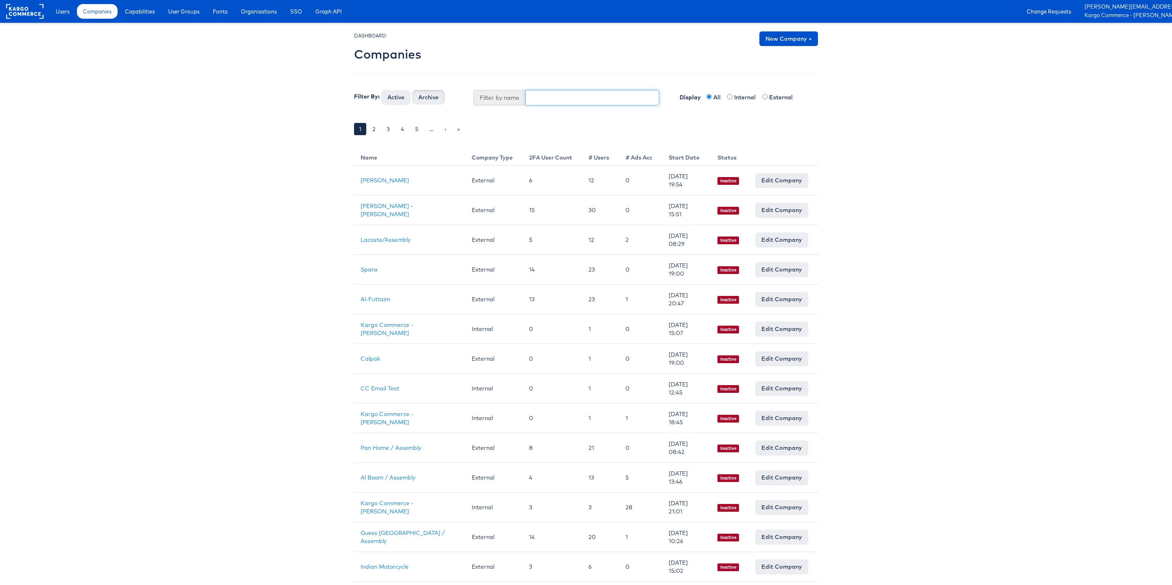
click at [556, 103] on input "text" at bounding box center [592, 97] width 134 height 15
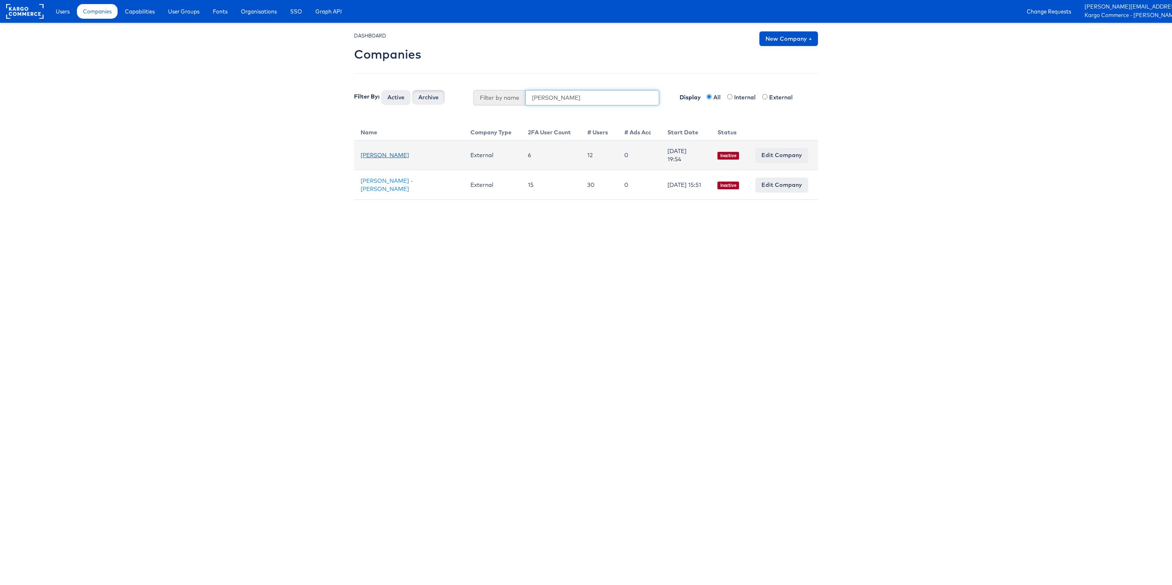
type input "Mason"
drag, startPoint x: 406, startPoint y: 184, endPoint x: 377, endPoint y: 46, distance: 140.6
click at [0, 0] on body "Users Companies Capabilities User Groups Fonts Organisations SSO Graph API Chan…" at bounding box center [586, 100] width 1172 height 200
click at [269, 200] on html "Users Companies Capabilities User Groups Fonts Organisations SSO Graph API Chan…" at bounding box center [586, 100] width 1172 height 200
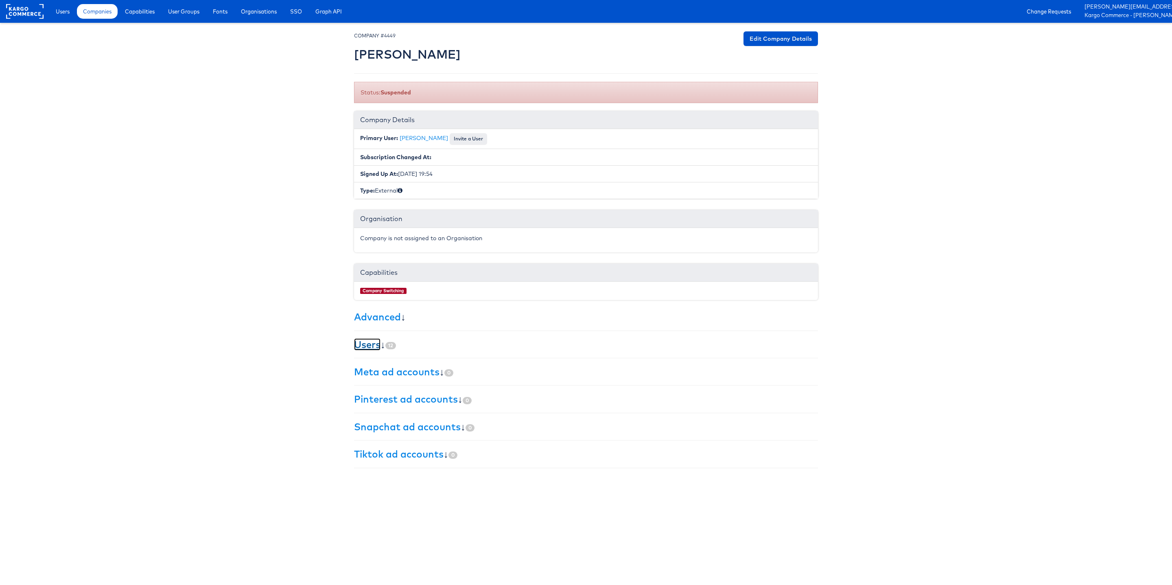
click at [358, 341] on link "Users" at bounding box center [367, 344] width 26 height 12
